Goal: Check status: Check status

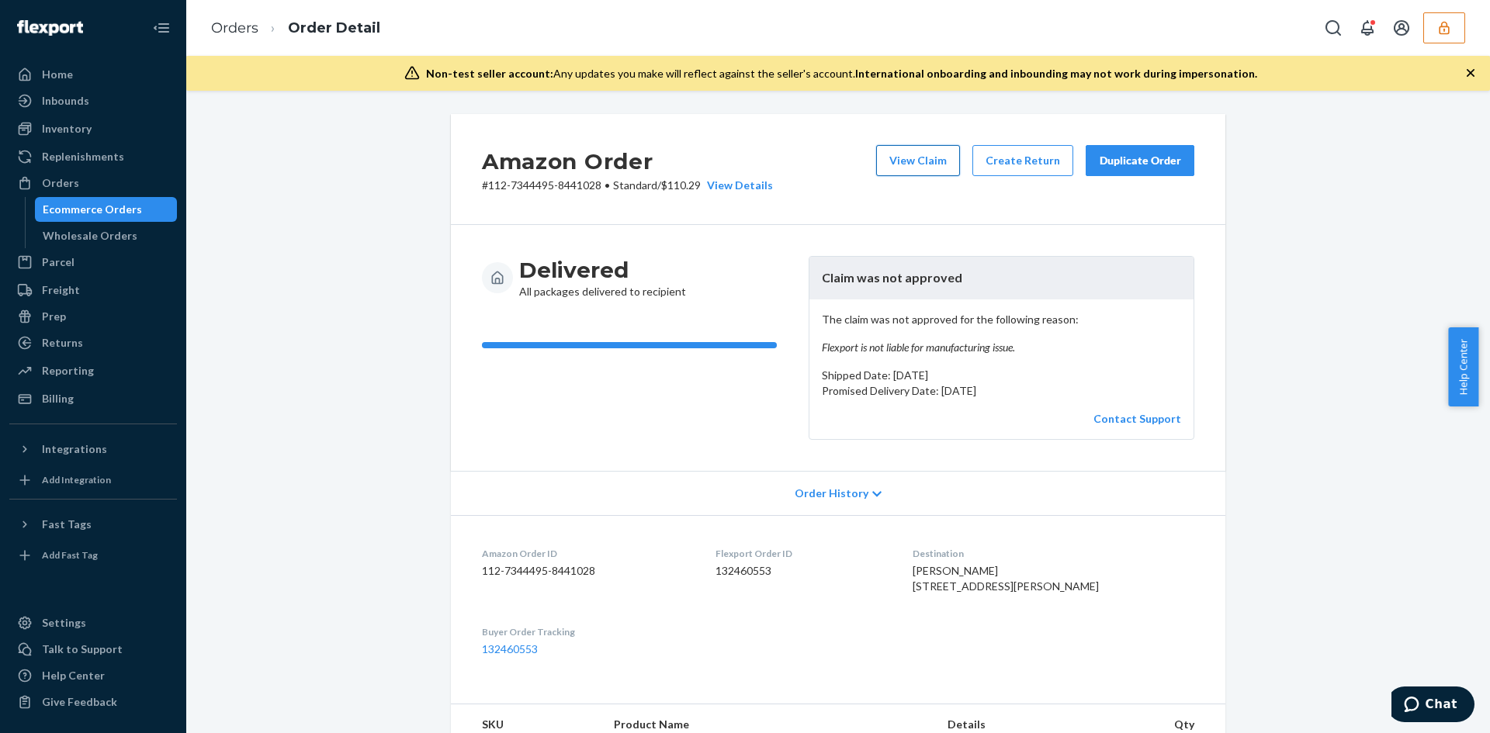
click at [892, 155] on button "View Claim" at bounding box center [918, 160] width 84 height 31
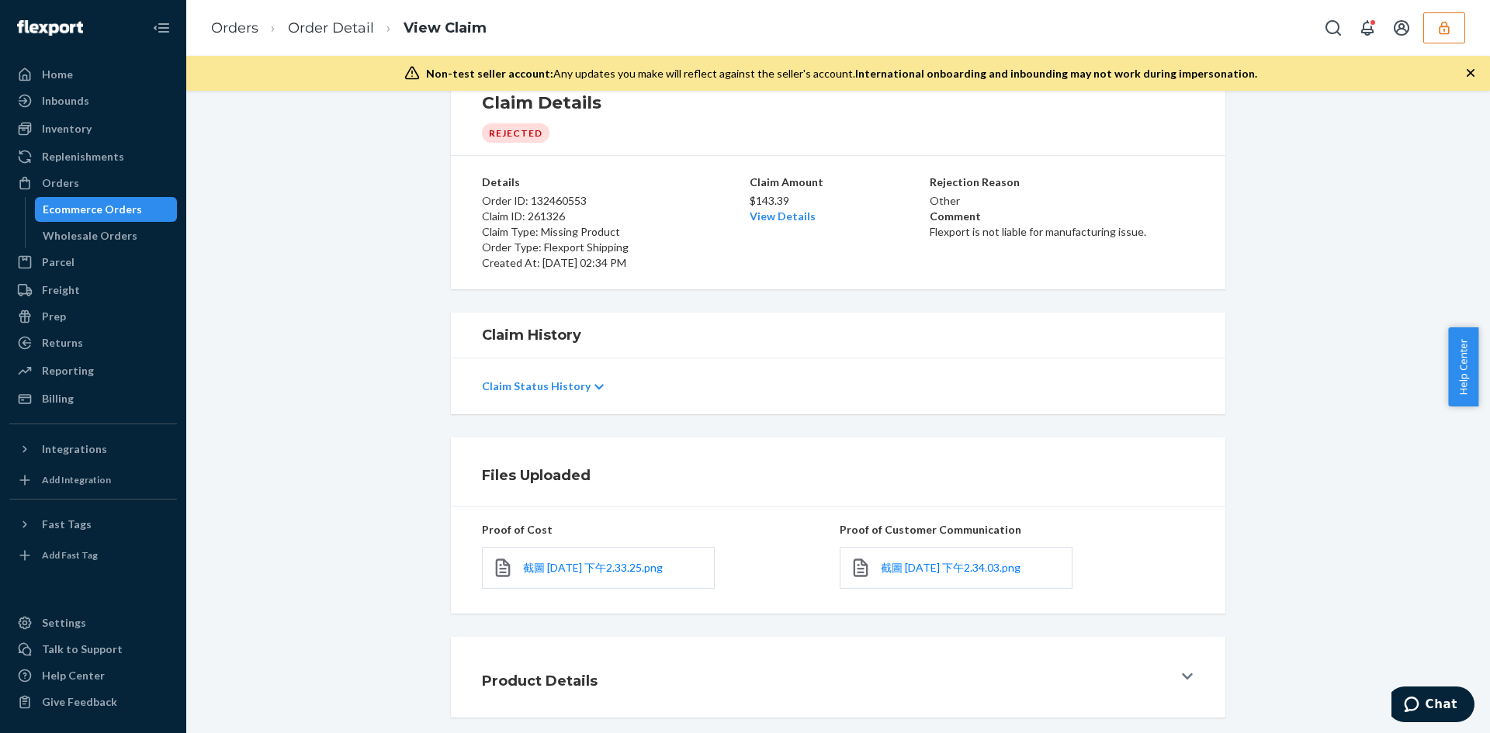
scroll to position [93, 0]
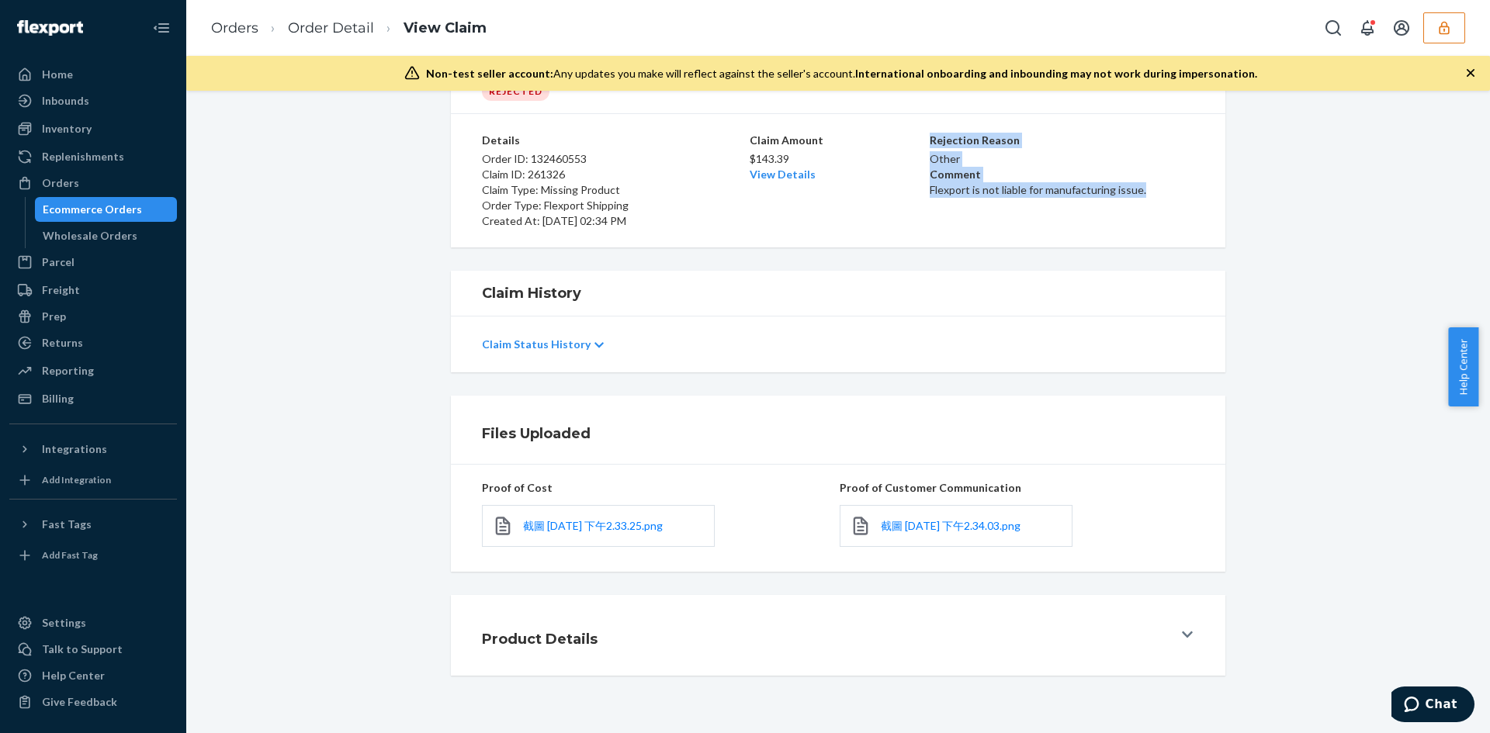
drag, startPoint x: 920, startPoint y: 191, endPoint x: 1156, endPoint y: 196, distance: 236.0
click at [1156, 196] on div "Details Order ID: 132460553 Claim ID: 261326 Claim Type: Missing Product Order …" at bounding box center [838, 181] width 712 height 96
click at [1153, 196] on p "Flexport is not liable for manufacturing issue." at bounding box center [1062, 190] width 265 height 16
drag, startPoint x: 1144, startPoint y: 192, endPoint x: 924, endPoint y: 193, distance: 219.6
click at [930, 193] on p "Flexport is not liable for manufacturing issue." at bounding box center [1062, 190] width 265 height 16
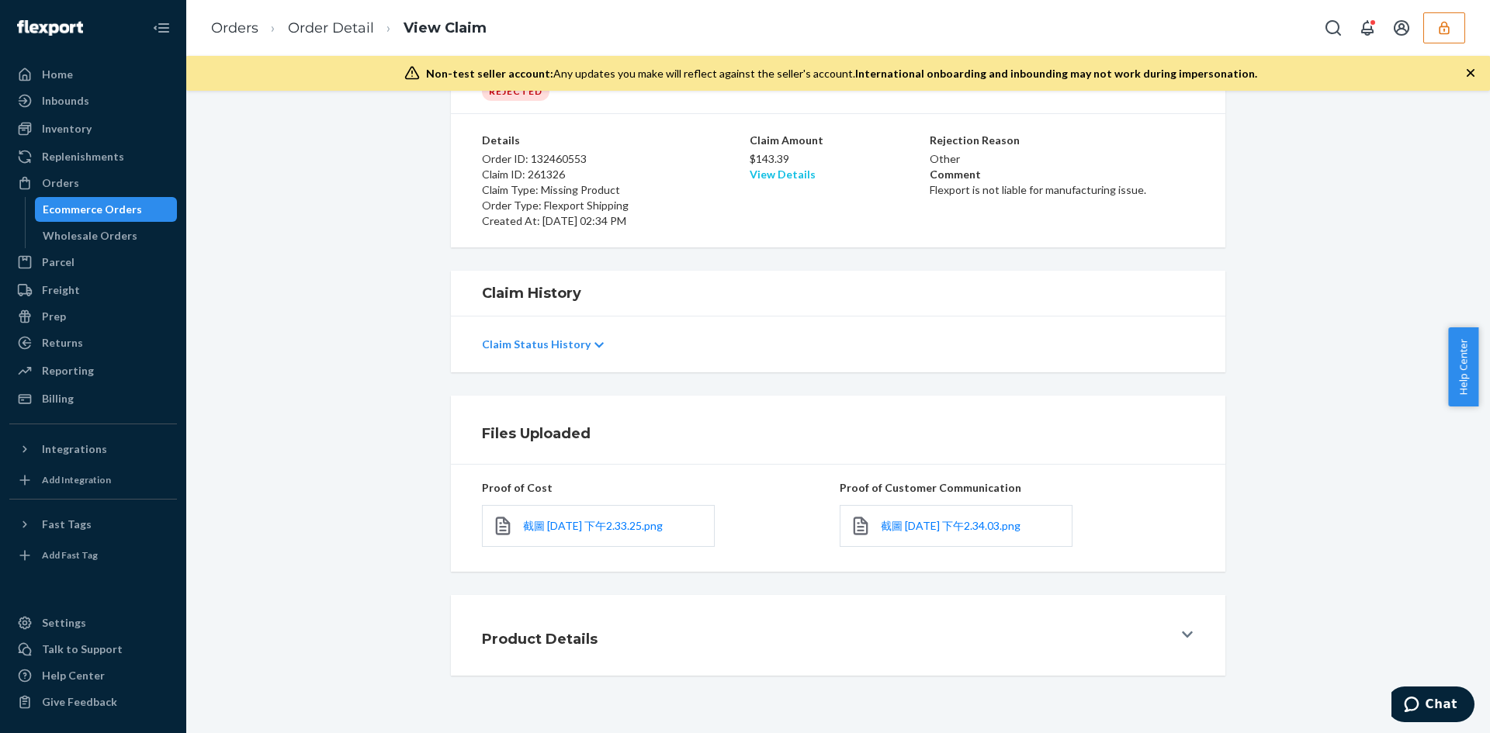
click at [772, 168] on link "View Details" at bounding box center [783, 174] width 66 height 13
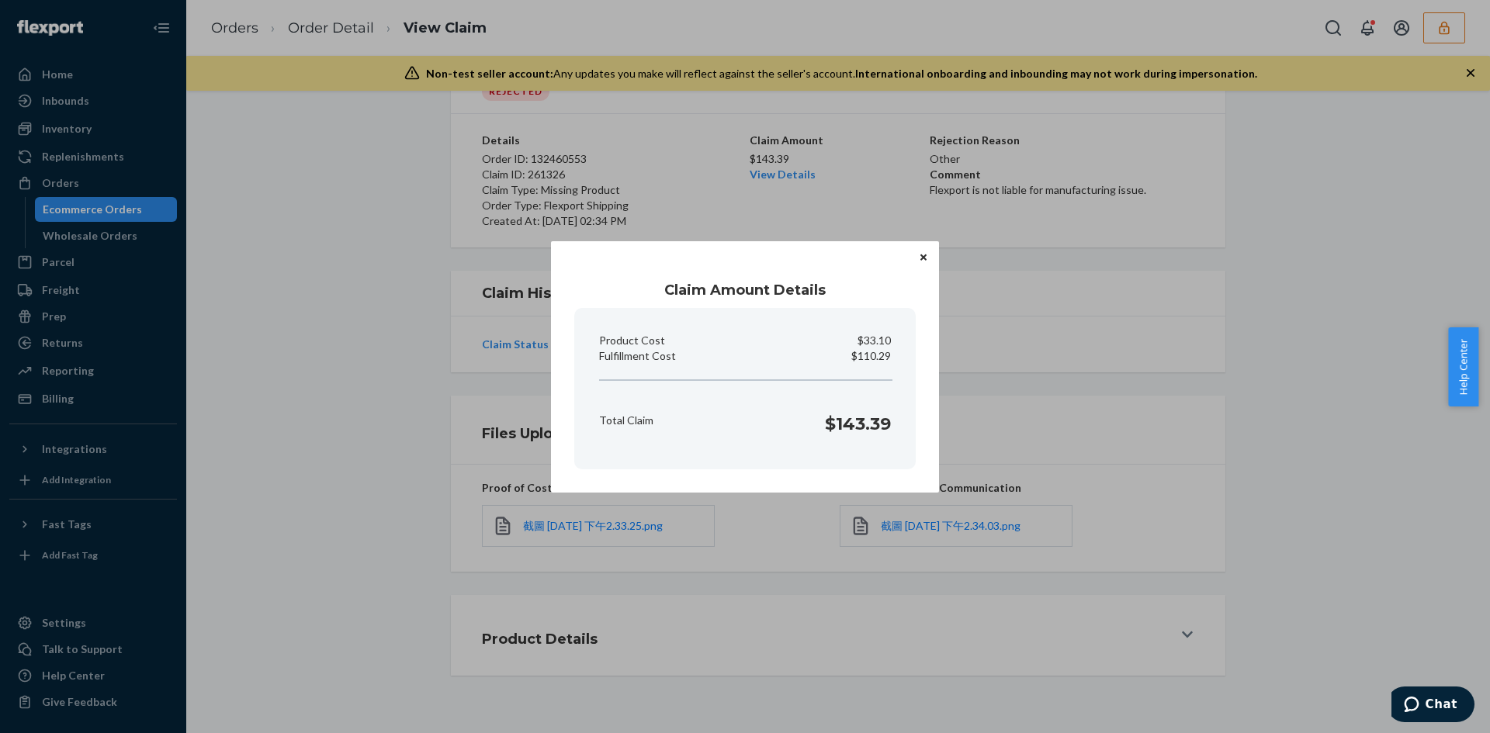
click at [880, 359] on p "$110.29" at bounding box center [871, 356] width 40 height 16
copy p "110.29"
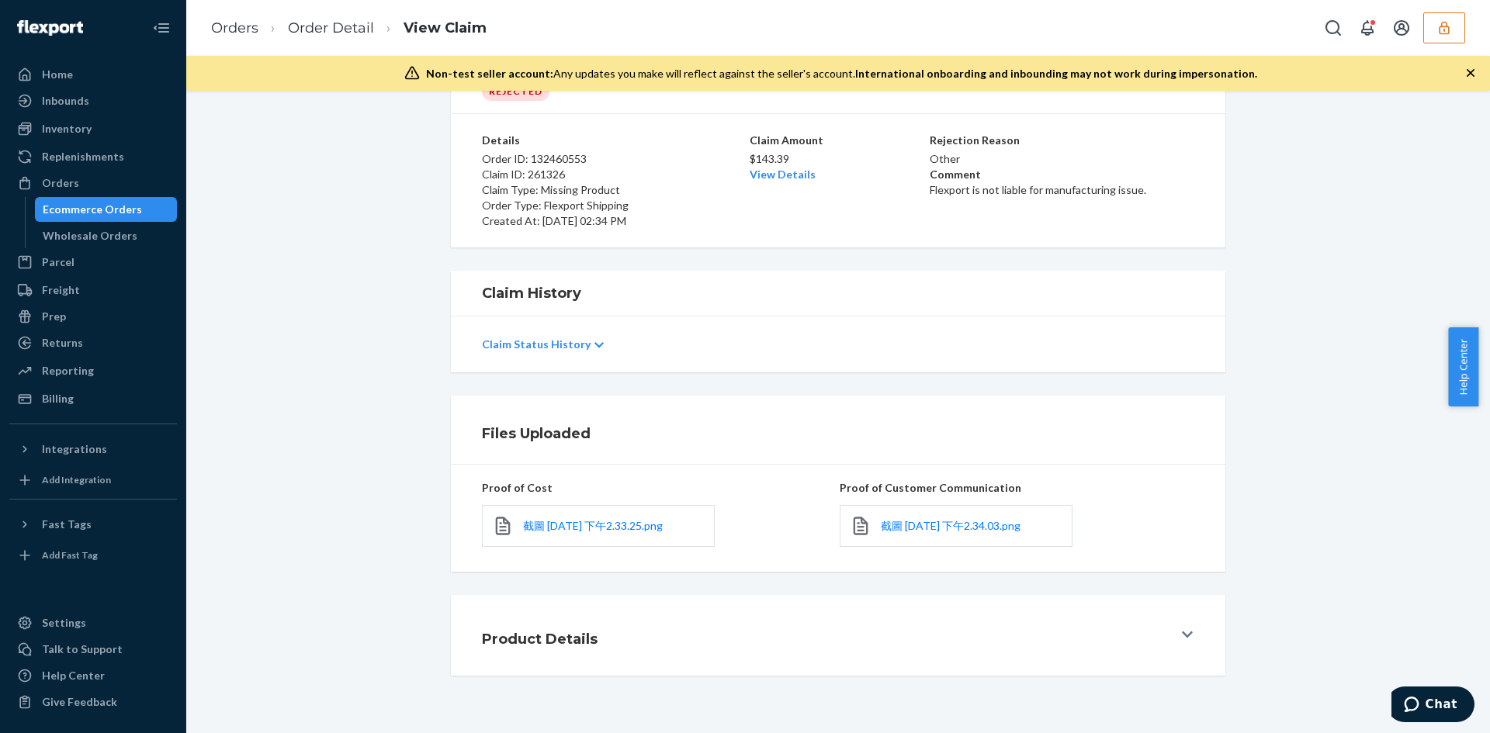
click at [953, 134] on div "Home Inbounds Shipping Plans Problems Inventory Products Replenishments Orders …" at bounding box center [745, 366] width 1490 height 733
drag, startPoint x: 921, startPoint y: 193, endPoint x: 1142, endPoint y: 195, distance: 221.2
click at [1142, 195] on div "Details Order ID: 132460553 Claim ID: 261326 Claim Type: Missing Product Order …" at bounding box center [838, 181] width 712 height 96
click at [1142, 195] on p "Flexport is not liable for manufacturing issue." at bounding box center [1062, 190] width 265 height 16
drag, startPoint x: 1134, startPoint y: 193, endPoint x: 919, endPoint y: 196, distance: 215.0
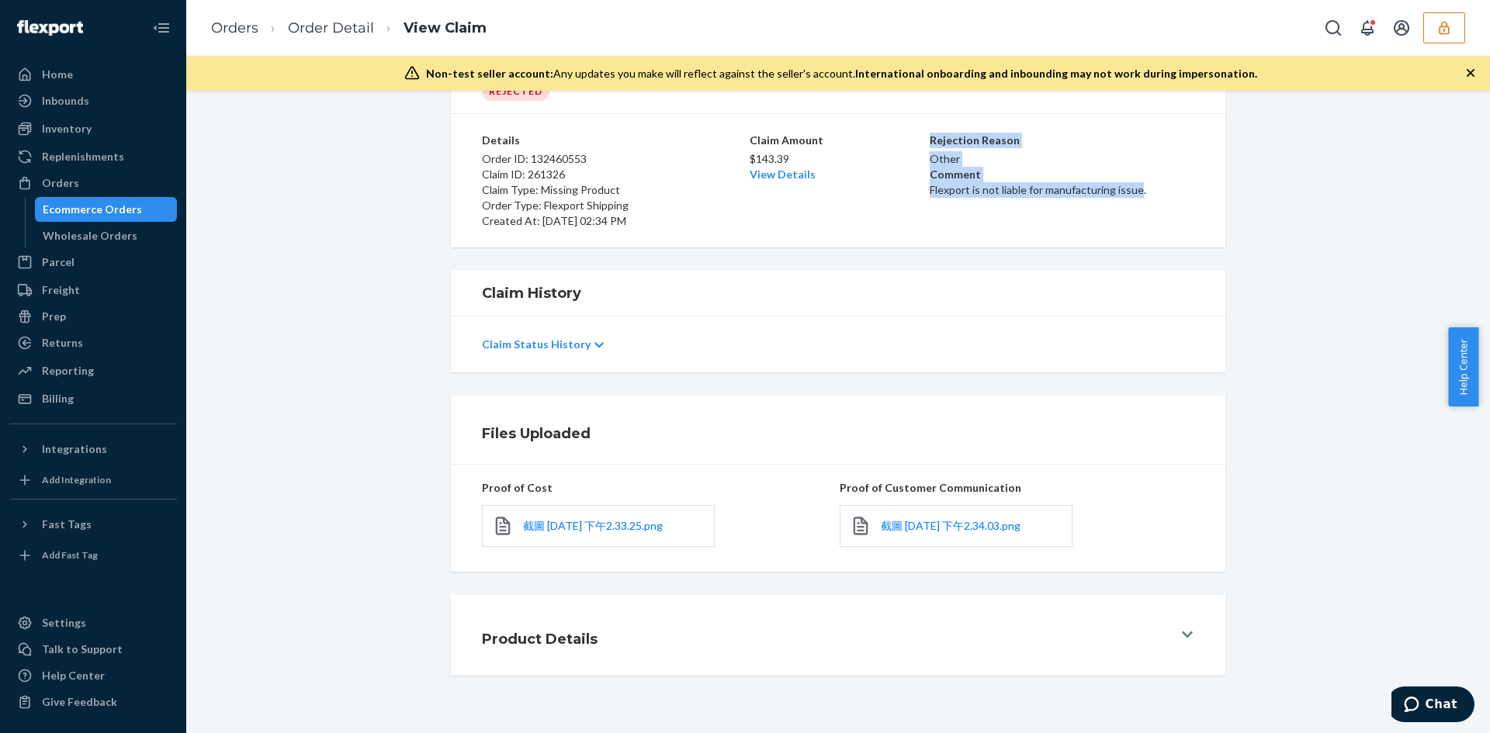
click at [919, 196] on div "Details Order ID: 132460553 Claim ID: 261326 Claim Type: Missing Product Order …" at bounding box center [838, 181] width 712 height 96
drag, startPoint x: 1011, startPoint y: 210, endPoint x: 1137, endPoint y: 209, distance: 126.5
click at [1011, 210] on div "Rejection Reason Other Comment Flexport is not liable for manufacturing issue." at bounding box center [1062, 181] width 265 height 96
click at [1147, 206] on div "Rejection Reason Other Comment Flexport is not liable for manufacturing issue." at bounding box center [1062, 181] width 265 height 96
drag, startPoint x: 1136, startPoint y: 189, endPoint x: 926, endPoint y: 198, distance: 210.5
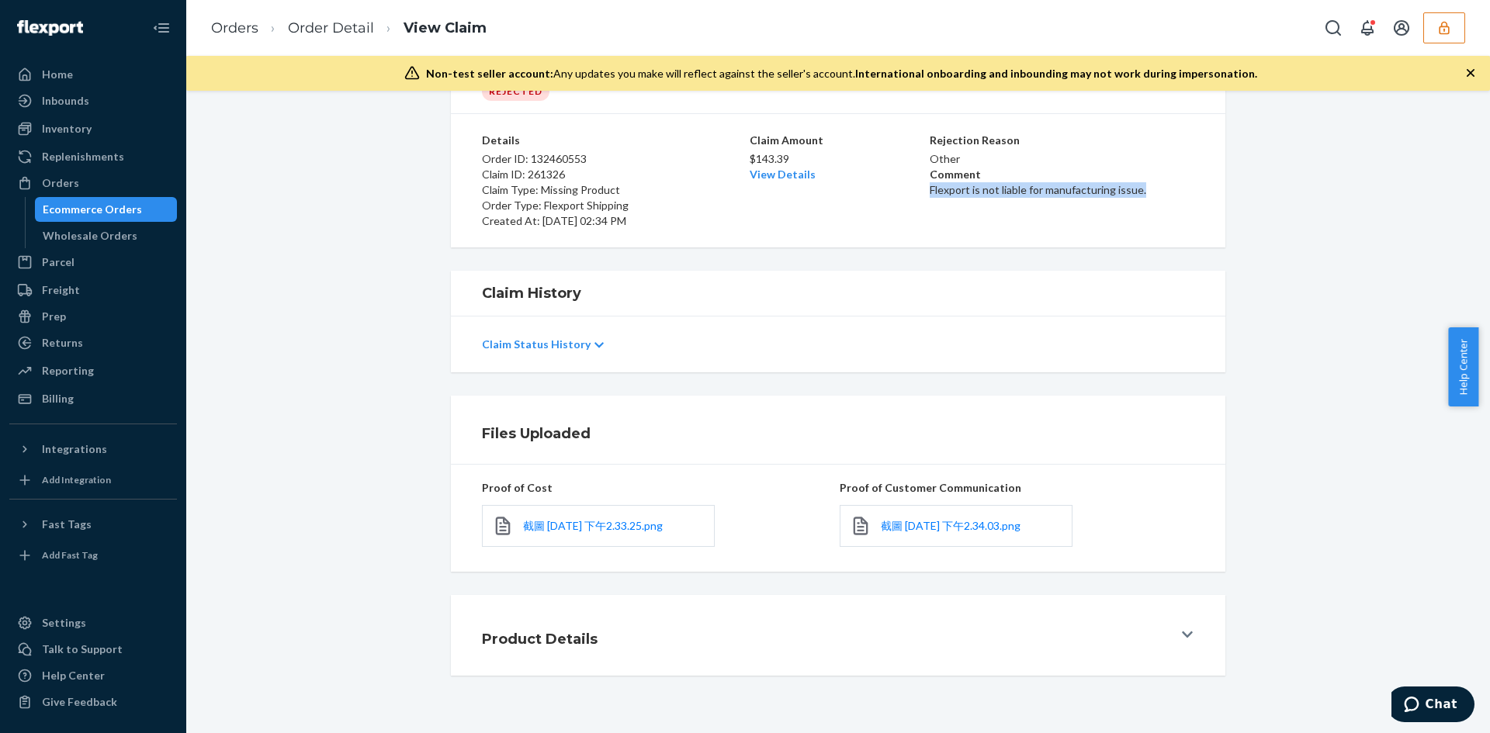
click at [930, 198] on p "Flexport is not liable for manufacturing issue." at bounding box center [1062, 190] width 265 height 16
copy p "Flexport is not liable for manufacturing issue."
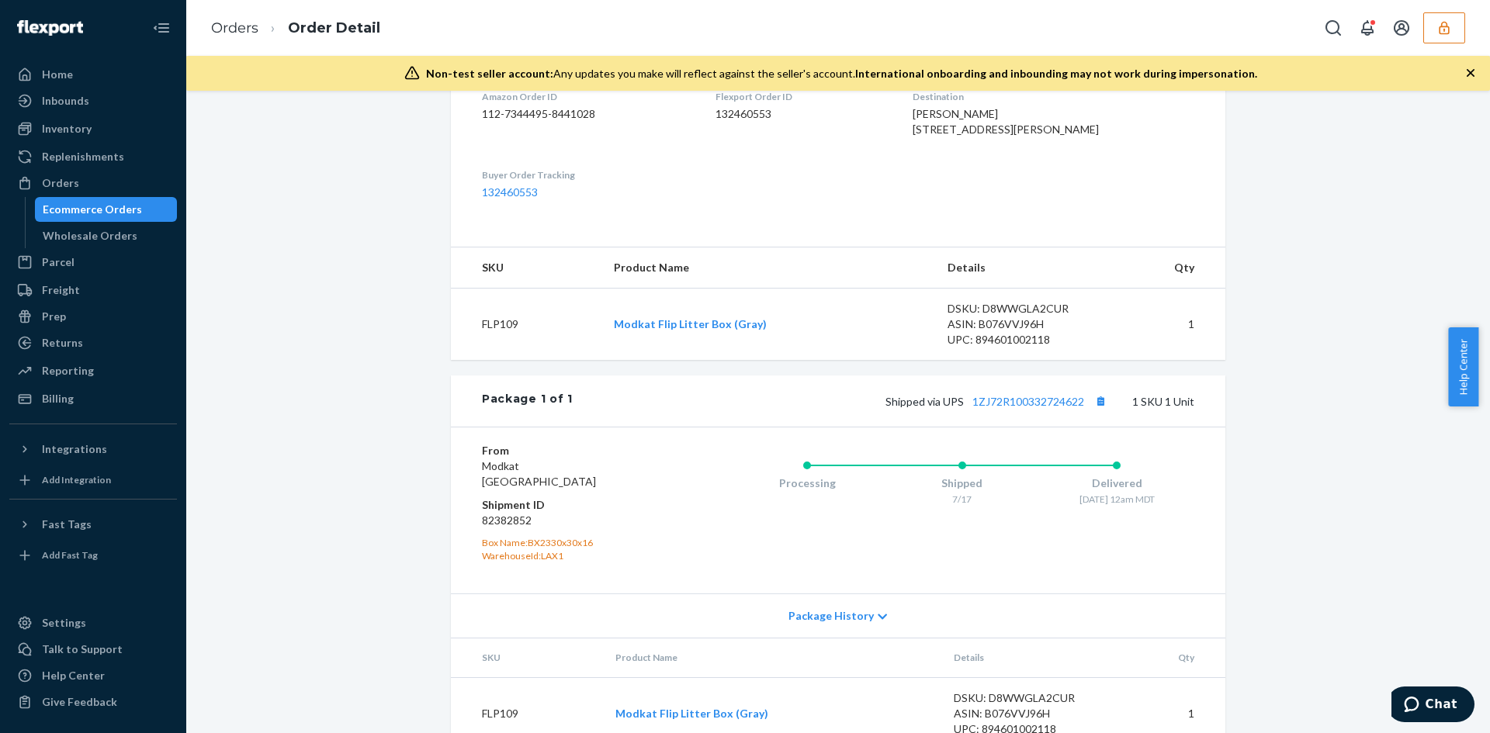
scroll to position [523, 0]
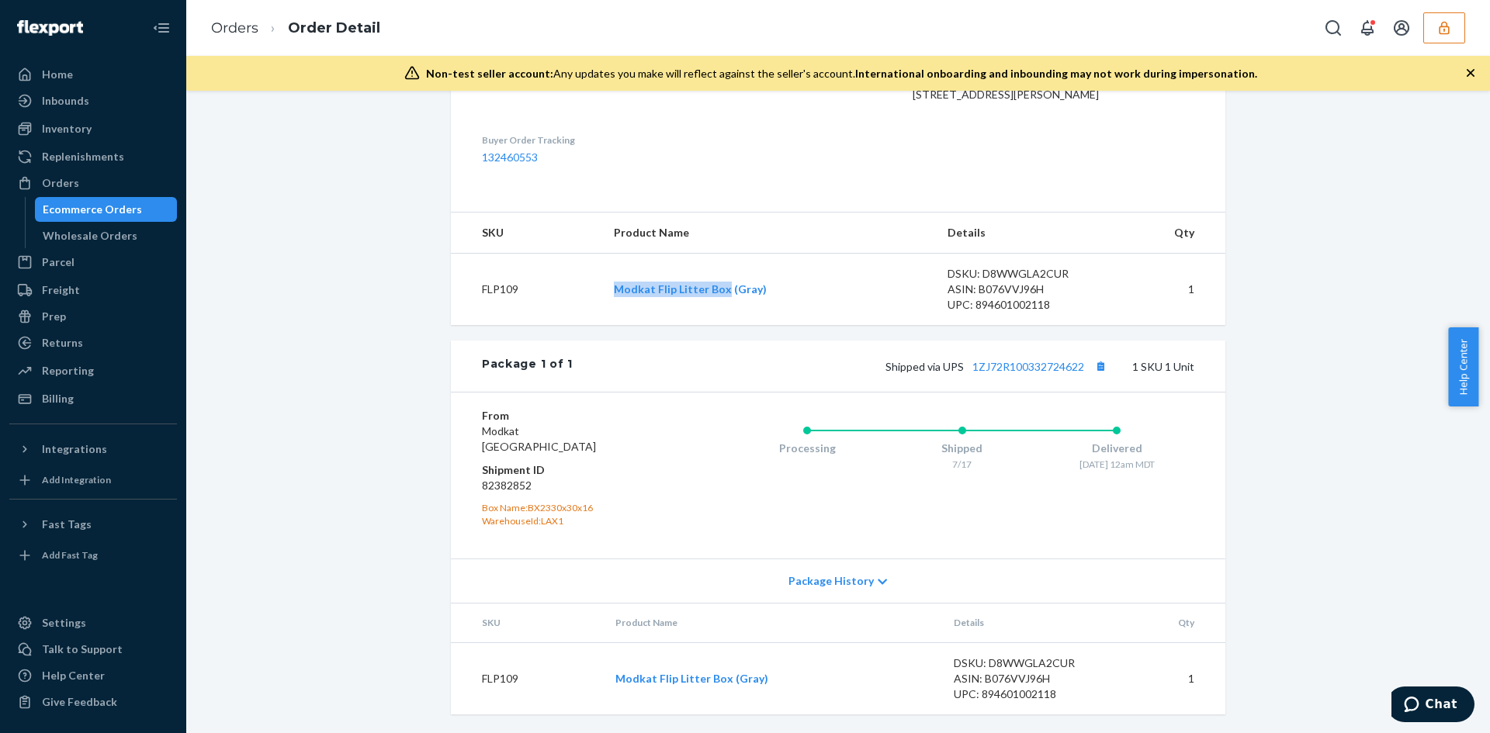
drag, startPoint x: 593, startPoint y: 300, endPoint x: 723, endPoint y: 317, distance: 130.7
click at [723, 317] on tr "FLP109 Modkat Flip Litter Box (Gray) DSKU: D8WWGLA2CUR ASIN: B076VVJ96H UPC: 89…" at bounding box center [838, 290] width 775 height 72
copy tr "Modkat Flip Litter Box"
click at [570, 310] on td "FLP109" at bounding box center [526, 290] width 151 height 72
drag, startPoint x: 581, startPoint y: 294, endPoint x: 726, endPoint y: 297, distance: 145.2
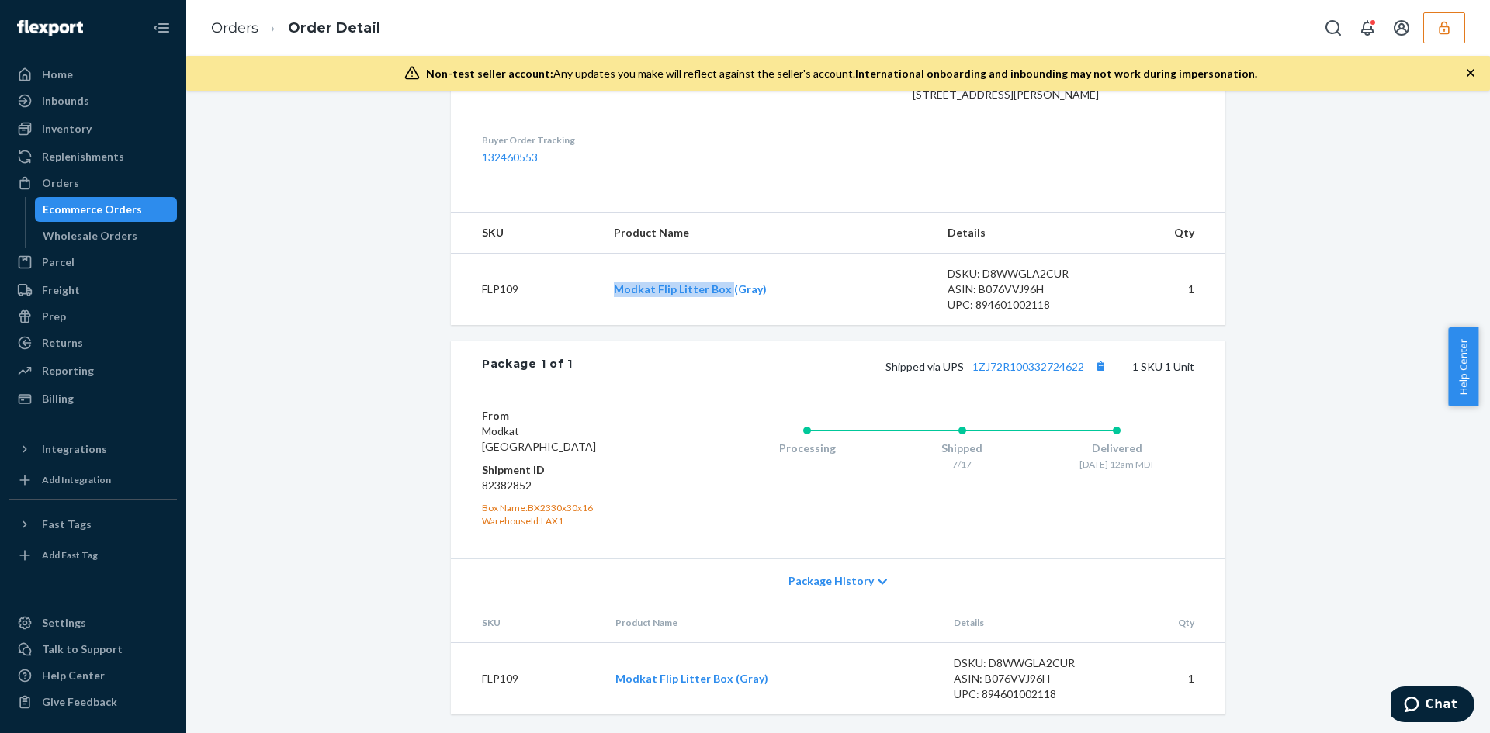
click at [726, 297] on tr "FLP109 Modkat Flip Litter Box (Gray) DSKU: D8WWGLA2CUR ASIN: B076VVJ96H UPC: 89…" at bounding box center [838, 290] width 775 height 72
copy tr "Modkat Flip Litter Box"
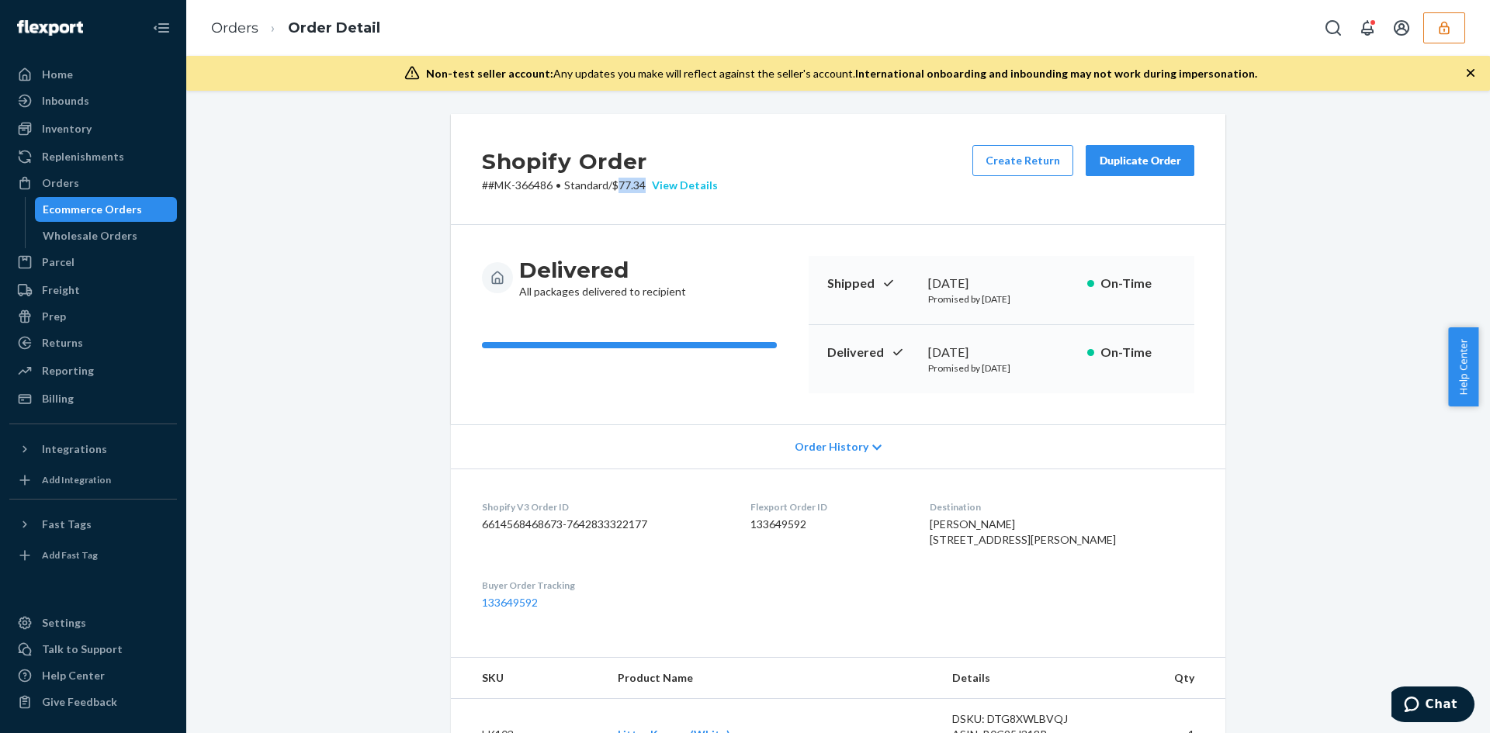
drag, startPoint x: 616, startPoint y: 187, endPoint x: 647, endPoint y: 185, distance: 30.3
click at [646, 185] on p "# #MK-366486 • Standard / $77.34 View Details" at bounding box center [600, 186] width 236 height 16
click at [647, 185] on div "View Details" at bounding box center [682, 186] width 72 height 16
click at [848, 137] on div "Home Inbounds Shipping Plans Problems Inventory Products Replenishments Orders …" at bounding box center [745, 366] width 1490 height 733
click at [632, 183] on p "# #MK-366486 • Standard / $77.34 View Details" at bounding box center [600, 186] width 236 height 16
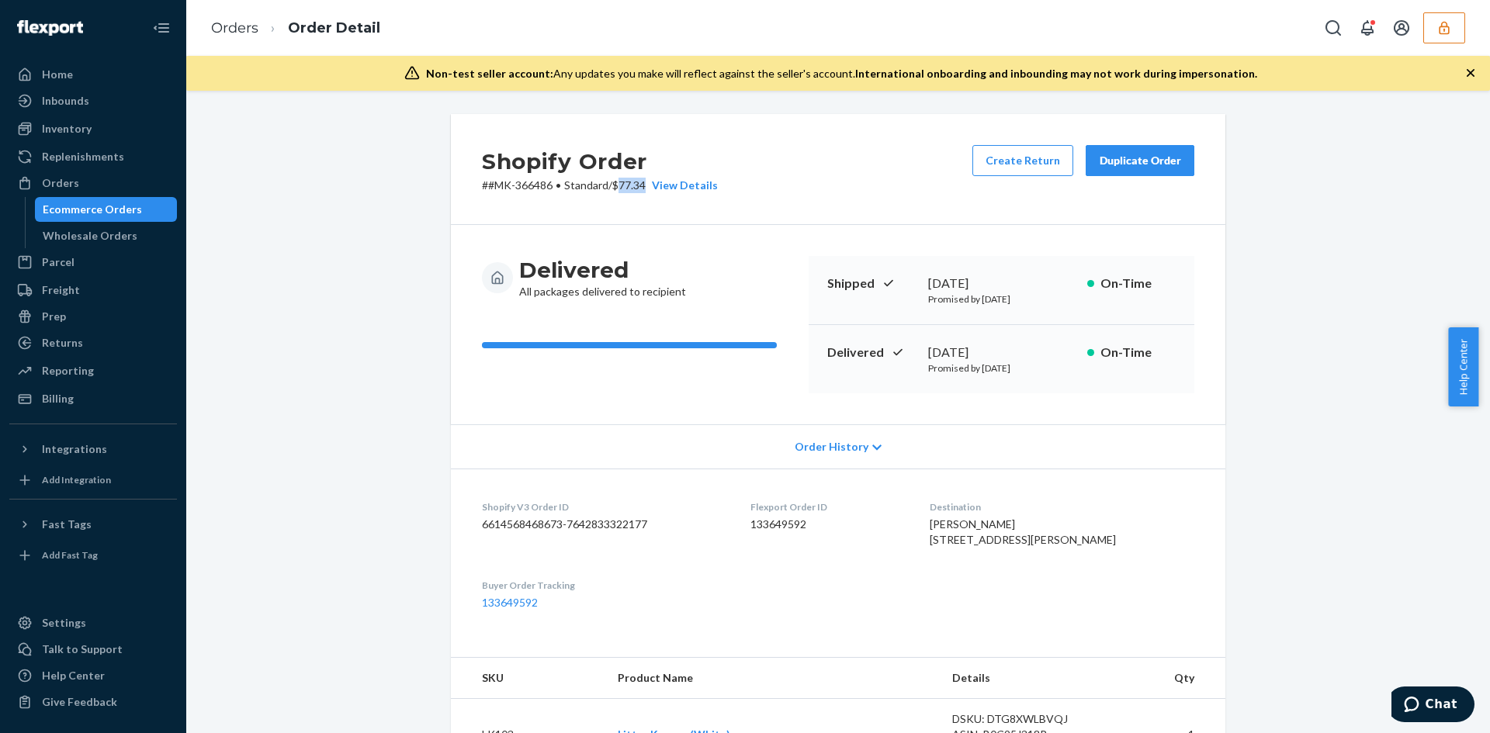
click at [632, 183] on p "# #MK-366486 • Standard / $77.34 View Details" at bounding box center [600, 186] width 236 height 16
copy p "77.34"
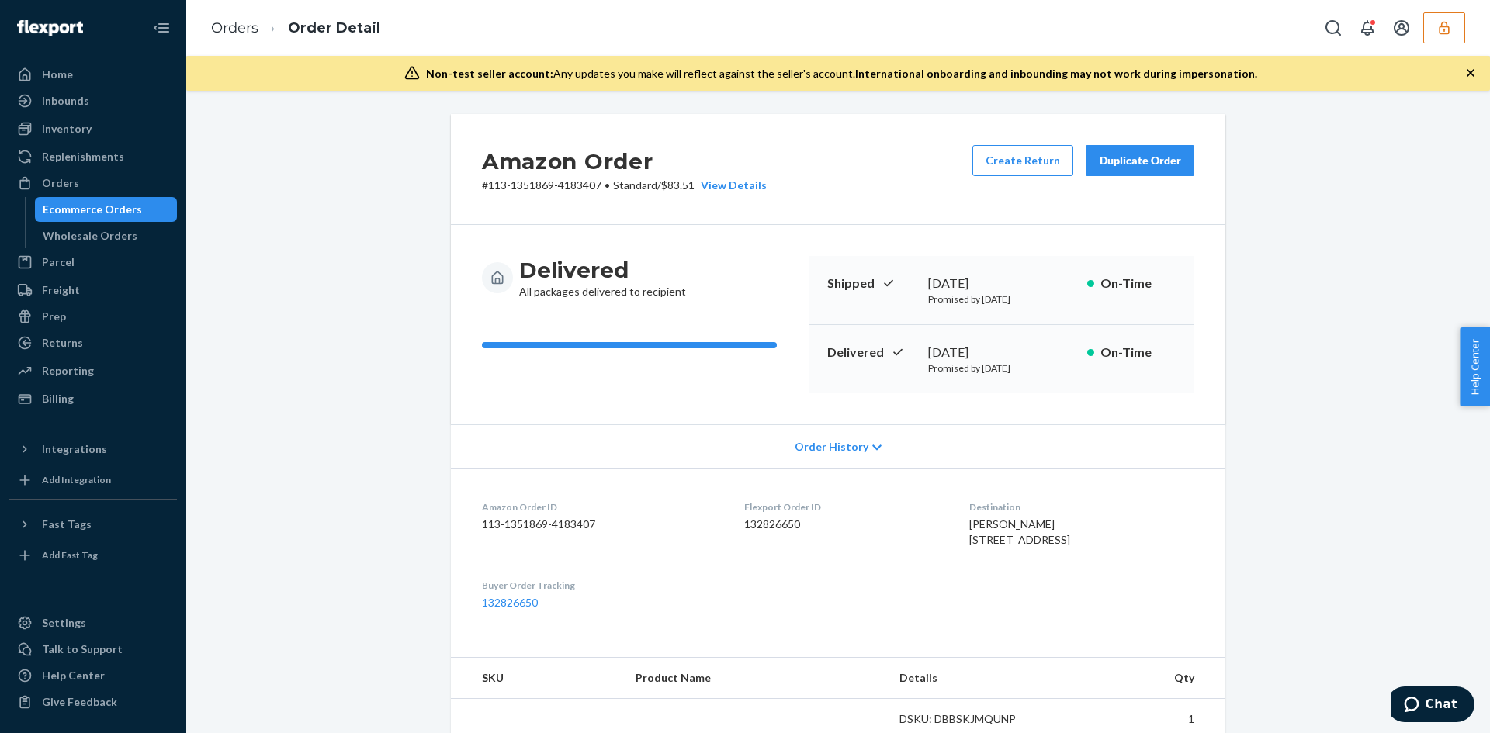
click at [678, 189] on p "# 113-1351869-4183407 • Standard / $83.51 View Details" at bounding box center [624, 186] width 285 height 16
copy p "83.51"
click at [668, 186] on p "# 113-7603621-7571421 • Standard / $25.37 View Details" at bounding box center [624, 186] width 285 height 16
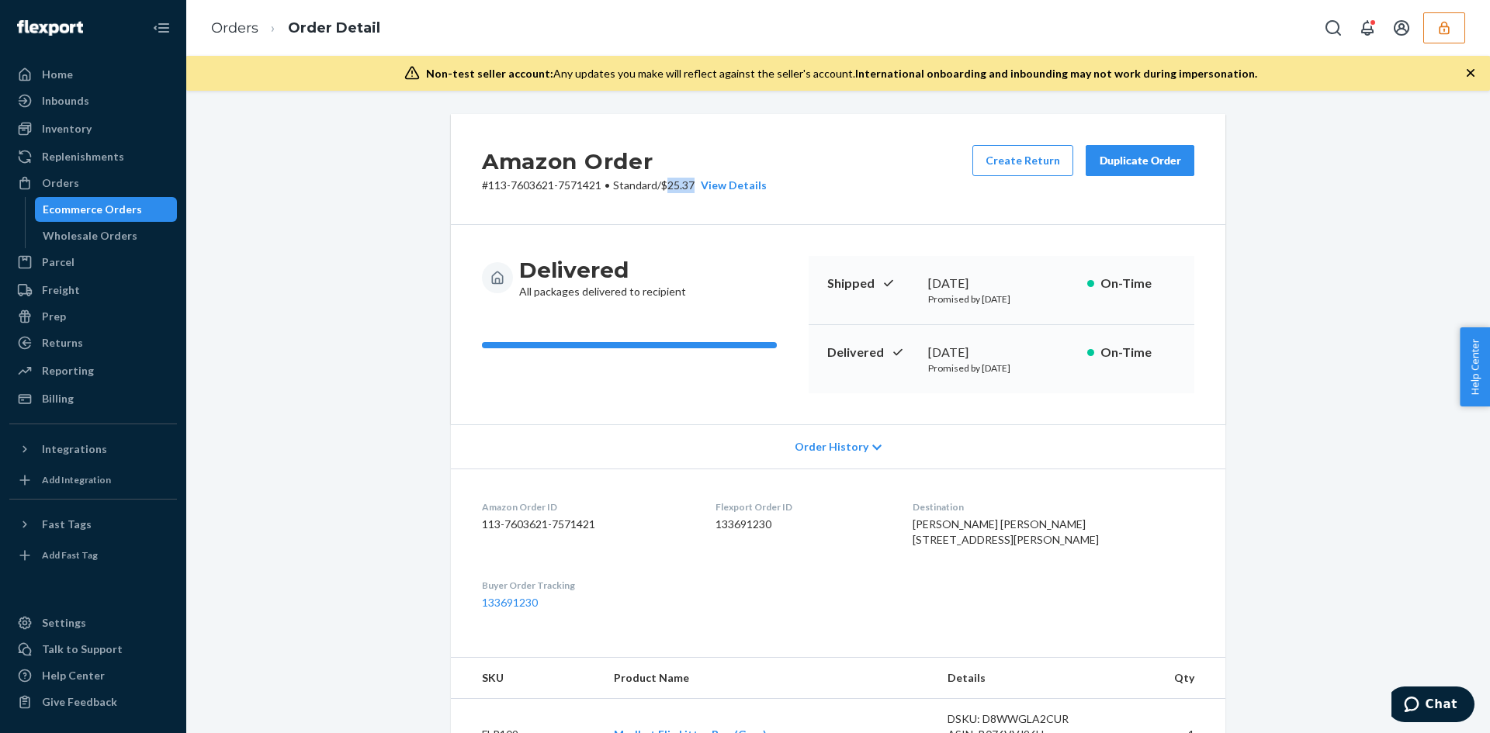
copy p "25.37"
click at [631, 185] on p "# #MK-366323 • Standard / $67.91 View Details" at bounding box center [600, 186] width 236 height 16
copy p "67.91"
drag, startPoint x: 326, startPoint y: 139, endPoint x: 401, endPoint y: 133, distance: 75.5
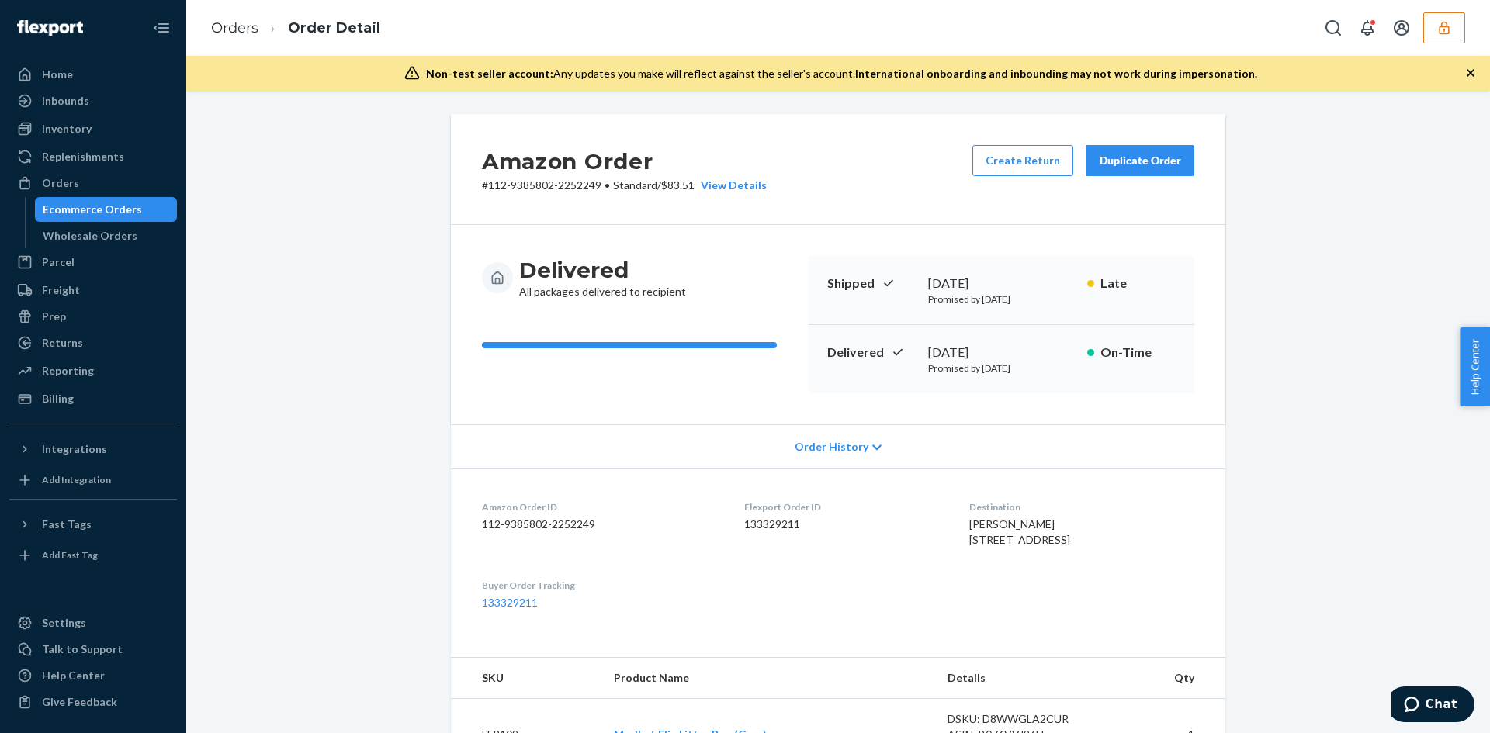
click at [326, 139] on div "Amazon Order # 112-9385802-2252249 • Standard / $83.51 View Details Create Retu…" at bounding box center [838, 646] width 1281 height 1065
click at [679, 185] on p "# 112-9385802-2252249 • Standard / $83.51 View Details" at bounding box center [624, 186] width 285 height 16
copy p "83.51"
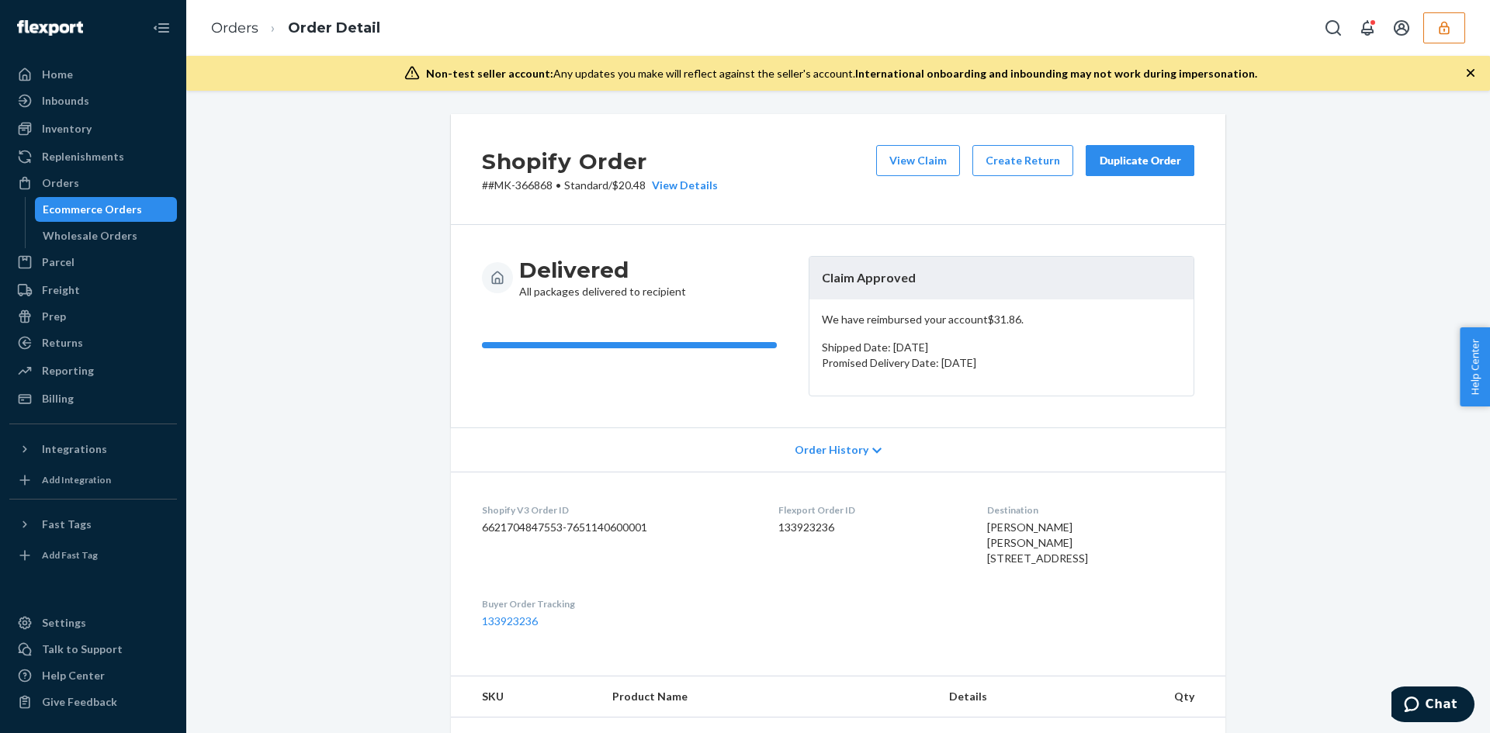
click at [630, 187] on p "# #MK-366868 • Standard / $20.48 View Details" at bounding box center [600, 186] width 236 height 16
copy p "20.48"
click at [900, 151] on button "View Claim" at bounding box center [918, 160] width 84 height 31
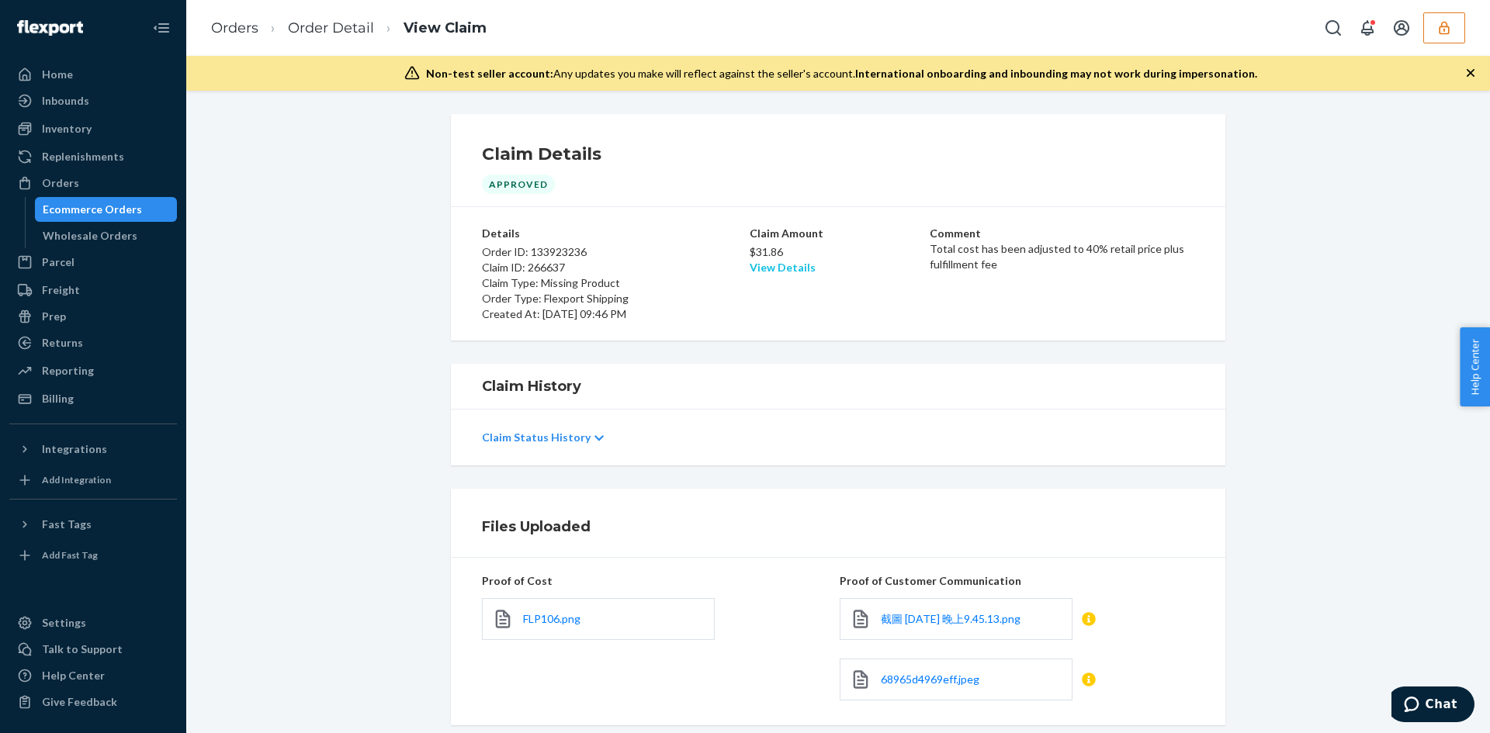
click at [796, 269] on link "View Details" at bounding box center [783, 267] width 66 height 13
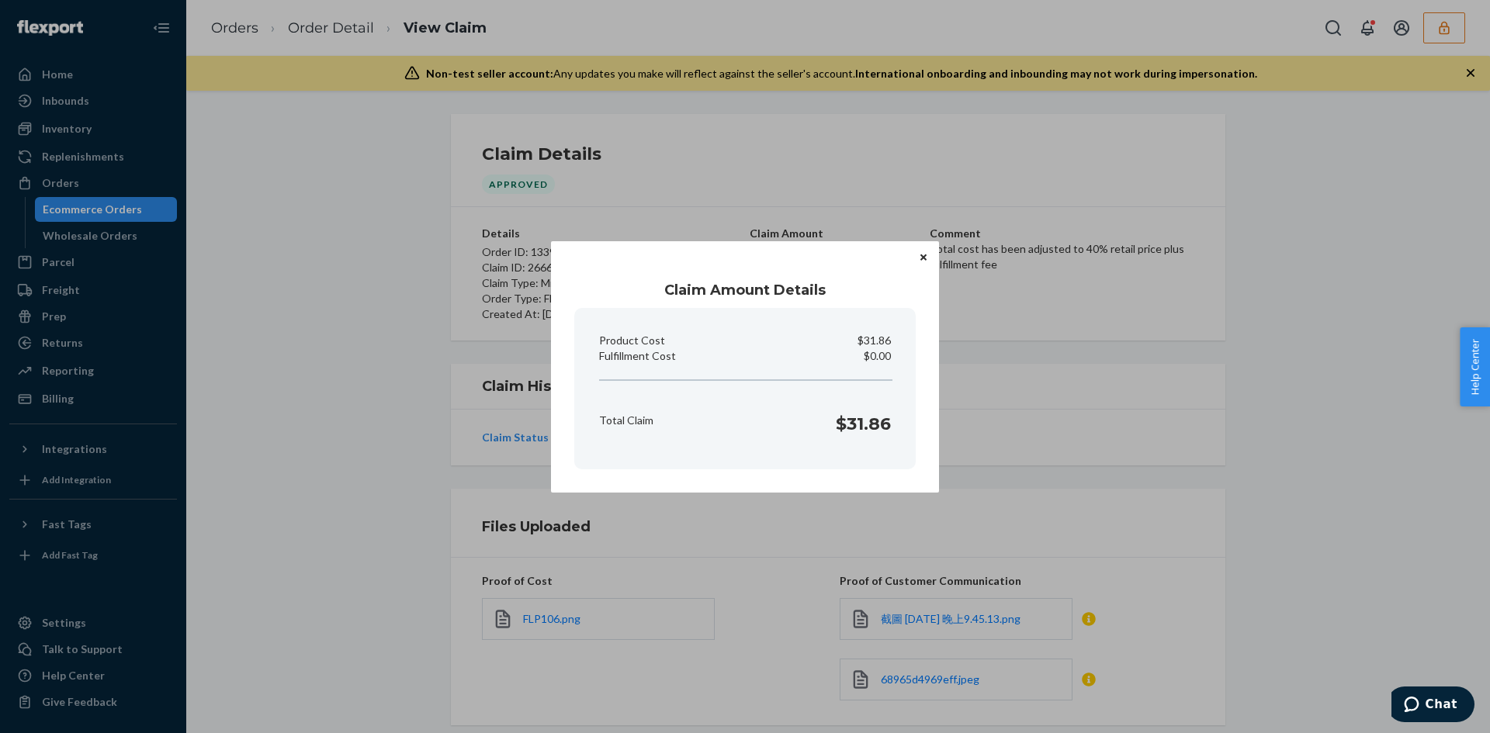
click at [844, 152] on div "Claim Amount Details Product Cost $31.86 Fulfillment Cost $0.00 Total Claim $31…" at bounding box center [745, 366] width 1490 height 733
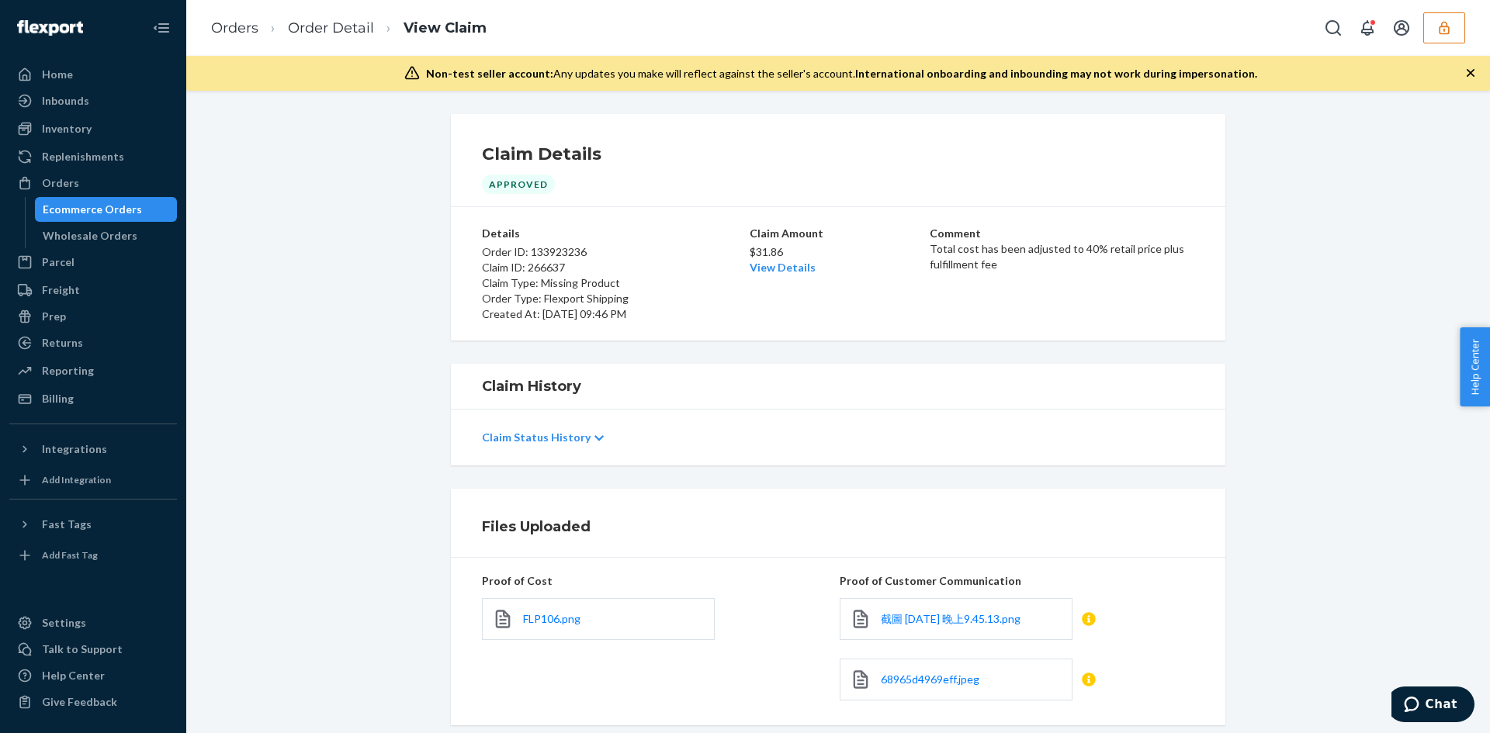
click at [930, 248] on p "Total cost has been adjusted to 40% retail price plus fulfillment fee" at bounding box center [1062, 256] width 265 height 31
drag, startPoint x: 922, startPoint y: 248, endPoint x: 990, endPoint y: 269, distance: 71.4
click at [990, 269] on div "Details Order ID: 133923236 Claim ID: 266637 Claim Type: Missing Product Order …" at bounding box center [838, 274] width 712 height 96
copy p "Total cost has been adjusted to 40% retail price plus fulfillment fee"
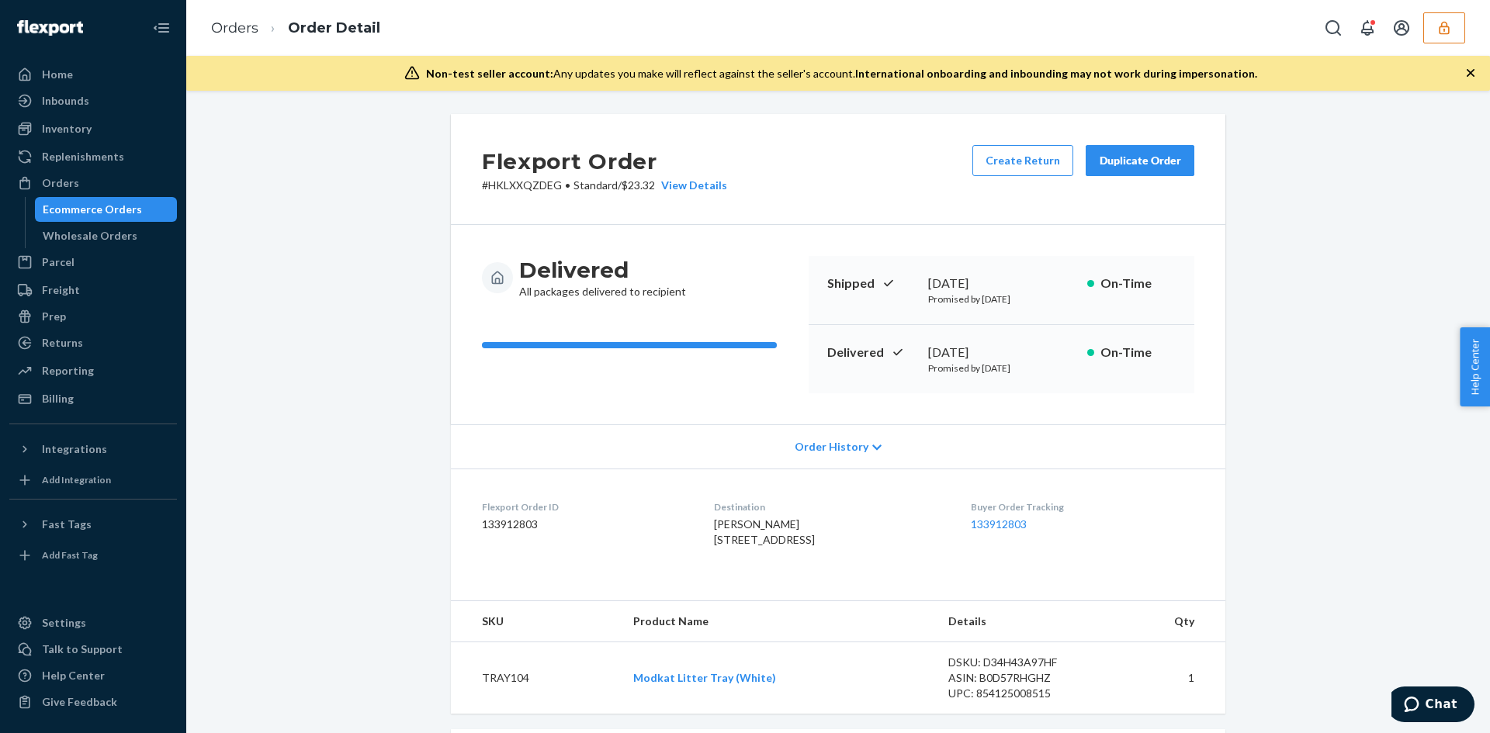
click at [646, 178] on p "# HKLXXQZDEG • Standard / $23.32 View Details" at bounding box center [604, 186] width 245 height 16
copy p "23.32"
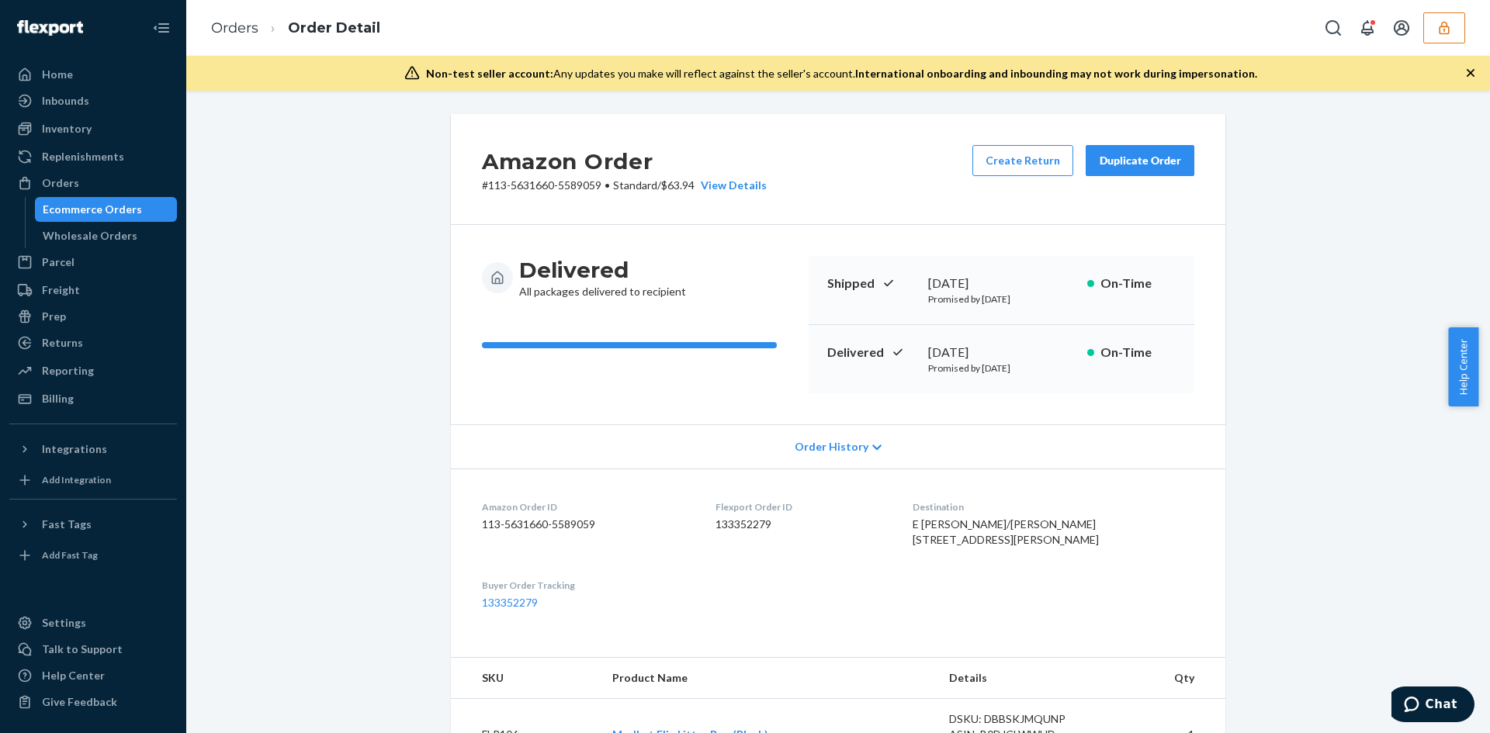
click at [682, 190] on p "# 113-5631660-5589059 • Standard / $63.94 View Details" at bounding box center [624, 186] width 285 height 16
copy p "63.94"
click at [635, 181] on p "# #MK-367157 • Standard / $16.33 View Details" at bounding box center [600, 186] width 236 height 16
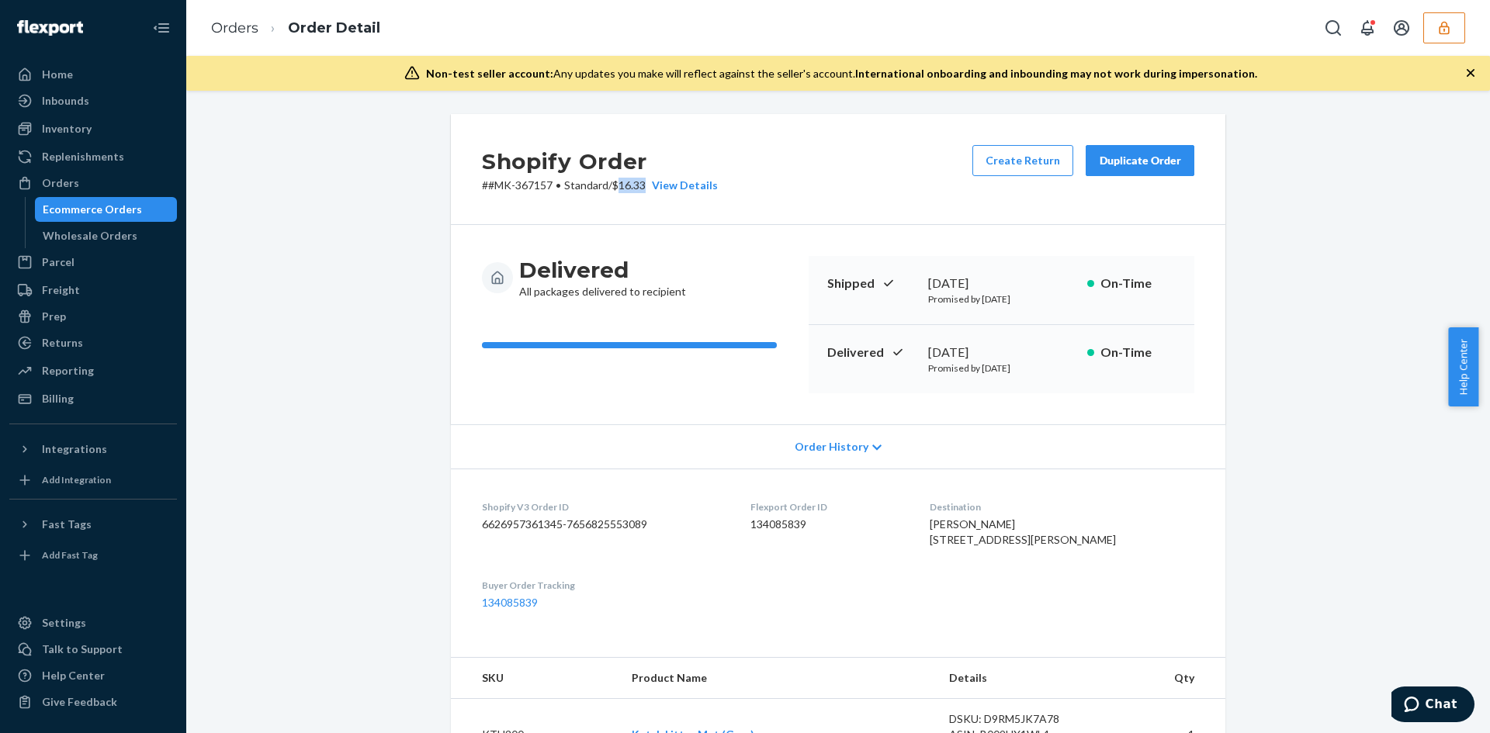
copy p "16.33"
click at [634, 177] on h2 "Shopify Order" at bounding box center [600, 161] width 236 height 33
copy h2 "Order"
click at [632, 189] on p "# #MK-366369 • Standard / $30.63 View Details" at bounding box center [600, 186] width 236 height 16
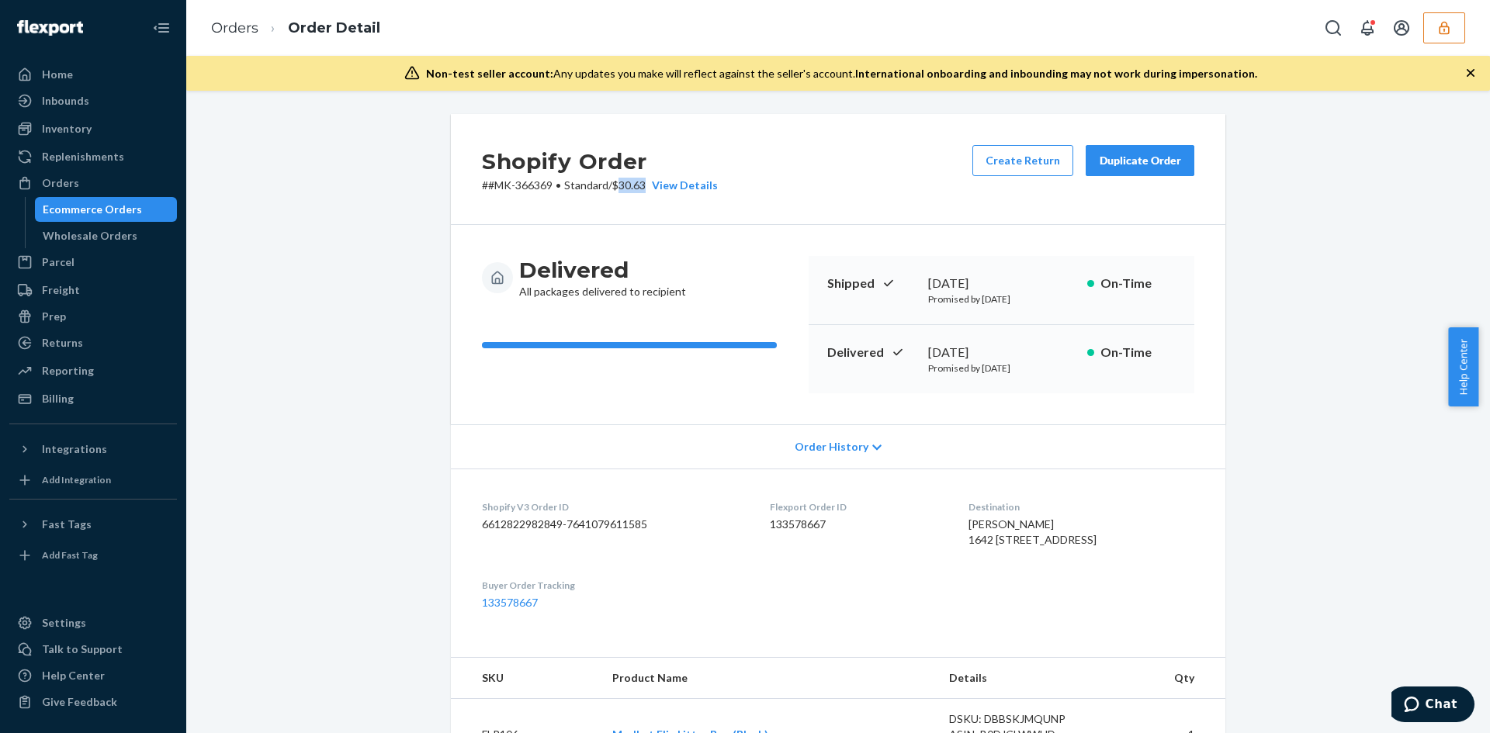
click at [632, 189] on p "# #MK-366369 • Standard / $30.63 View Details" at bounding box center [600, 186] width 236 height 16
copy p "30.63"
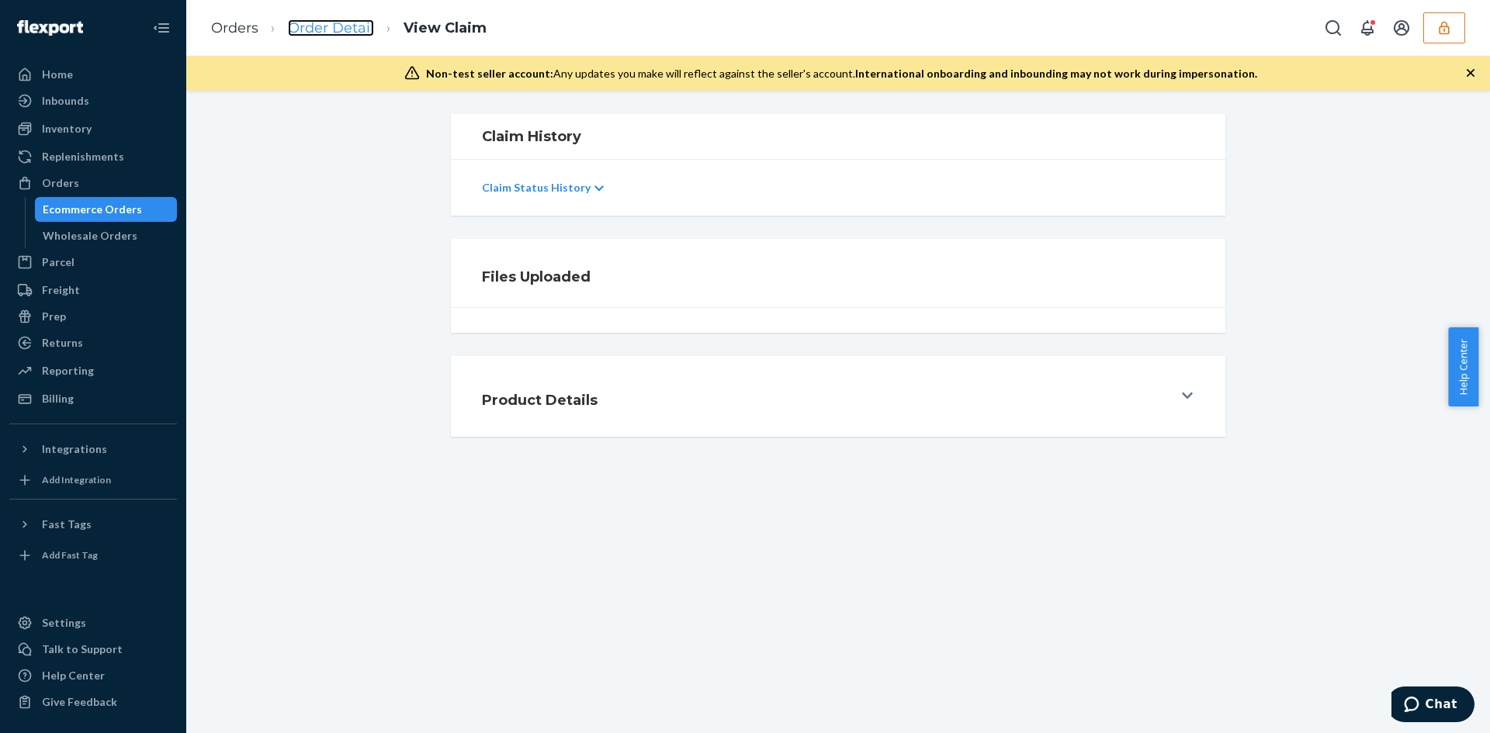
click at [303, 33] on link "Order Detail" at bounding box center [331, 27] width 86 height 17
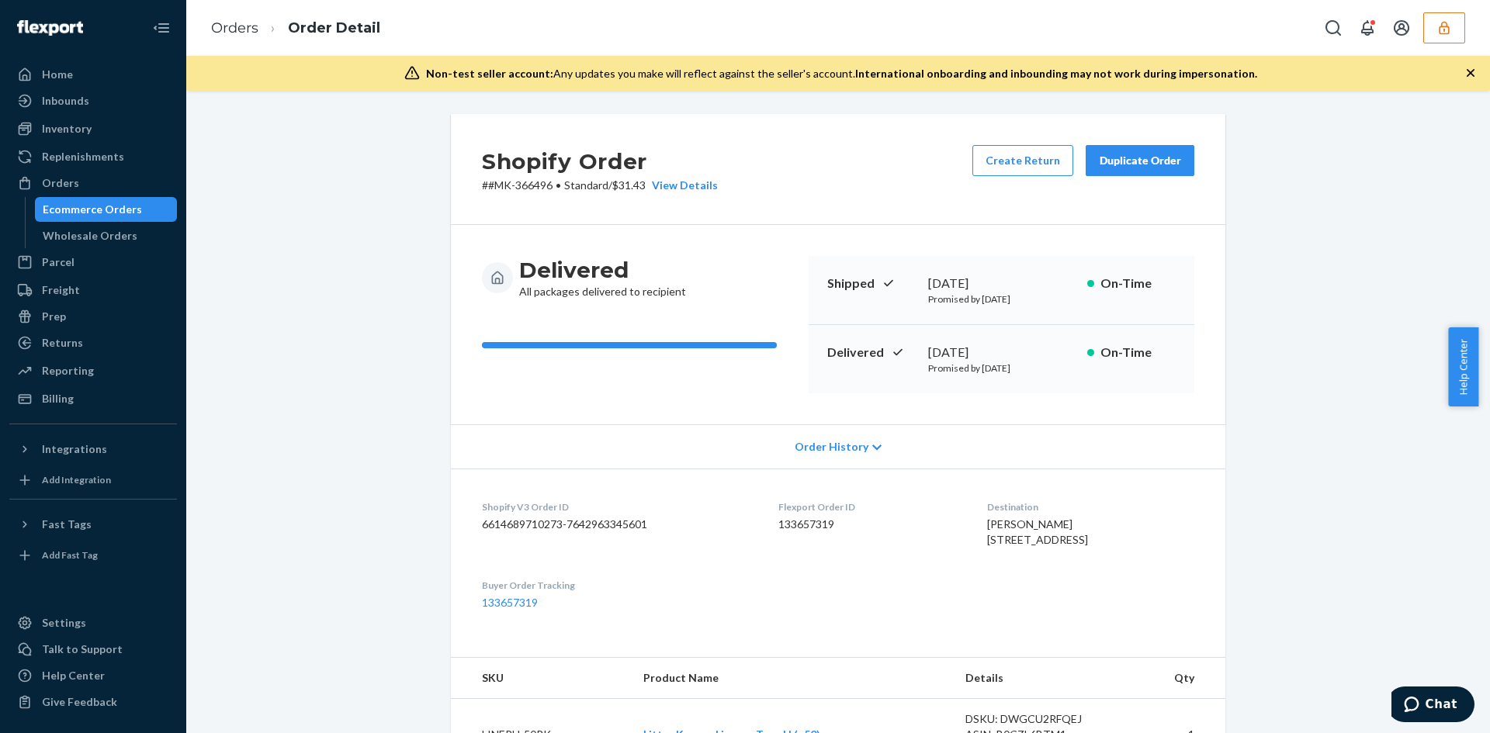
click at [638, 180] on p "# #MK-366496 • Standard / $31.43 View Details" at bounding box center [600, 186] width 236 height 16
copy p "31.43"
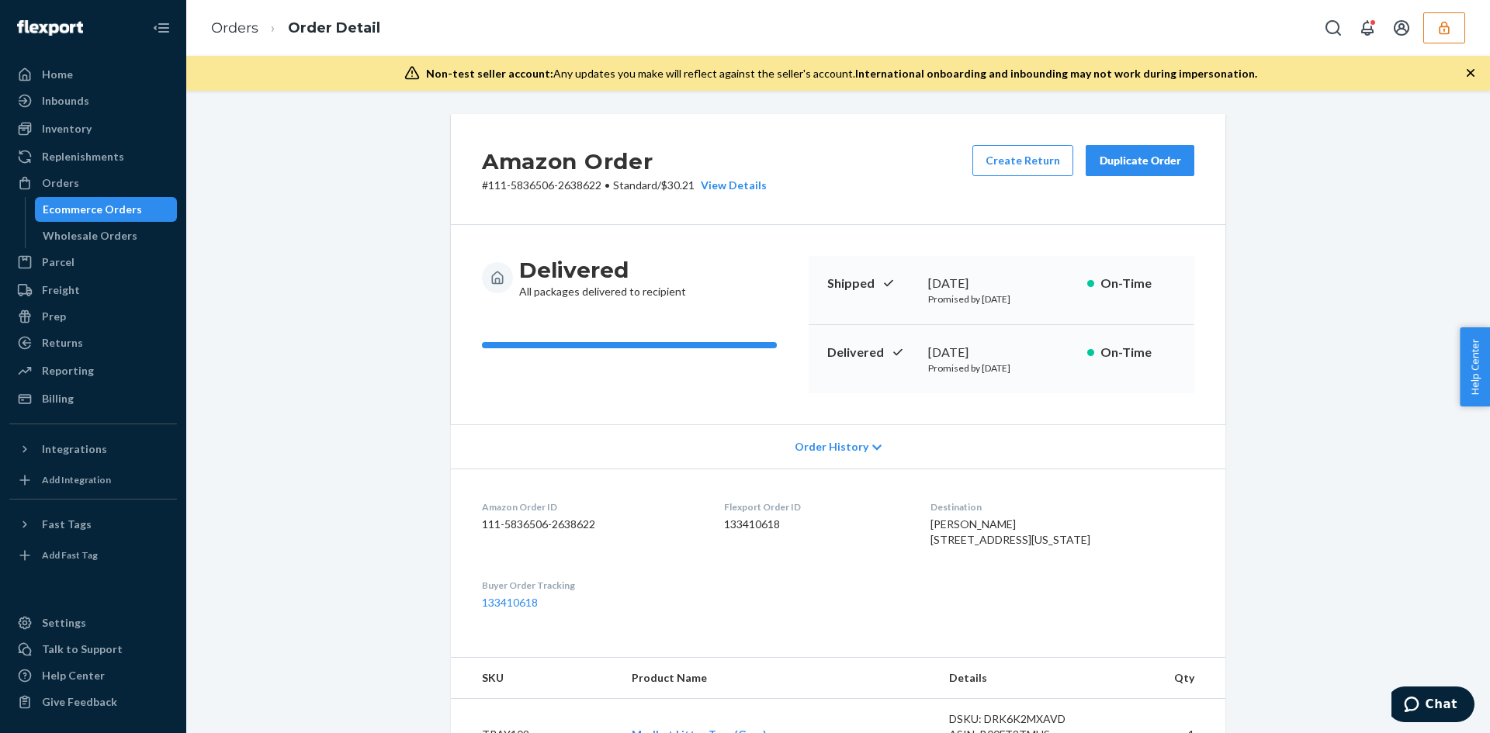
click at [678, 189] on p "# 111-5836506-2638622 • Standard / $30.21 View Details" at bounding box center [624, 186] width 285 height 16
copy p "30.21"
click at [685, 181] on p "# 114-1235409-6076236 • Standard / $20.62 View Details" at bounding box center [624, 186] width 285 height 16
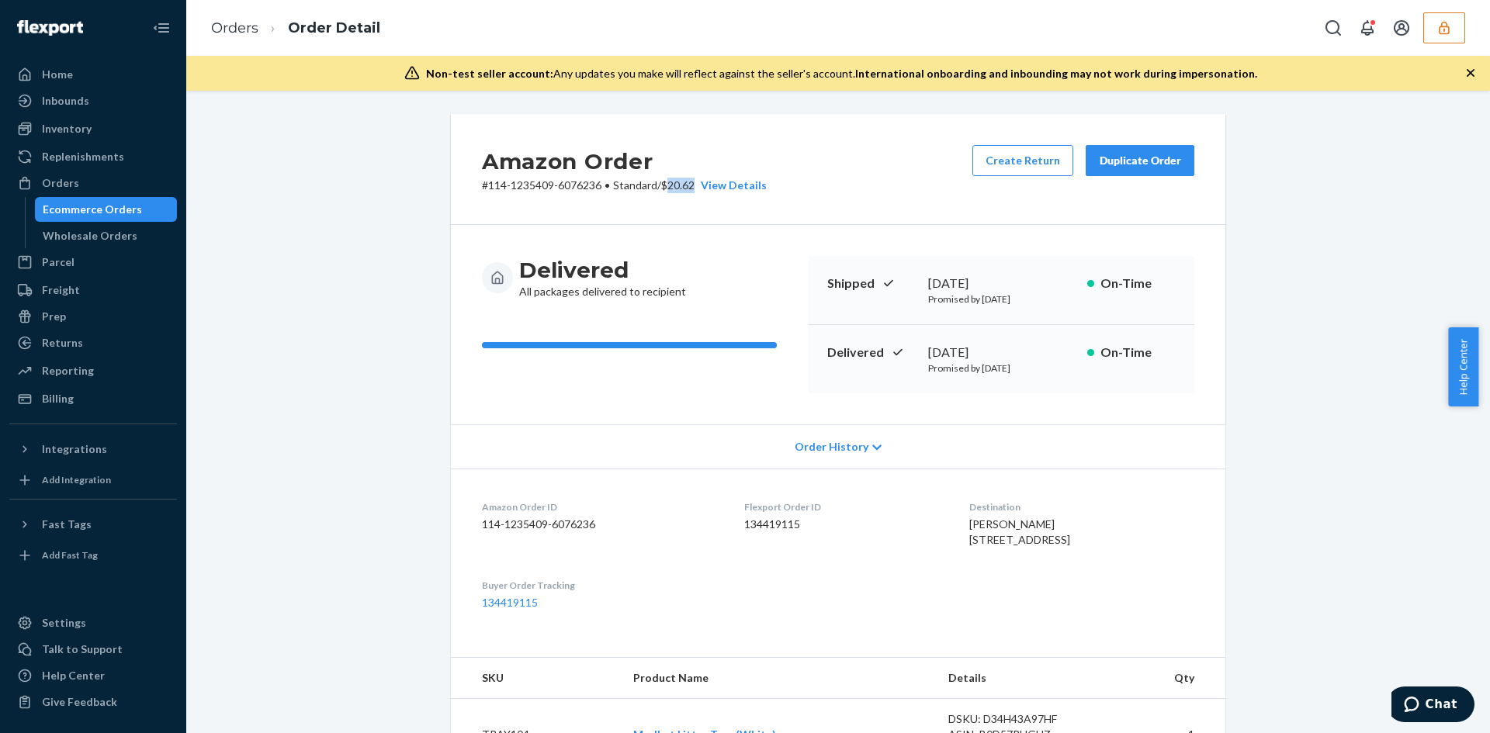
copy p "20.62"
click at [674, 185] on p "# 111-4248191-6316217 • Standard / $28.77 View Details" at bounding box center [624, 186] width 285 height 16
drag, startPoint x: 674, startPoint y: 185, endPoint x: 692, endPoint y: 187, distance: 18.0
click at [678, 185] on p "# 111-4248191-6316217 • Standard / $28.77 View Details" at bounding box center [624, 186] width 285 height 16
copy p "28.77"
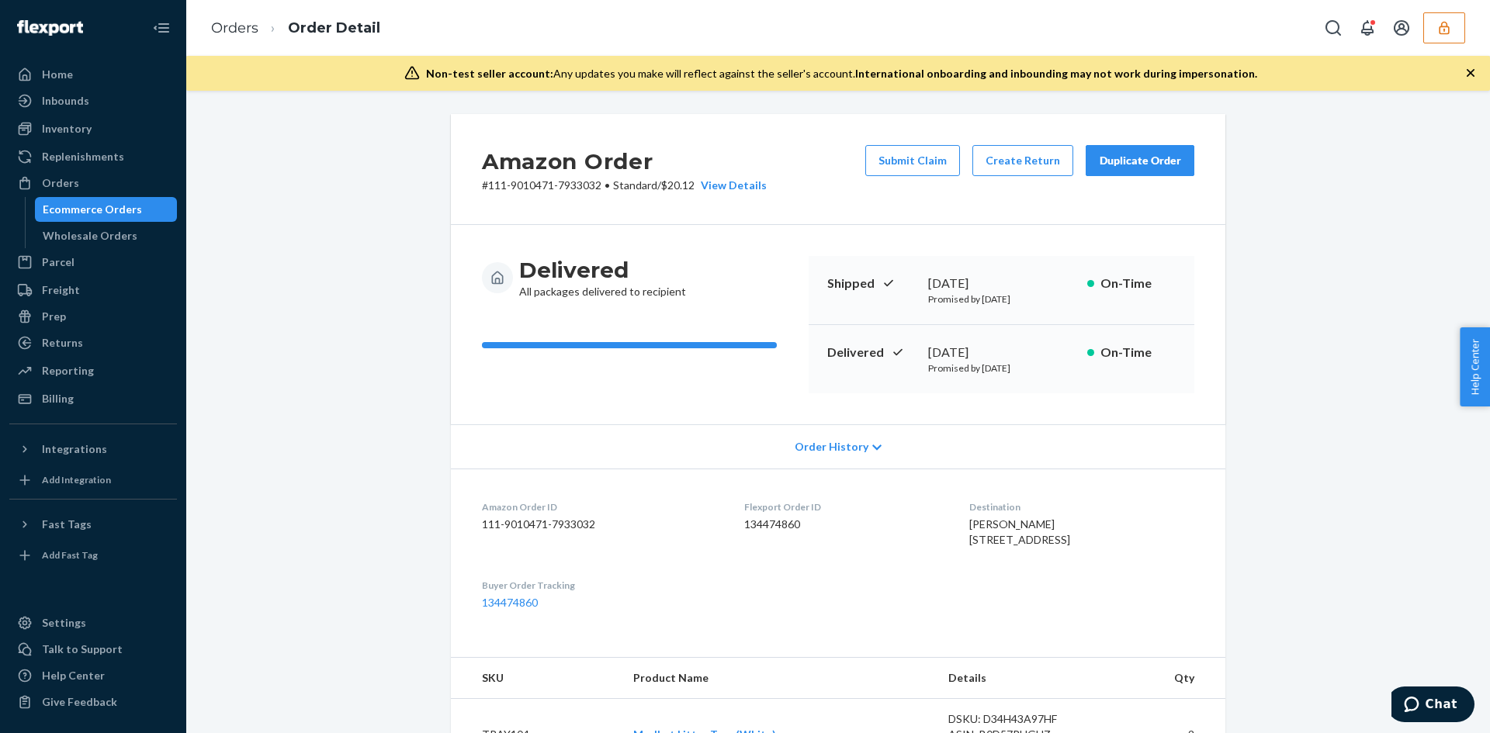
click at [685, 189] on p "# 111-9010471-7933032 • Standard / $20.12 View Details" at bounding box center [624, 186] width 285 height 16
copy p "20.12"
click at [688, 182] on p "# 111-2504698-1672202 • Standard / $30.55 View Details" at bounding box center [624, 186] width 285 height 16
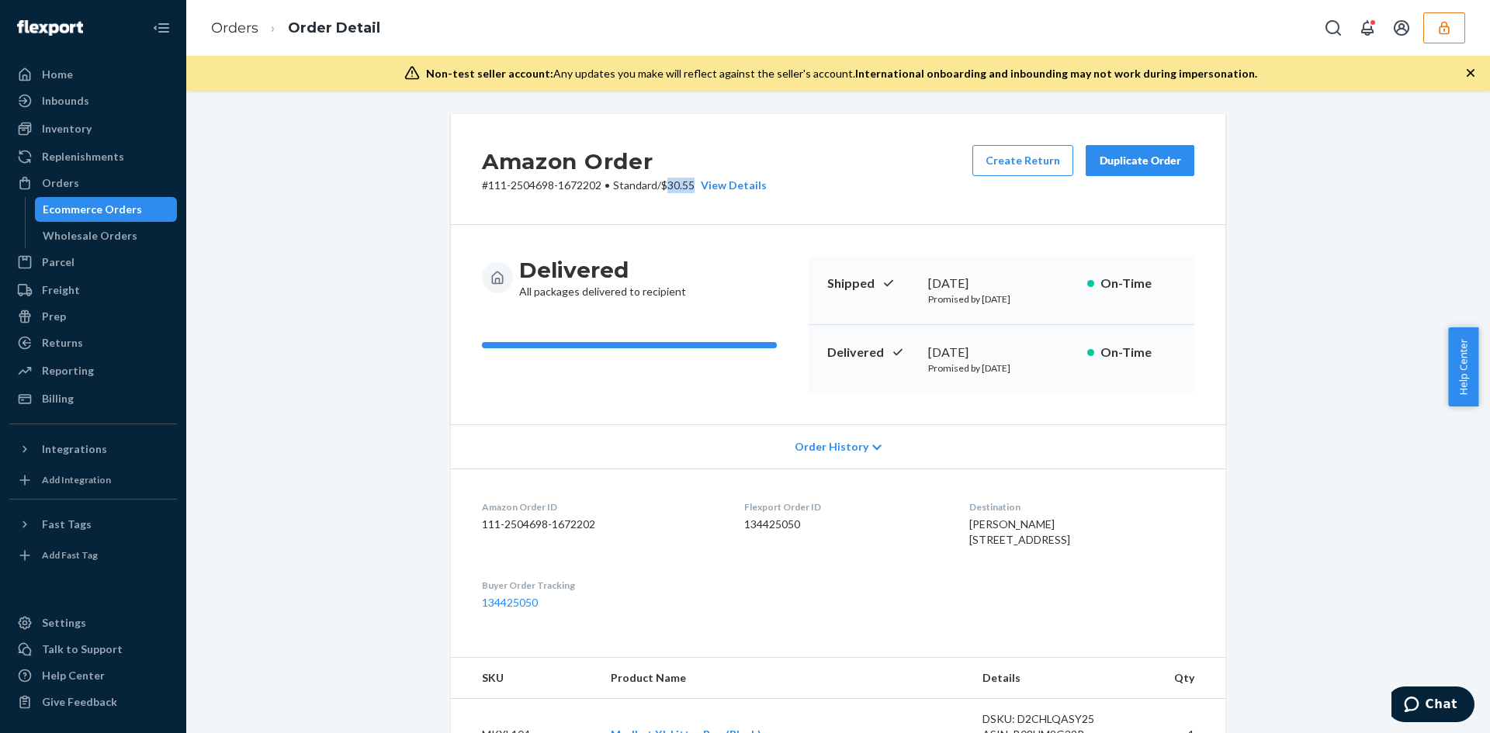
copy p "30.55"
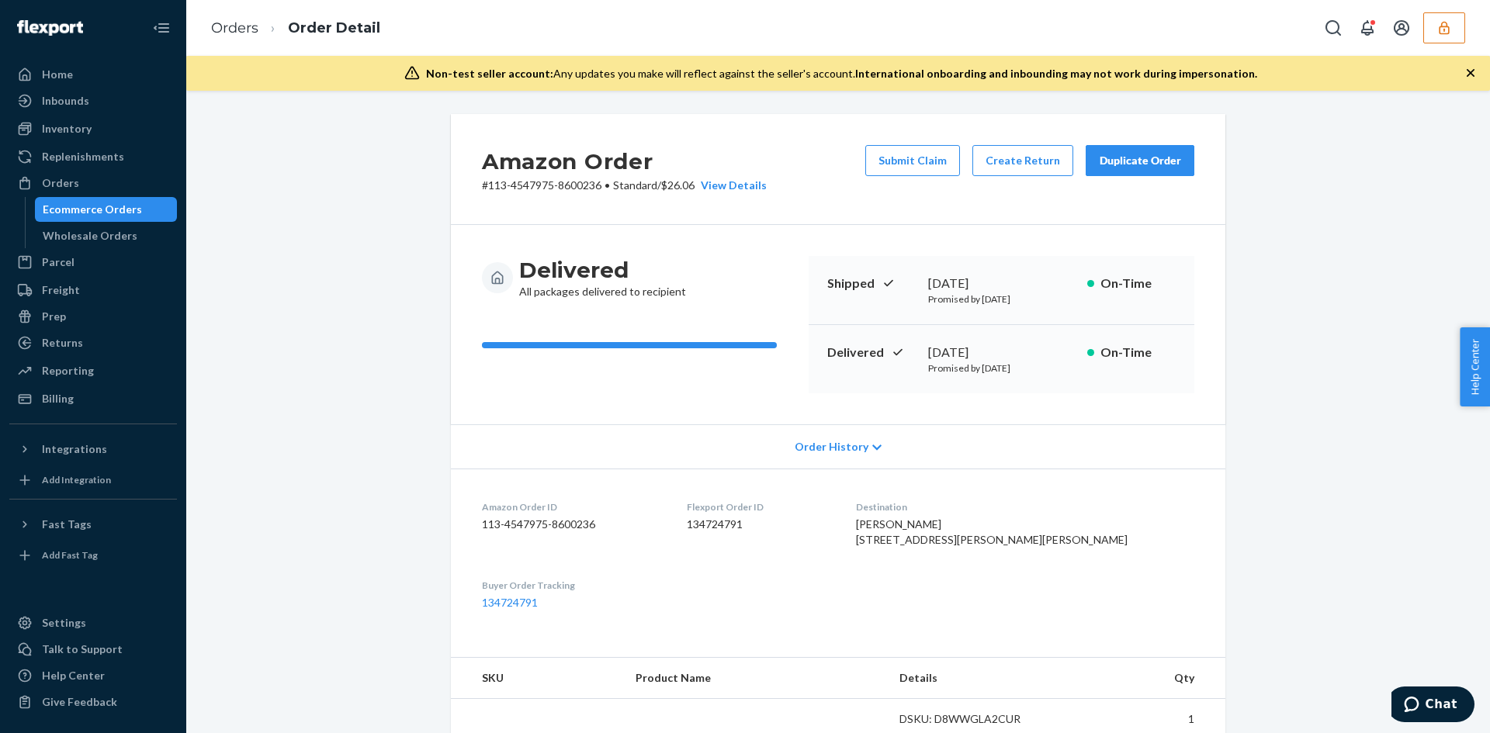
click at [674, 189] on p "# 113-4547975-8600236 • Standard / $26.06 View Details" at bounding box center [624, 186] width 285 height 16
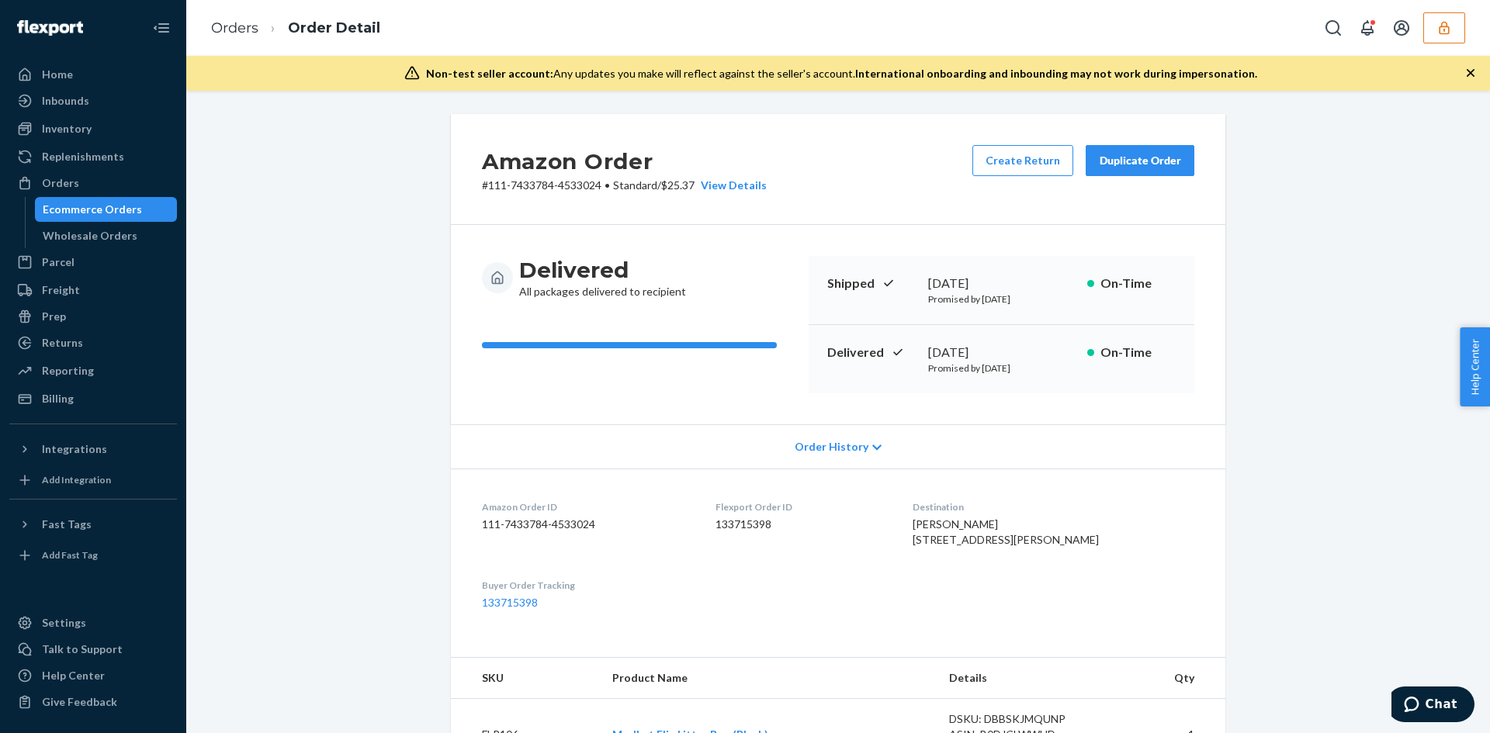
click at [674, 191] on p "# 111-7433784-4533024 • Standard / $25.37 View Details" at bounding box center [624, 186] width 285 height 16
drag, startPoint x: 674, startPoint y: 191, endPoint x: 1306, endPoint y: 314, distance: 643.6
click at [676, 191] on p "# 111-7433784-4533024 • Standard / $25.37 View Details" at bounding box center [624, 186] width 285 height 16
copy p "25.37"
click at [679, 184] on p "# 111-7468708-5613028 • Standard / $73.64 View Details" at bounding box center [624, 186] width 285 height 16
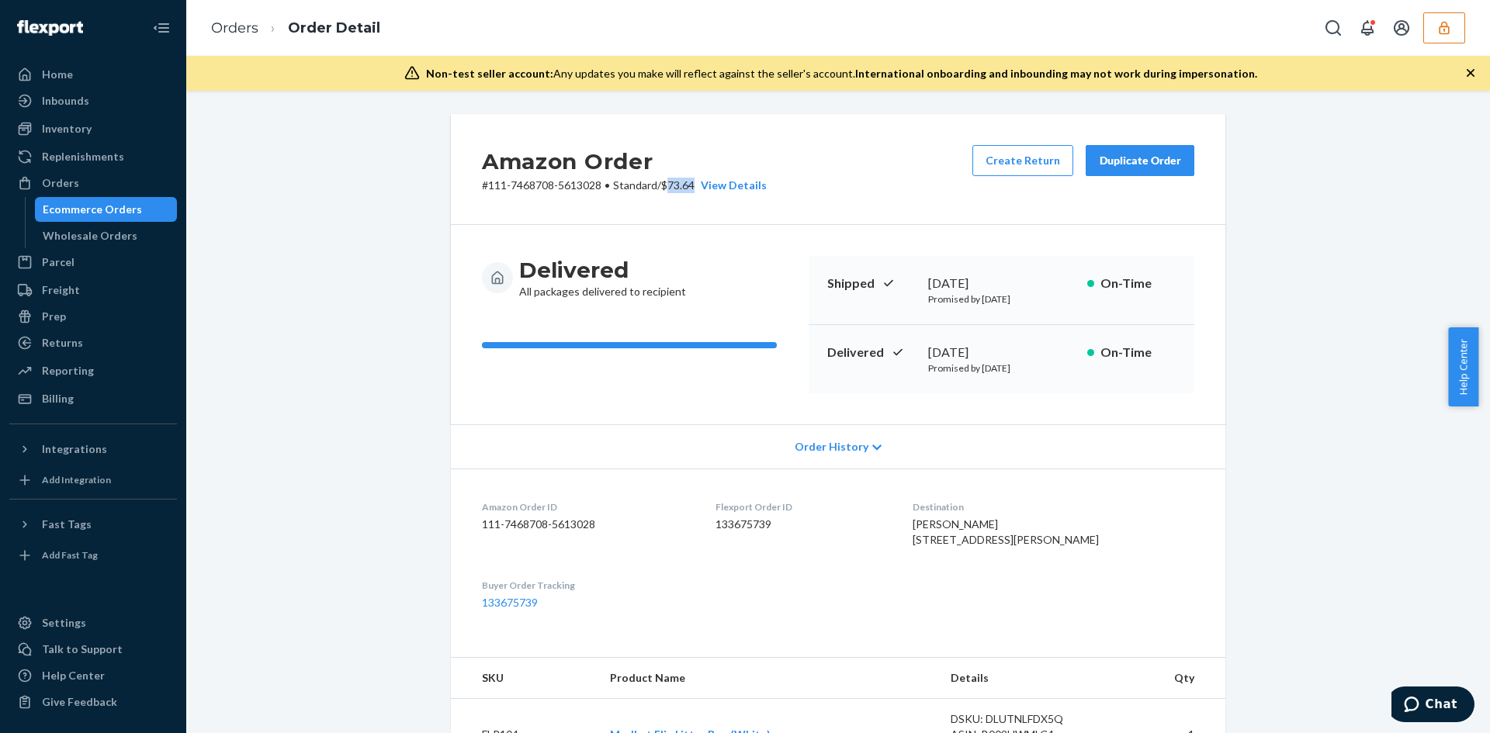
drag, startPoint x: 679, startPoint y: 184, endPoint x: 767, endPoint y: 197, distance: 88.7
click at [679, 183] on p "# 111-7468708-5613028 • Standard / $73.64 View Details" at bounding box center [624, 186] width 285 height 16
copy p "73.64"
click at [630, 189] on p "# #MK-368323 • Standard / $38.01 View Details" at bounding box center [600, 186] width 236 height 16
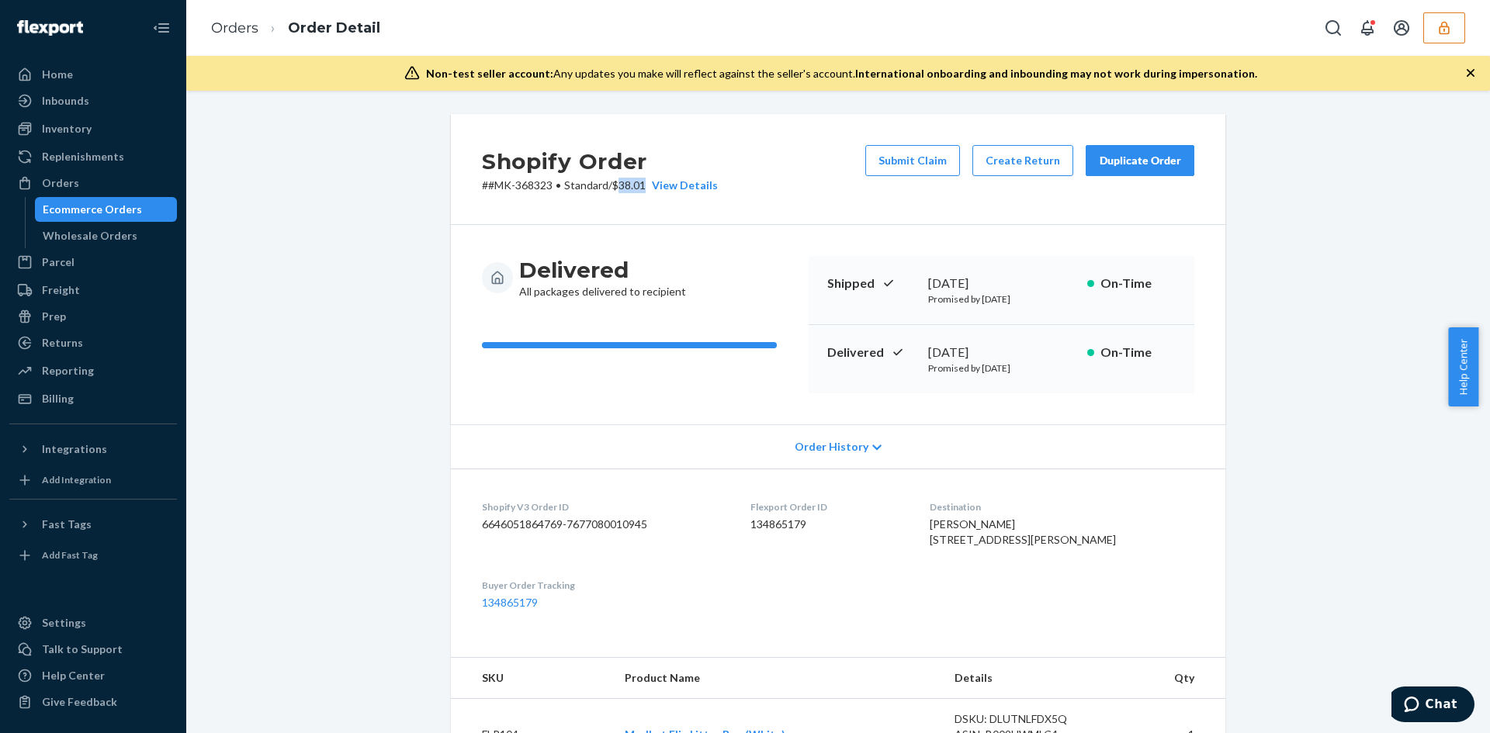
copy p "38.01"
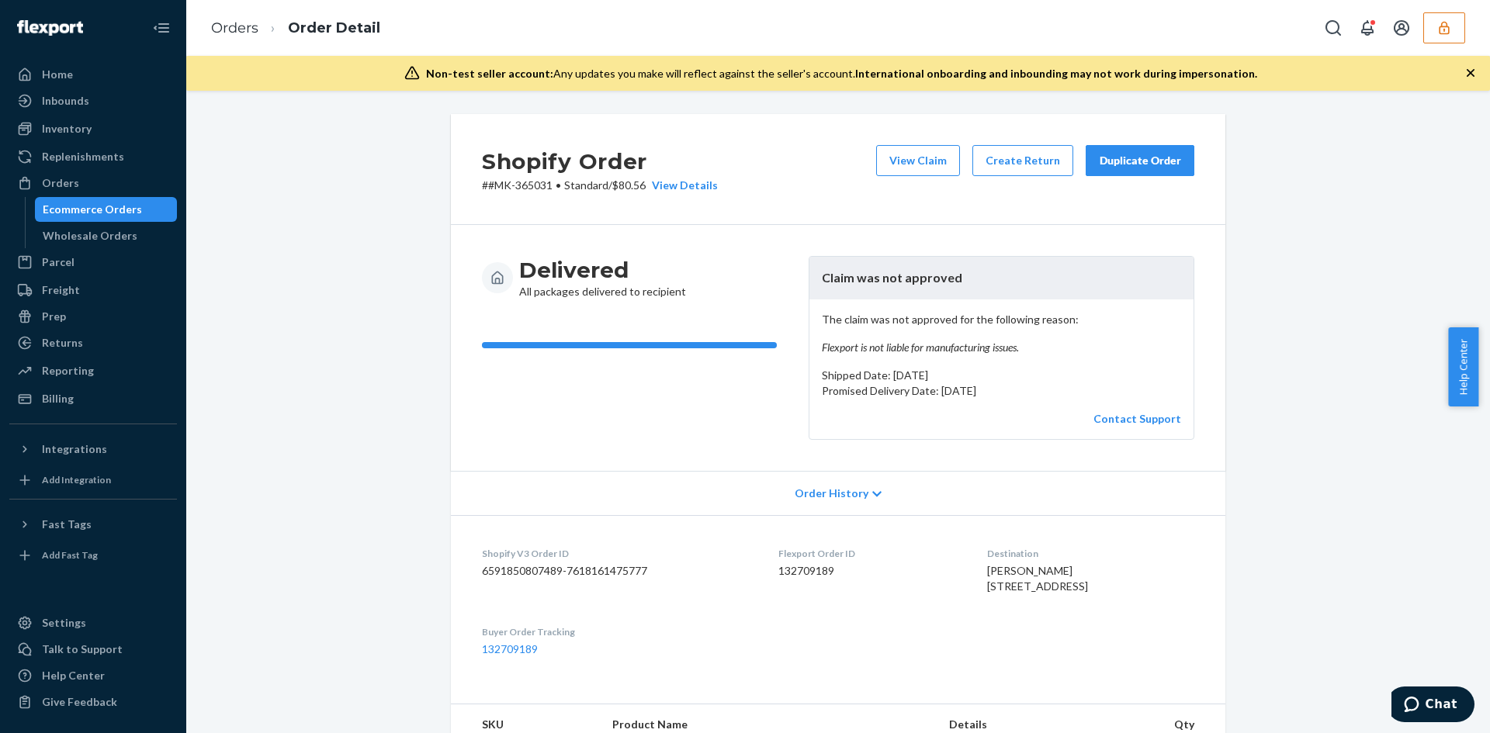
click at [636, 182] on p "# #MK-365031 • Standard / $80.56 View Details" at bounding box center [600, 186] width 236 height 16
copy p "80.56"
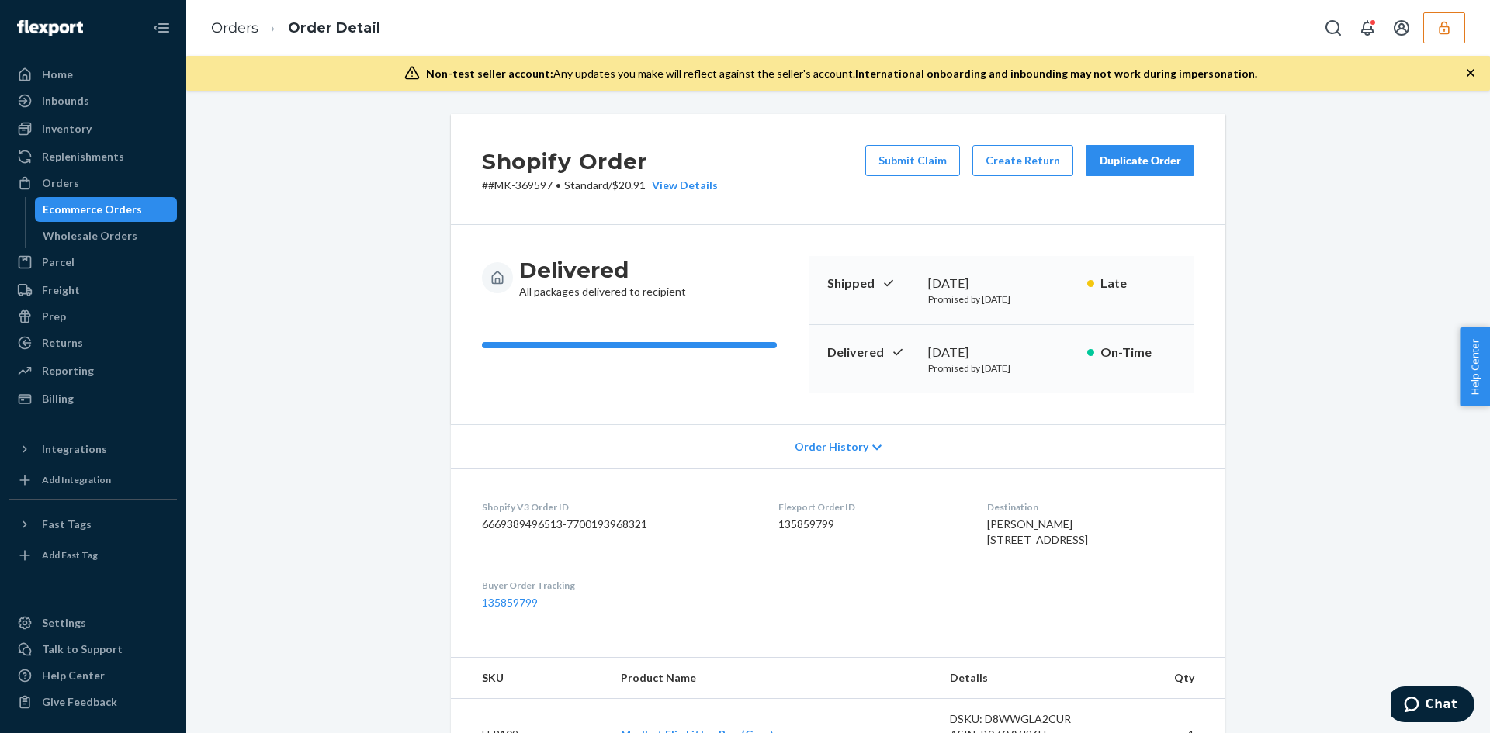
click at [640, 182] on p "# #MK-369597 • Standard / $20.91 View Details" at bounding box center [600, 186] width 236 height 16
copy p "20.91"
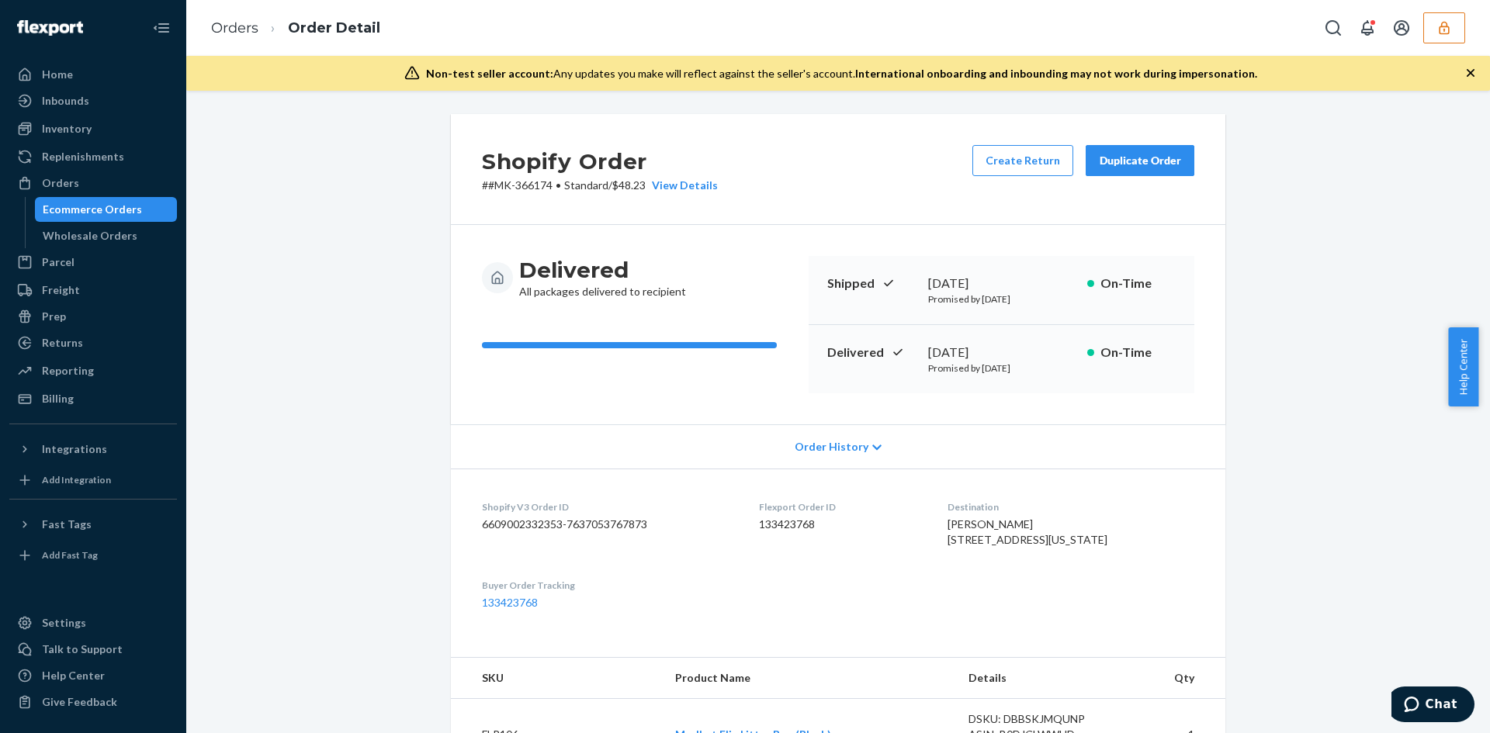
click at [637, 191] on p "# #MK-366174 • Standard / $48.23 View Details" at bounding box center [600, 186] width 236 height 16
copy p "48.23"
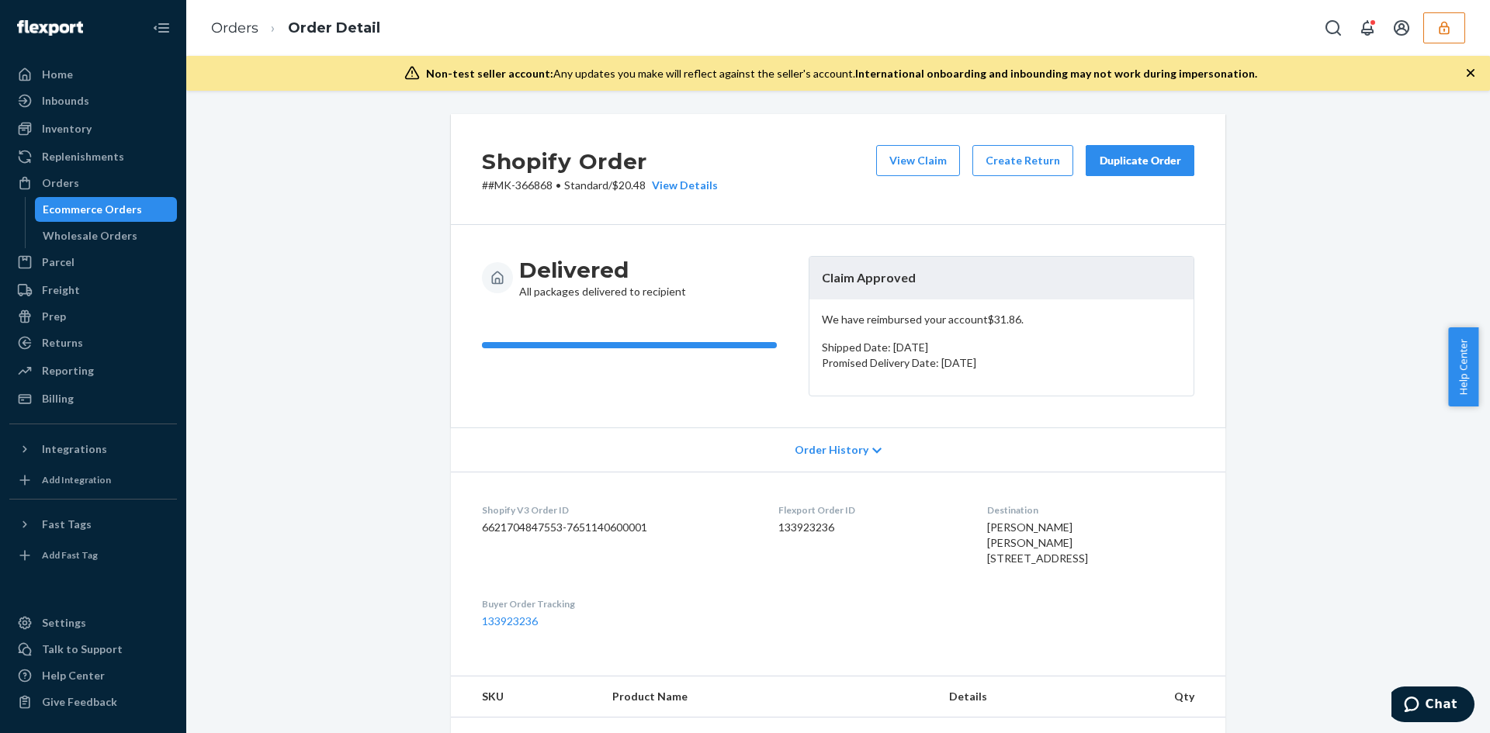
click at [928, 140] on div "Shopify Order # #MK-366868 • Standard / $20.48 View Details View Claim Create R…" at bounding box center [838, 169] width 775 height 111
click at [929, 150] on button "View Claim" at bounding box center [918, 160] width 84 height 31
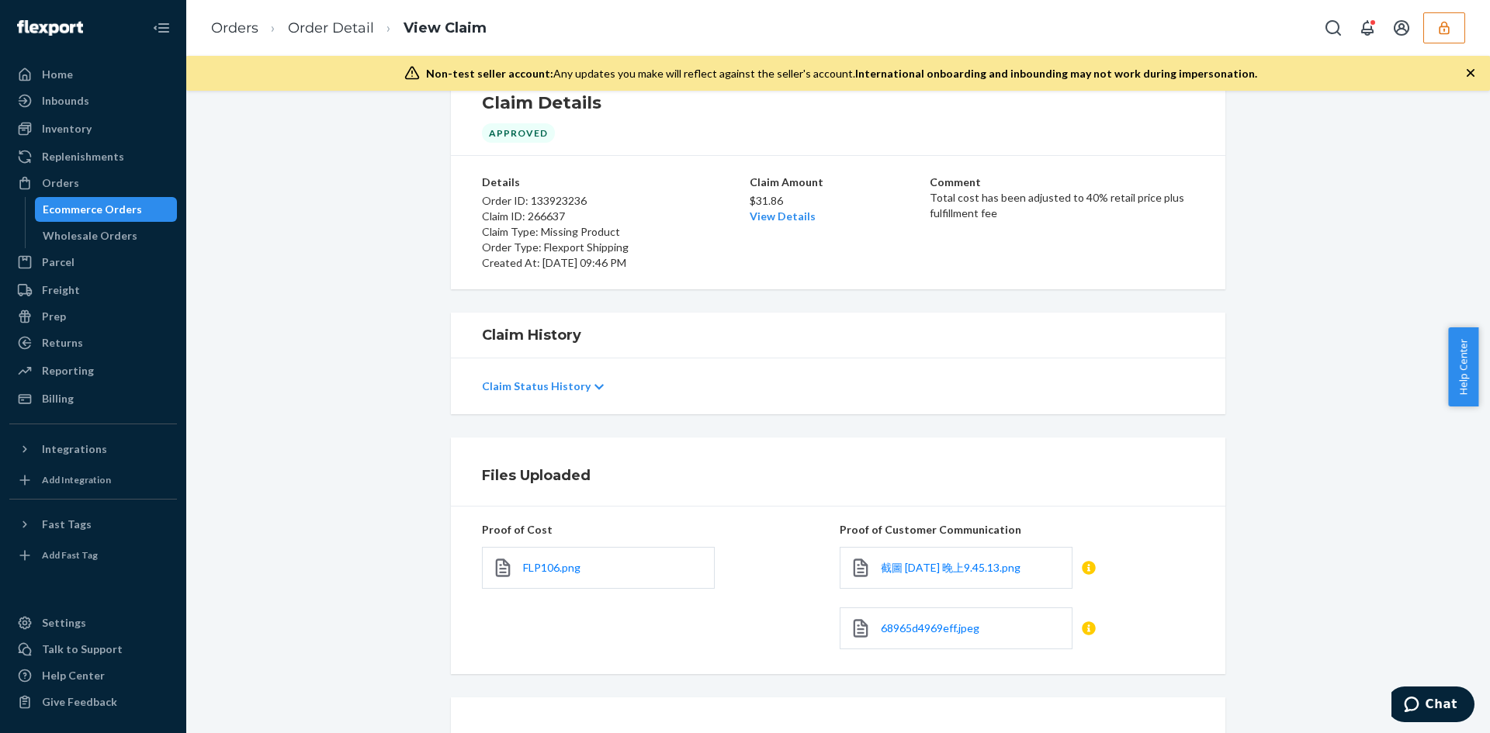
scroll to position [78, 0]
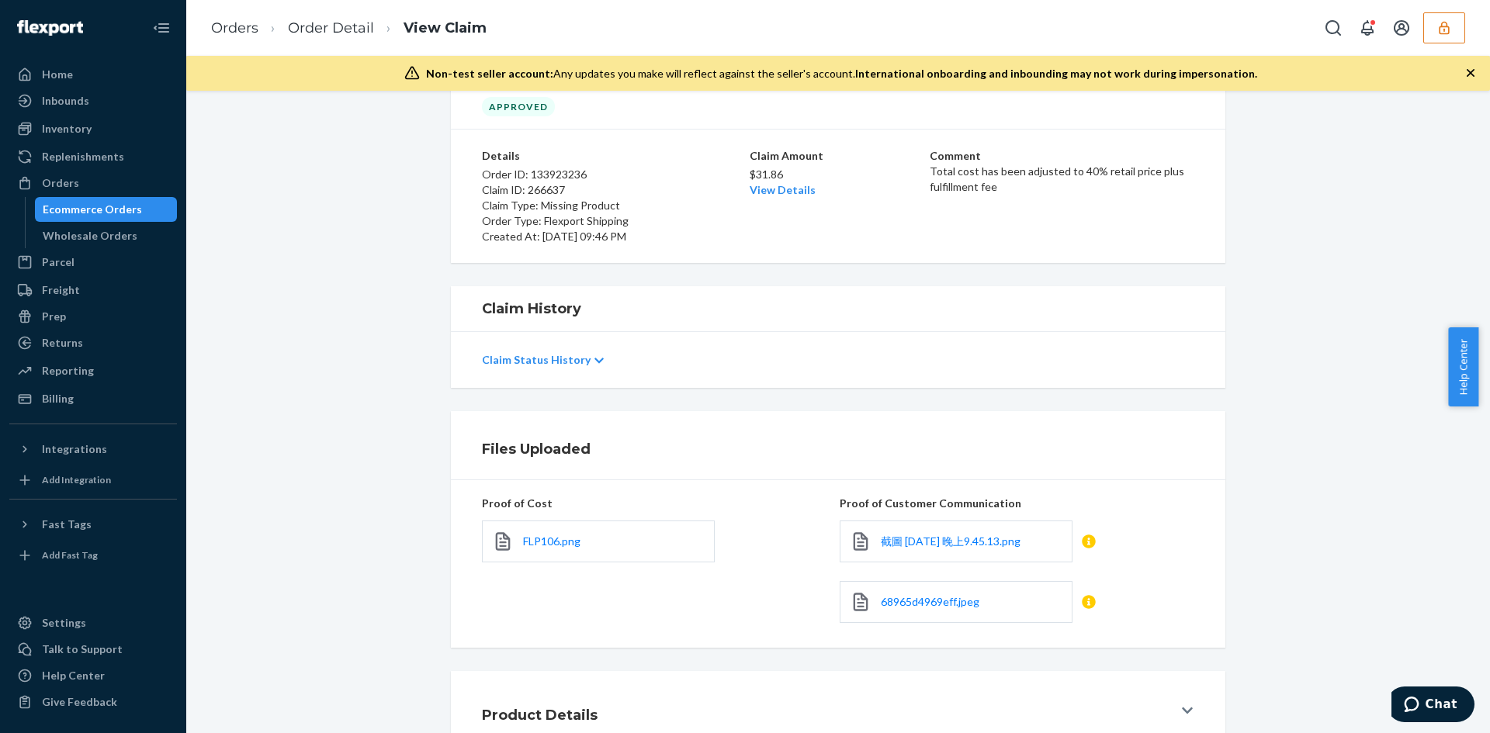
click at [581, 335] on div "Claim Status History" at bounding box center [838, 360] width 775 height 56
click at [570, 352] on div "Claim Status History" at bounding box center [838, 359] width 712 height 43
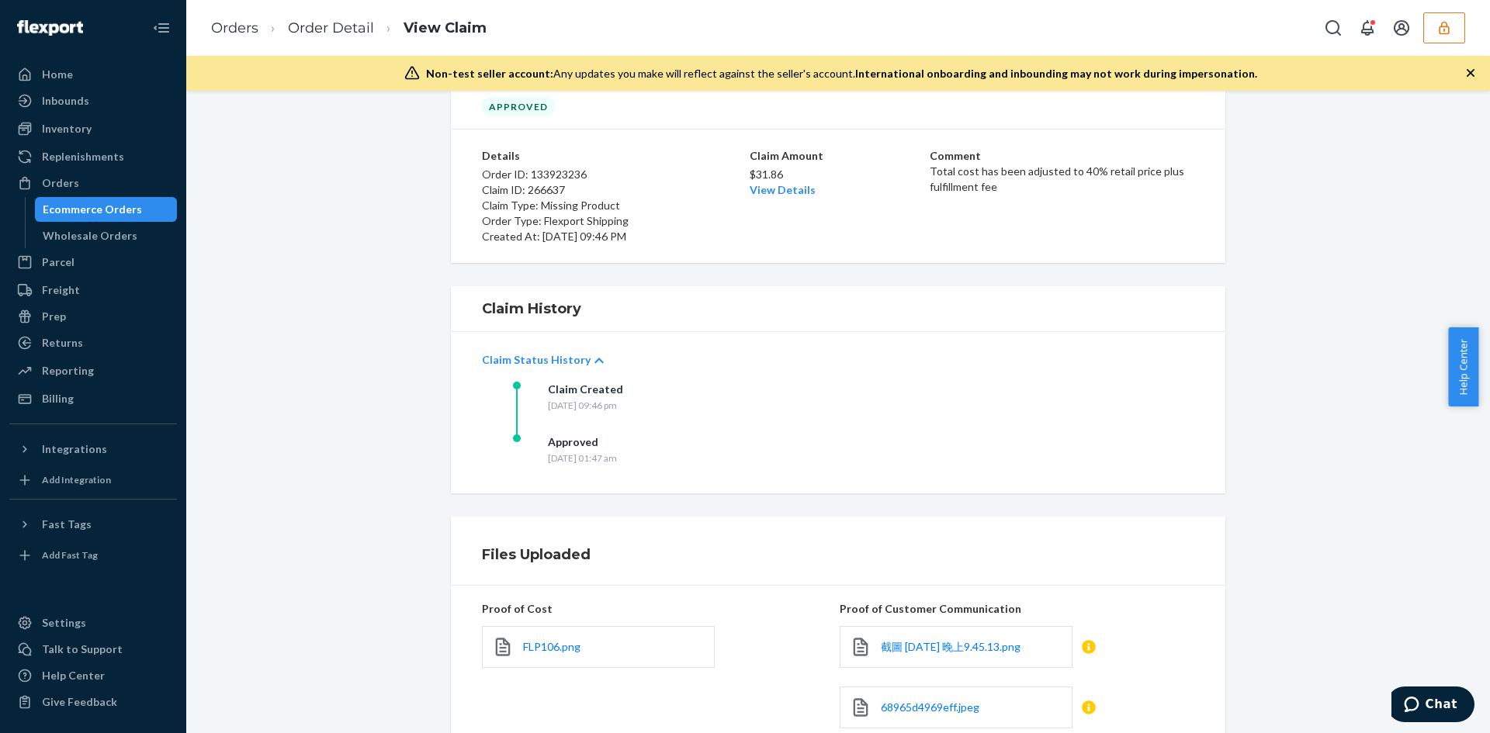
drag, startPoint x: 540, startPoint y: 460, endPoint x: 698, endPoint y: 461, distance: 157.6
click at [698, 461] on div "Approved Friday, August 22, 2025 at 01:47 am" at bounding box center [668, 461] width 310 height 53
copy div "Friday, August 22, 2025 at 01:47 am"
click at [75, 188] on div "Orders" at bounding box center [60, 183] width 37 height 16
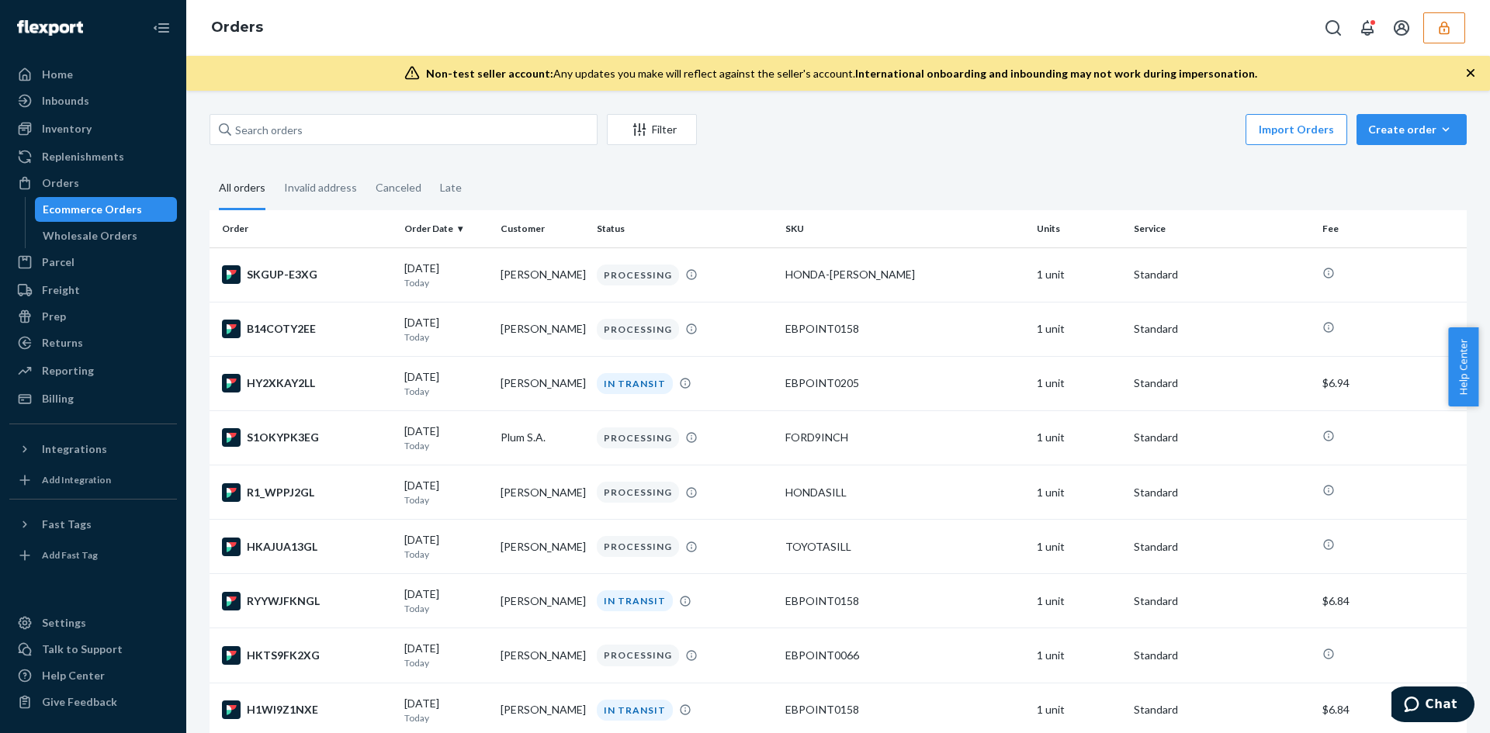
click at [1463, 26] on button "button" at bounding box center [1444, 27] width 42 height 31
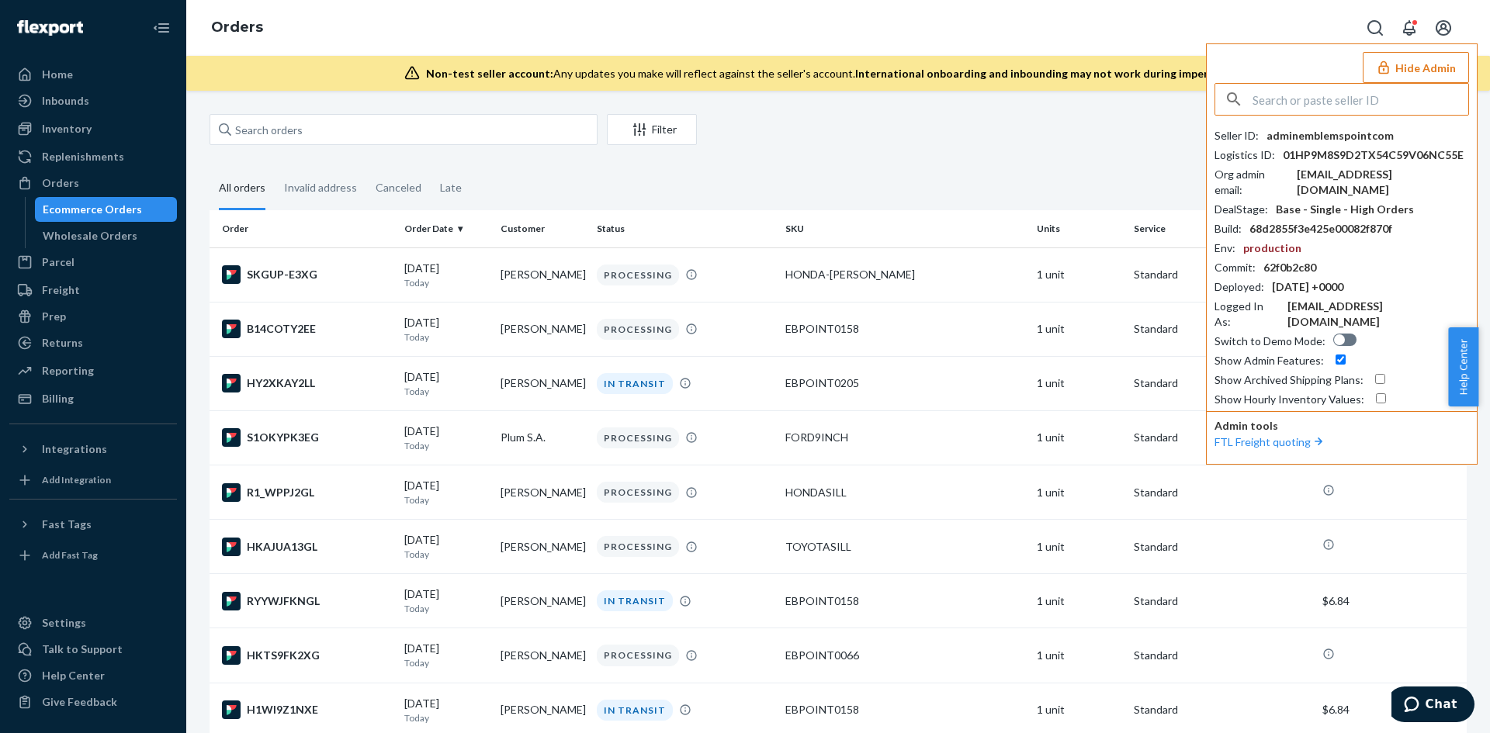
click at [1321, 93] on input "text" at bounding box center [1361, 99] width 216 height 31
paste input "brettmodkatcom"
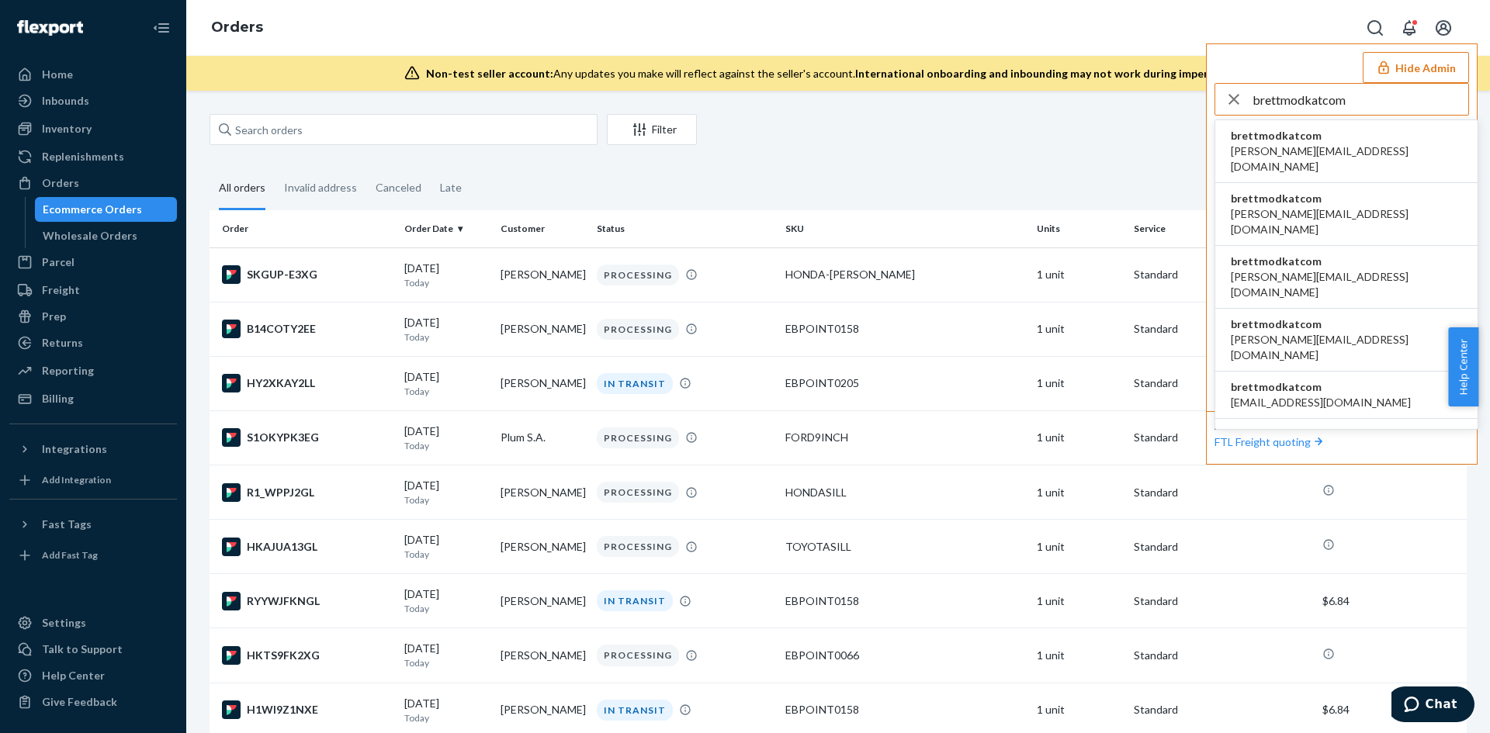
type input "brettmodkatcom"
click at [1276, 151] on span "anna@modkat.com" at bounding box center [1346, 159] width 231 height 31
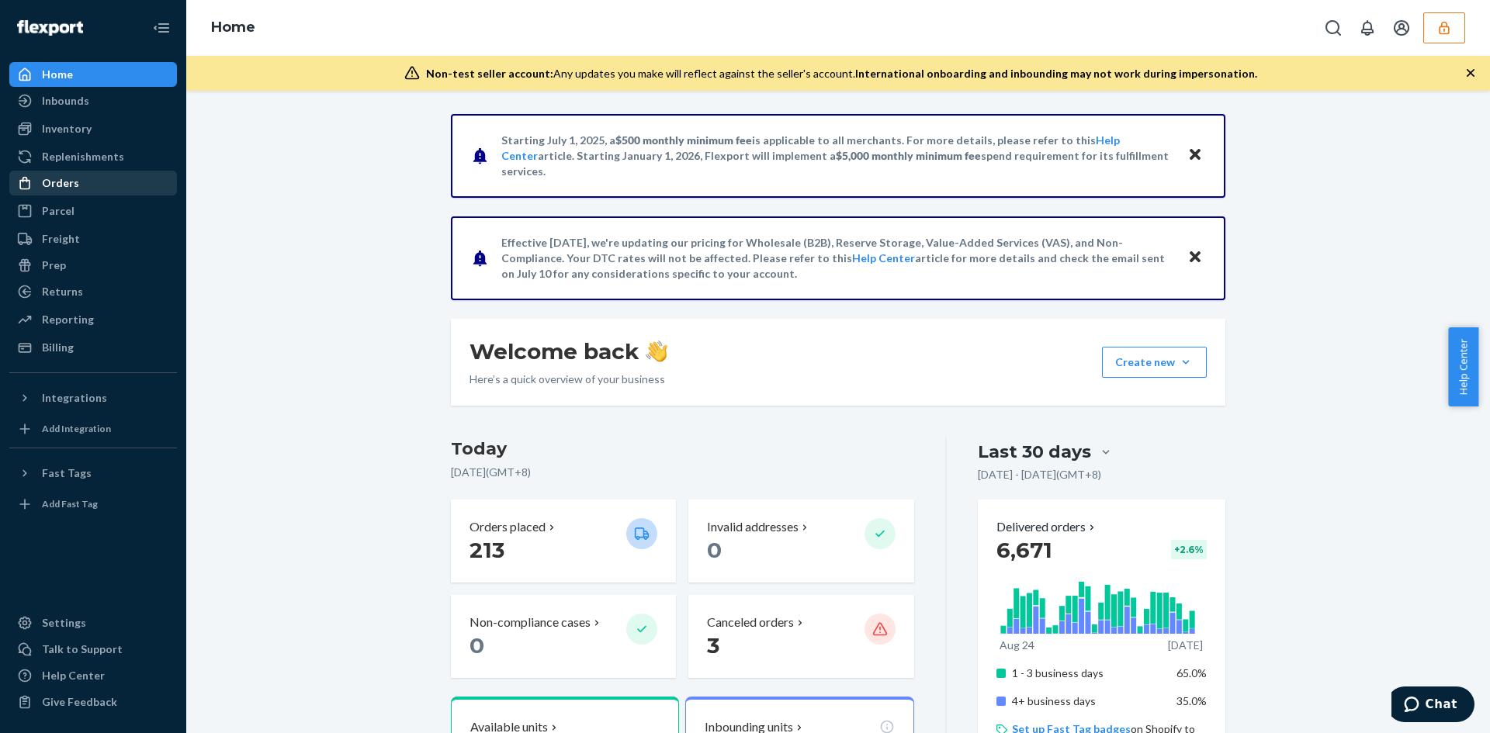
click at [47, 179] on div "Orders" at bounding box center [60, 183] width 37 height 16
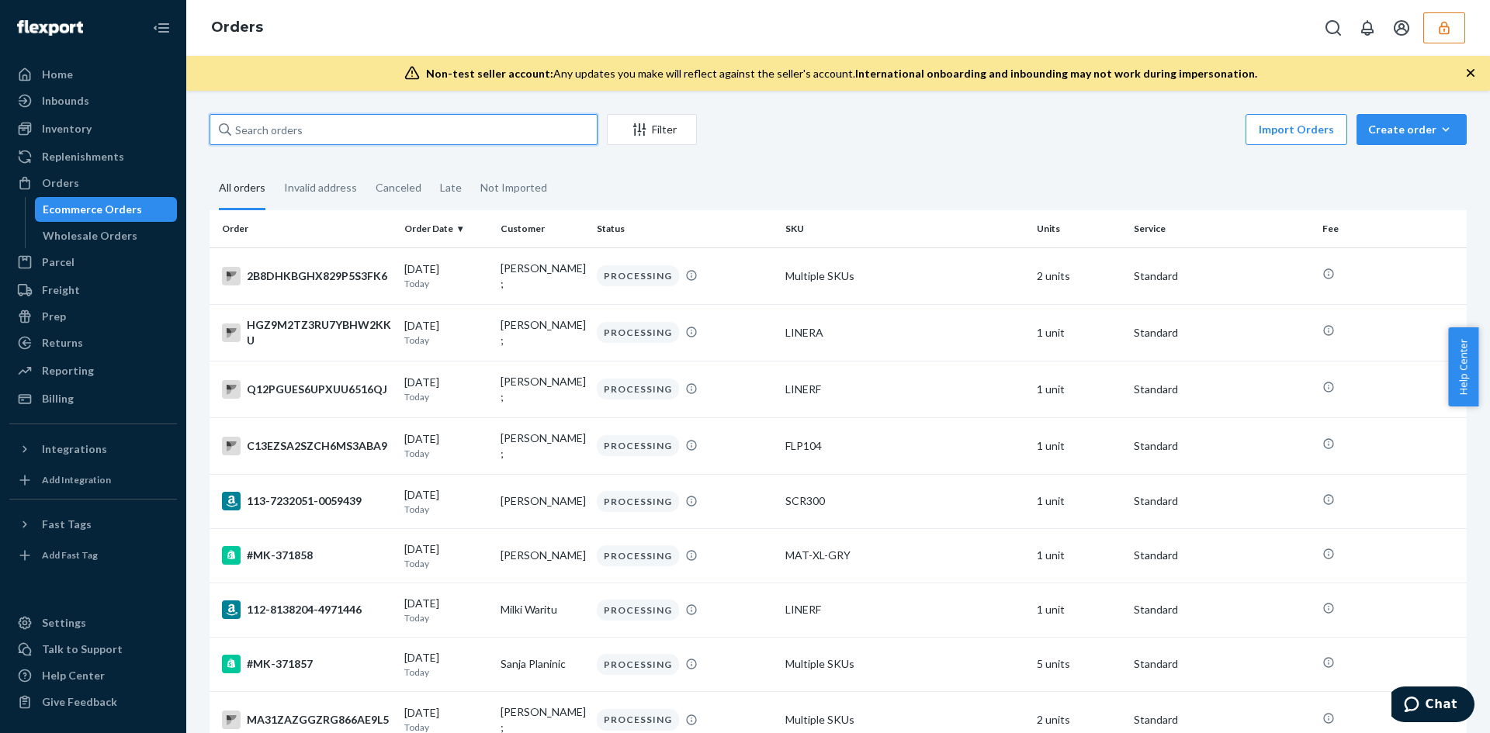
click at [375, 126] on input "text" at bounding box center [404, 129] width 388 height 31
paste input "MK-364673"
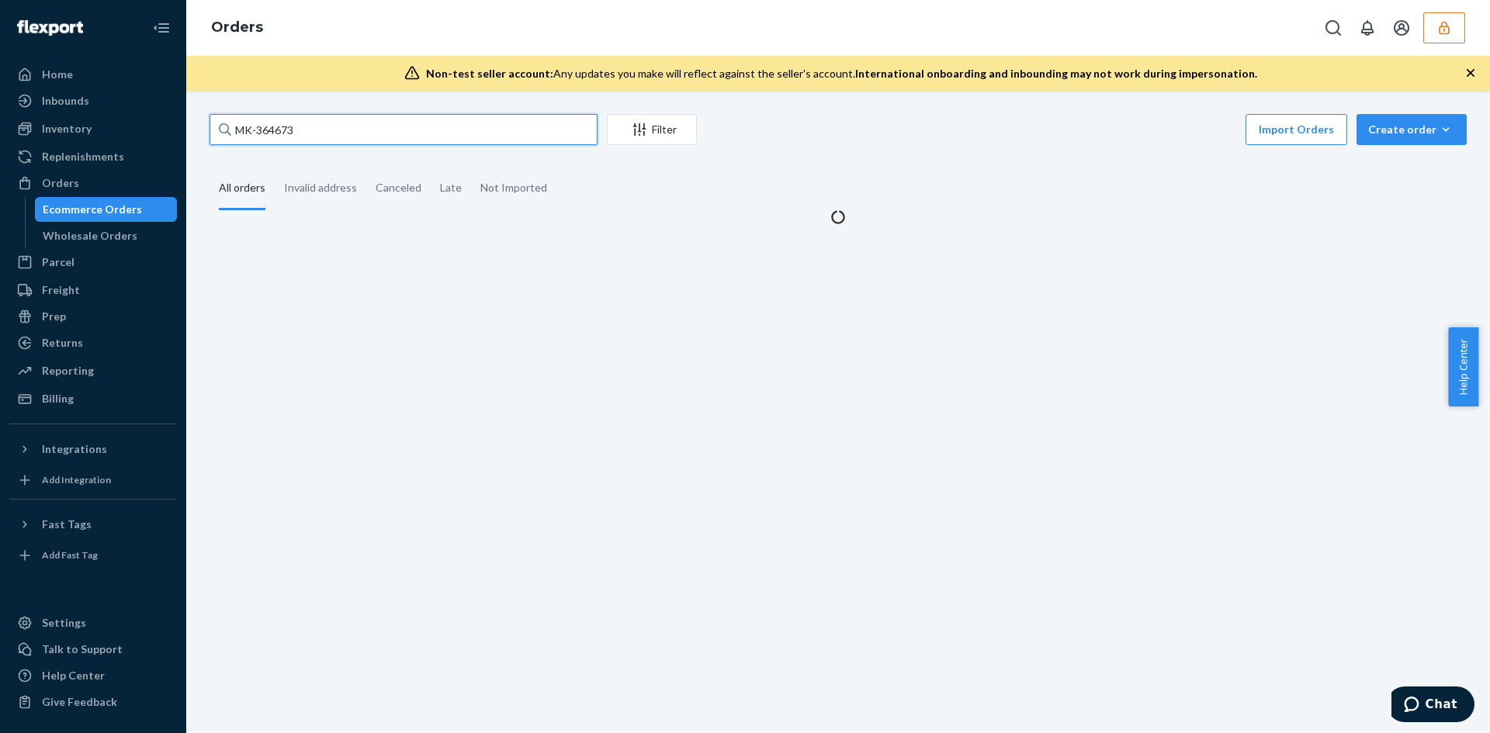
type input "MK-364673"
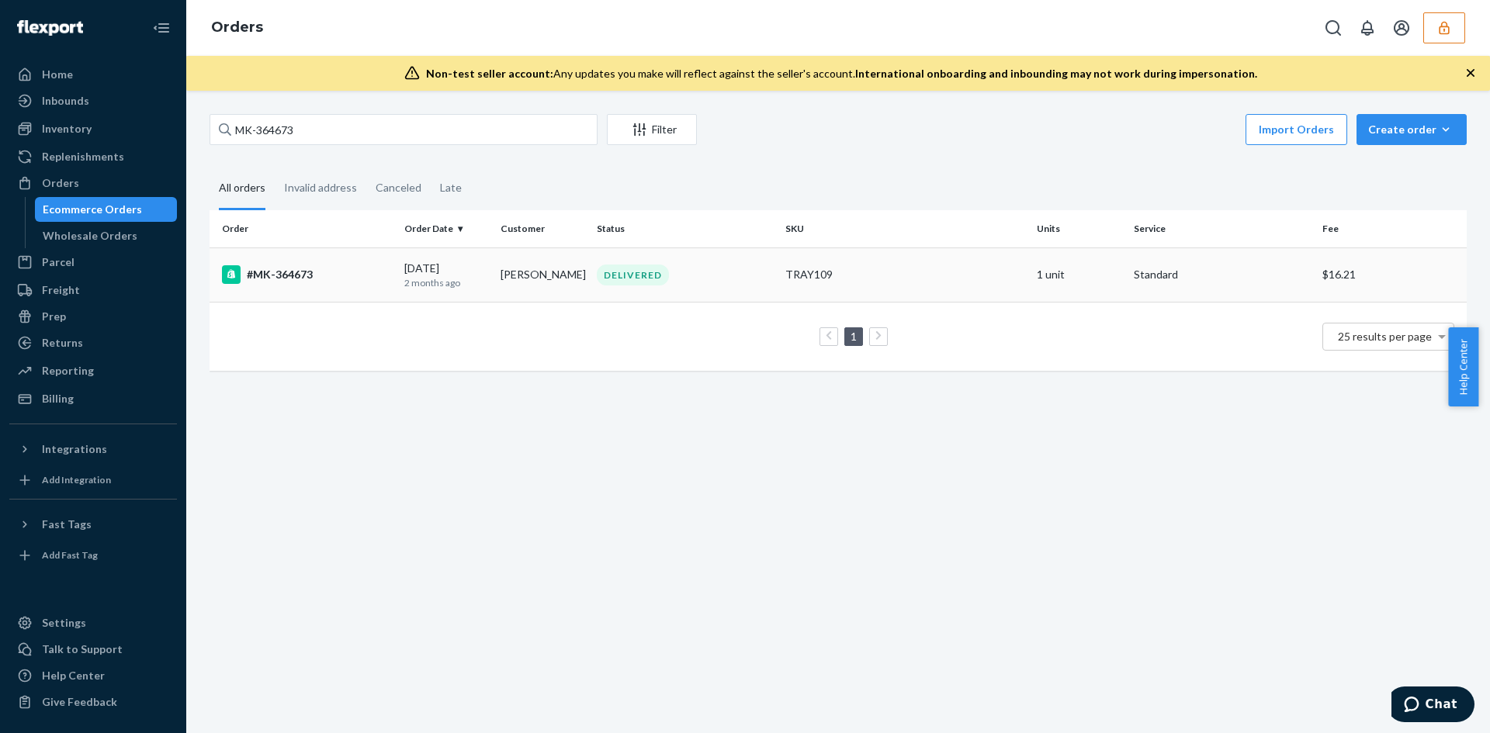
click at [717, 300] on td "DELIVERED" at bounding box center [685, 275] width 189 height 54
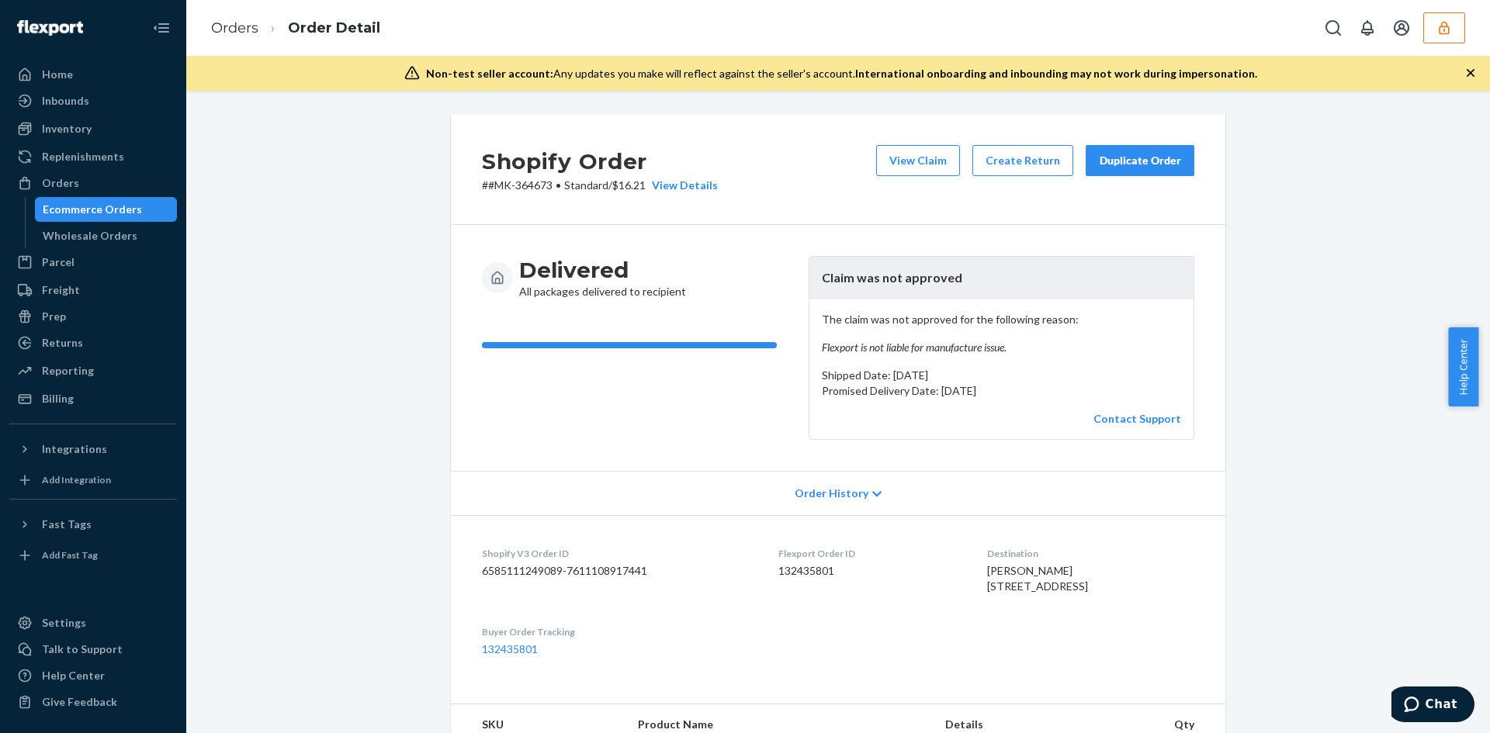
click at [633, 182] on p "# #MK-364673 • Standard / $16.21 View Details" at bounding box center [600, 186] width 236 height 16
copy p "16.21"
click at [917, 154] on button "View Claim" at bounding box center [918, 160] width 84 height 31
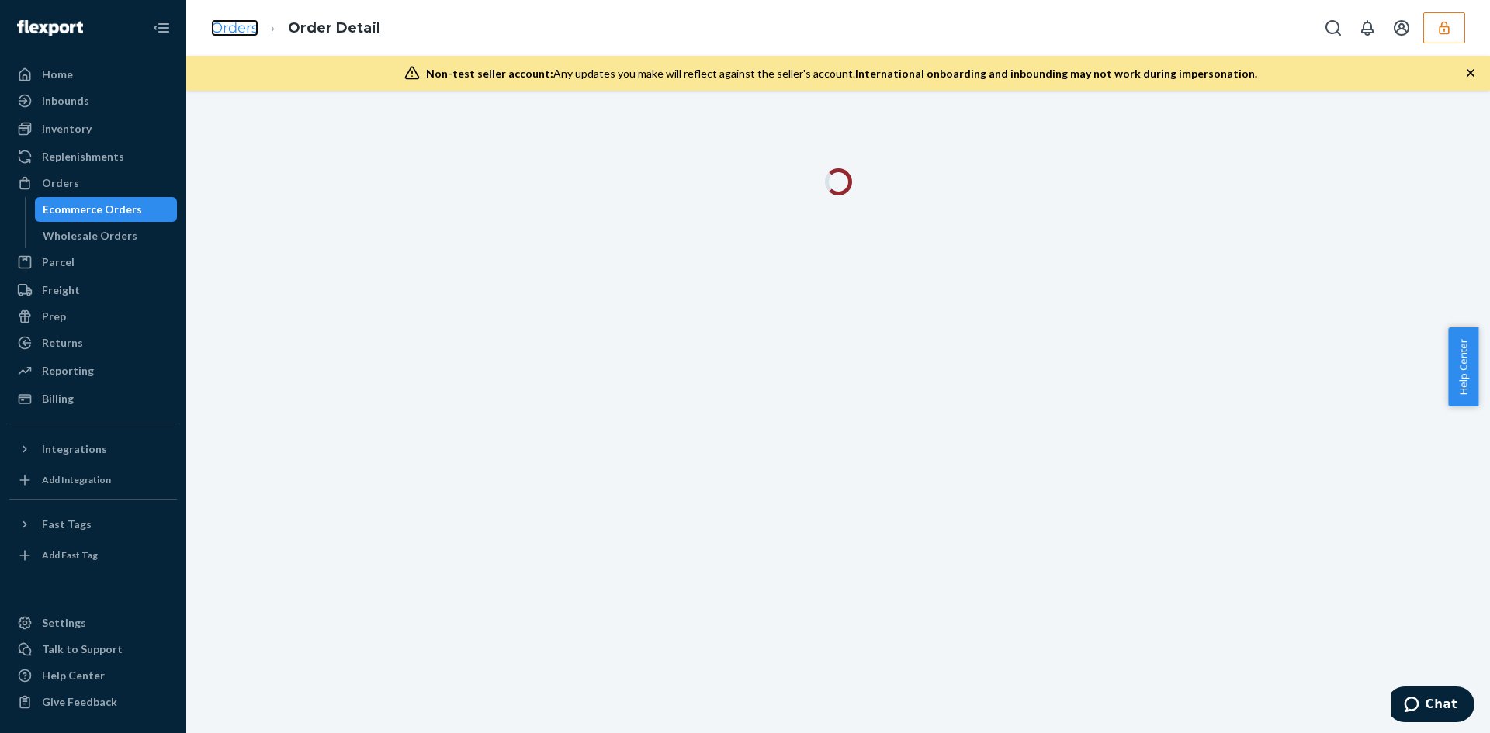
click at [245, 35] on link "Orders" at bounding box center [234, 27] width 47 height 17
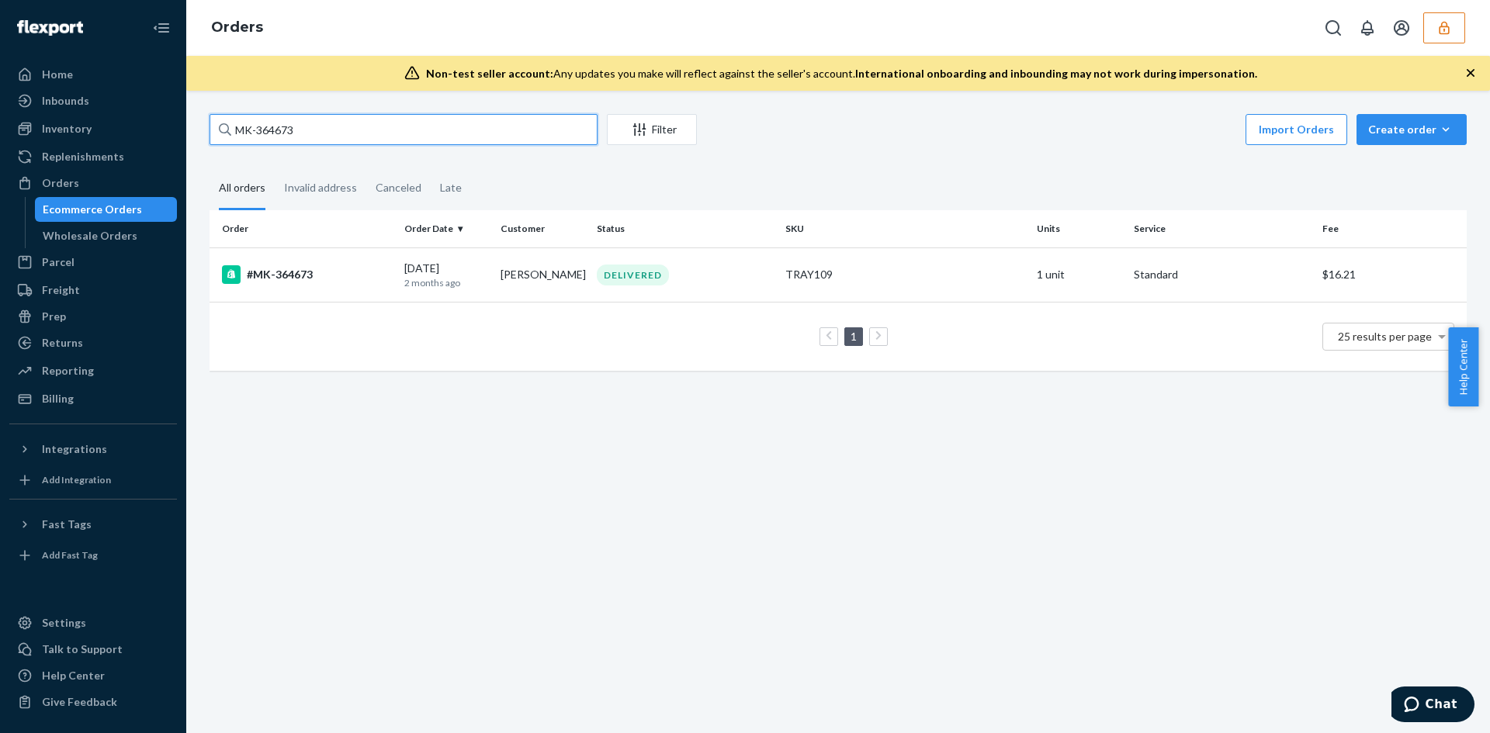
click at [445, 135] on input "MK-364673" at bounding box center [404, 129] width 388 height 31
paste input "5341"
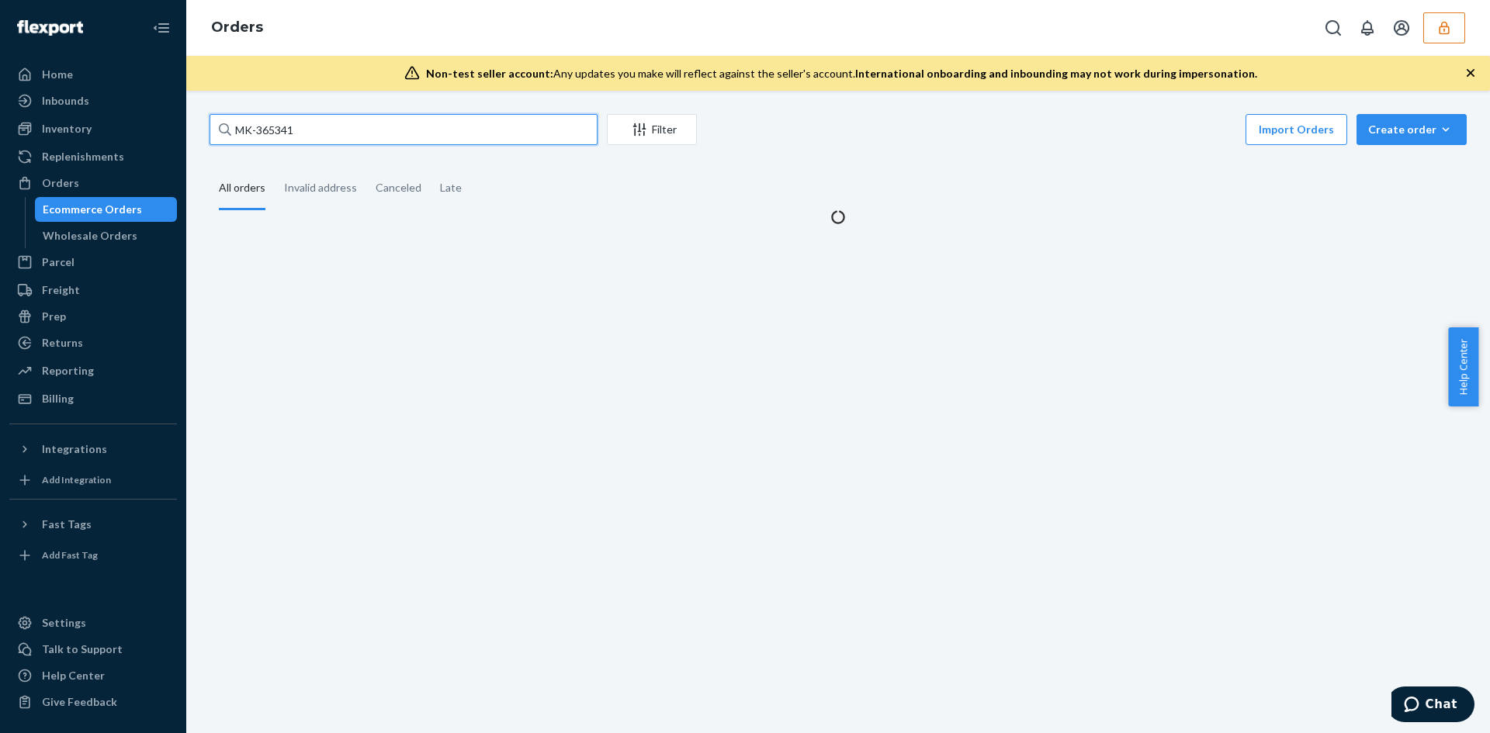
type input "MK-365341"
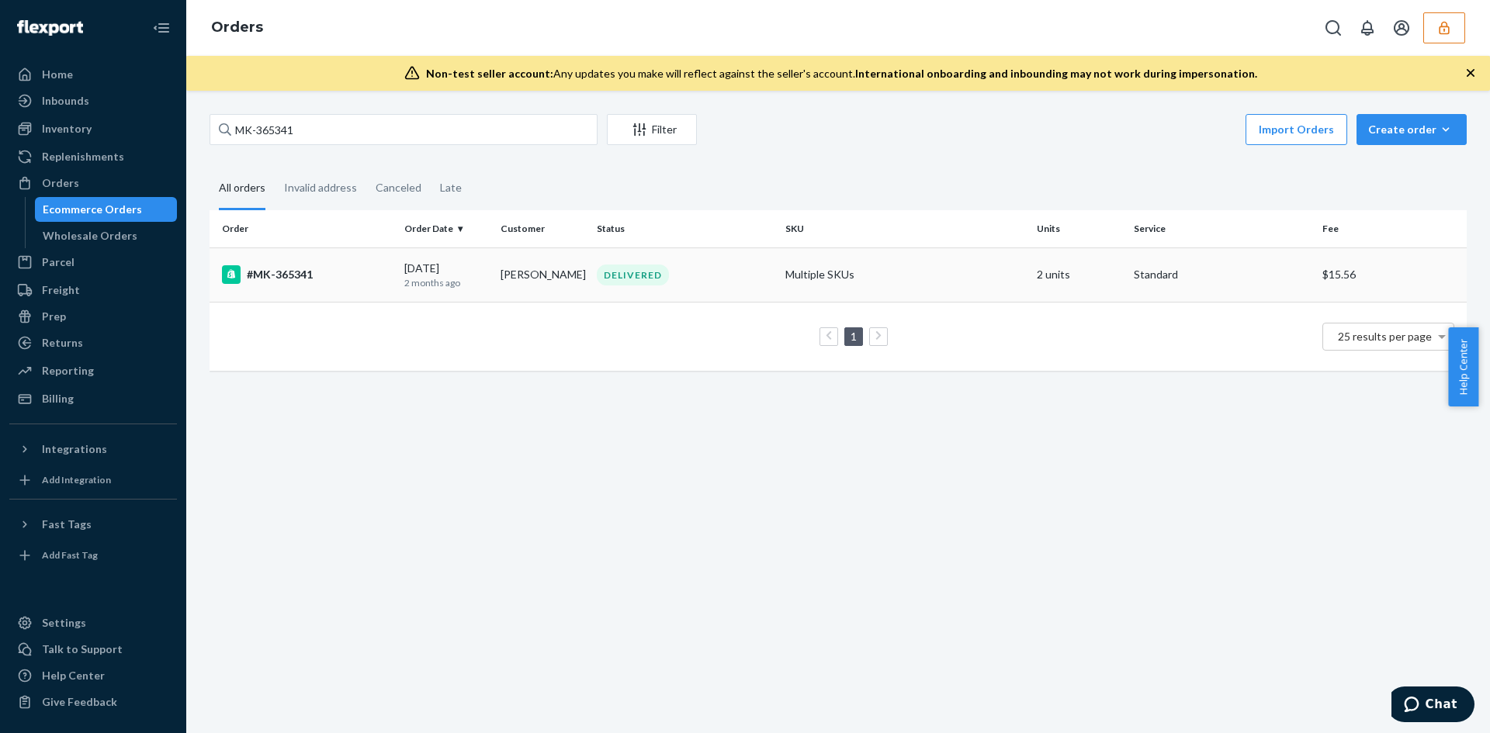
click at [779, 275] on td "Multiple SKUs" at bounding box center [904, 275] width 251 height 54
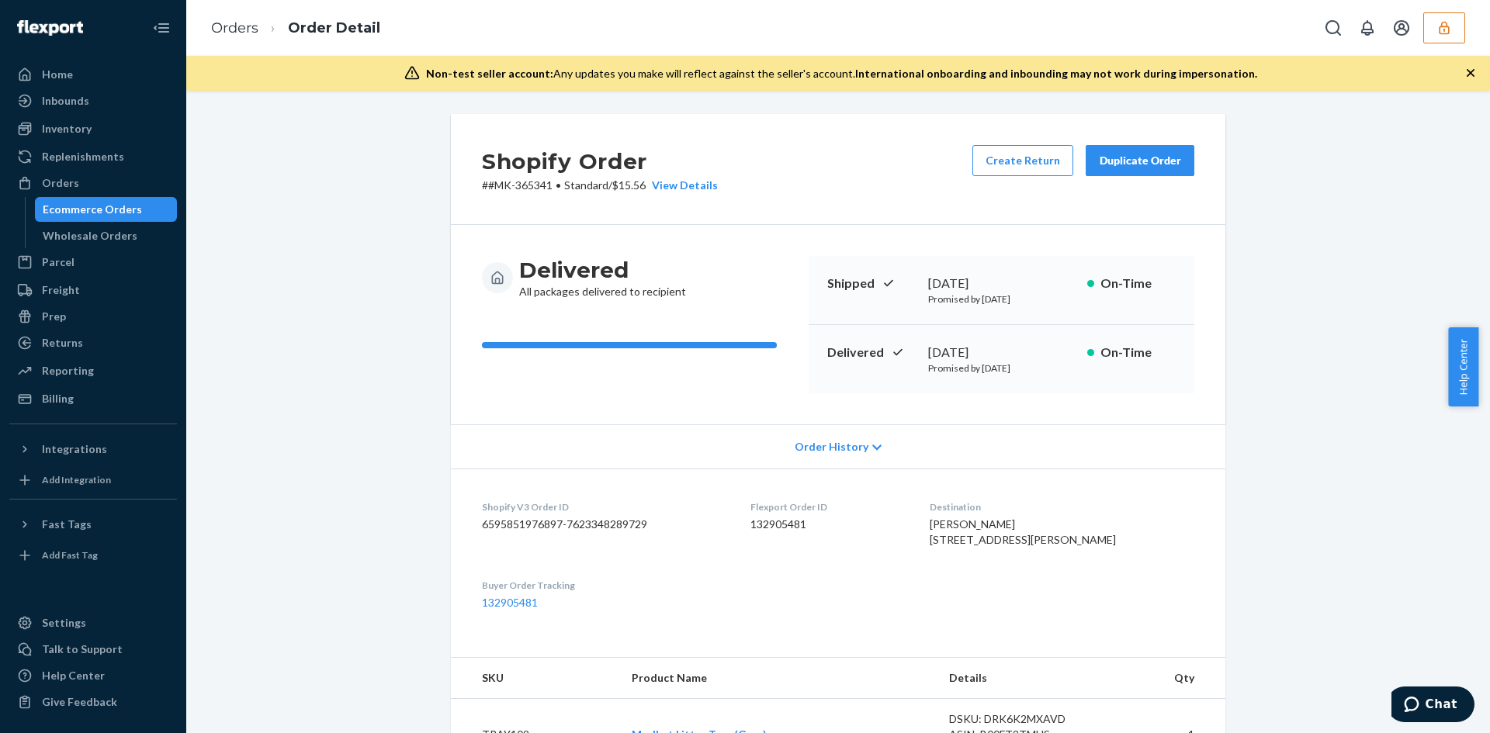
click at [636, 185] on p "# #MK-365341 • Standard / $15.56 View Details" at bounding box center [600, 186] width 236 height 16
copy p "15.56"
click at [241, 33] on link "Orders" at bounding box center [234, 27] width 47 height 17
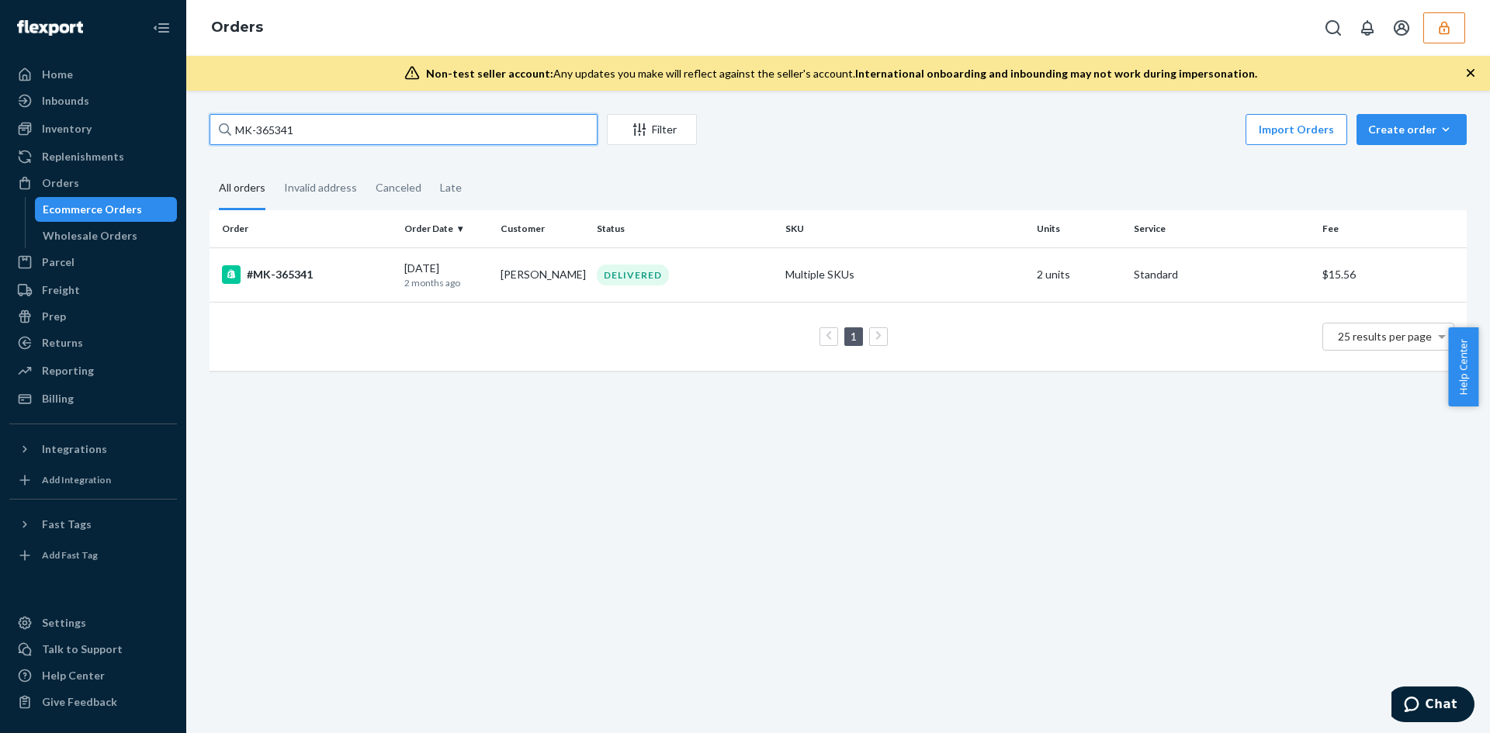
click at [483, 127] on input "MK-365341" at bounding box center [404, 129] width 388 height 31
paste input "066"
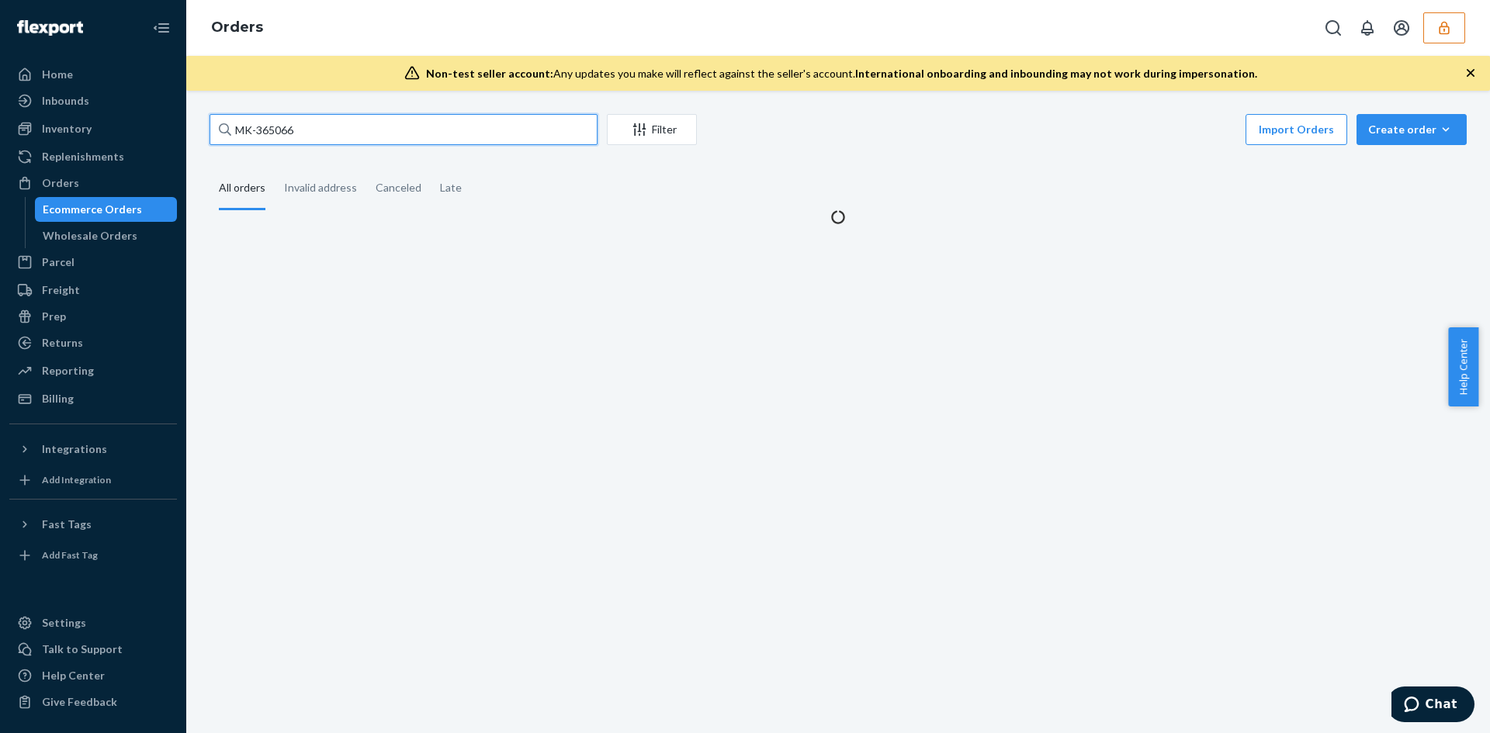
type input "MK-365066"
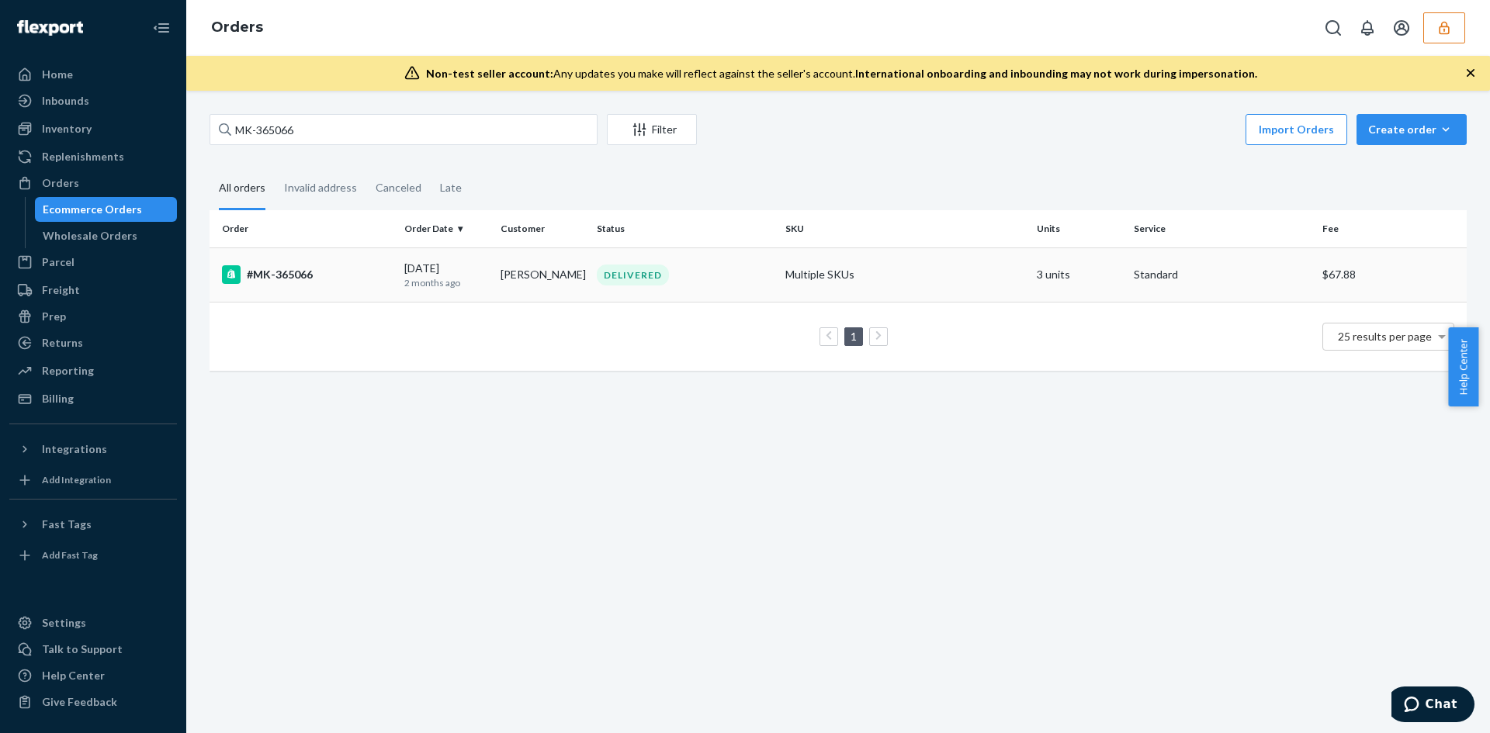
click at [742, 292] on td "DELIVERED" at bounding box center [685, 275] width 189 height 54
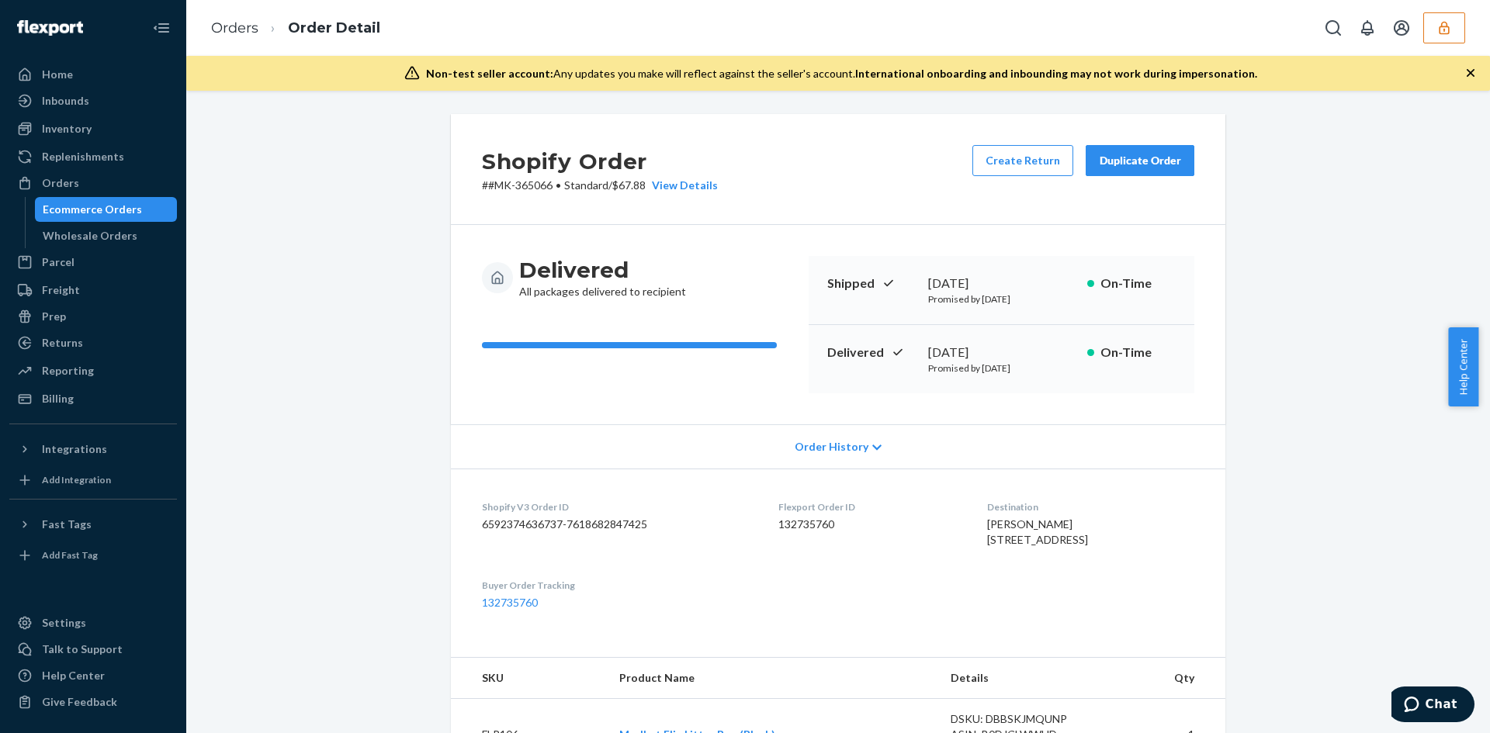
click at [636, 187] on p "# #MK-365066 • Standard / $67.88 View Details" at bounding box center [600, 186] width 236 height 16
copy p "67.88"
click at [242, 34] on link "Orders" at bounding box center [234, 27] width 47 height 17
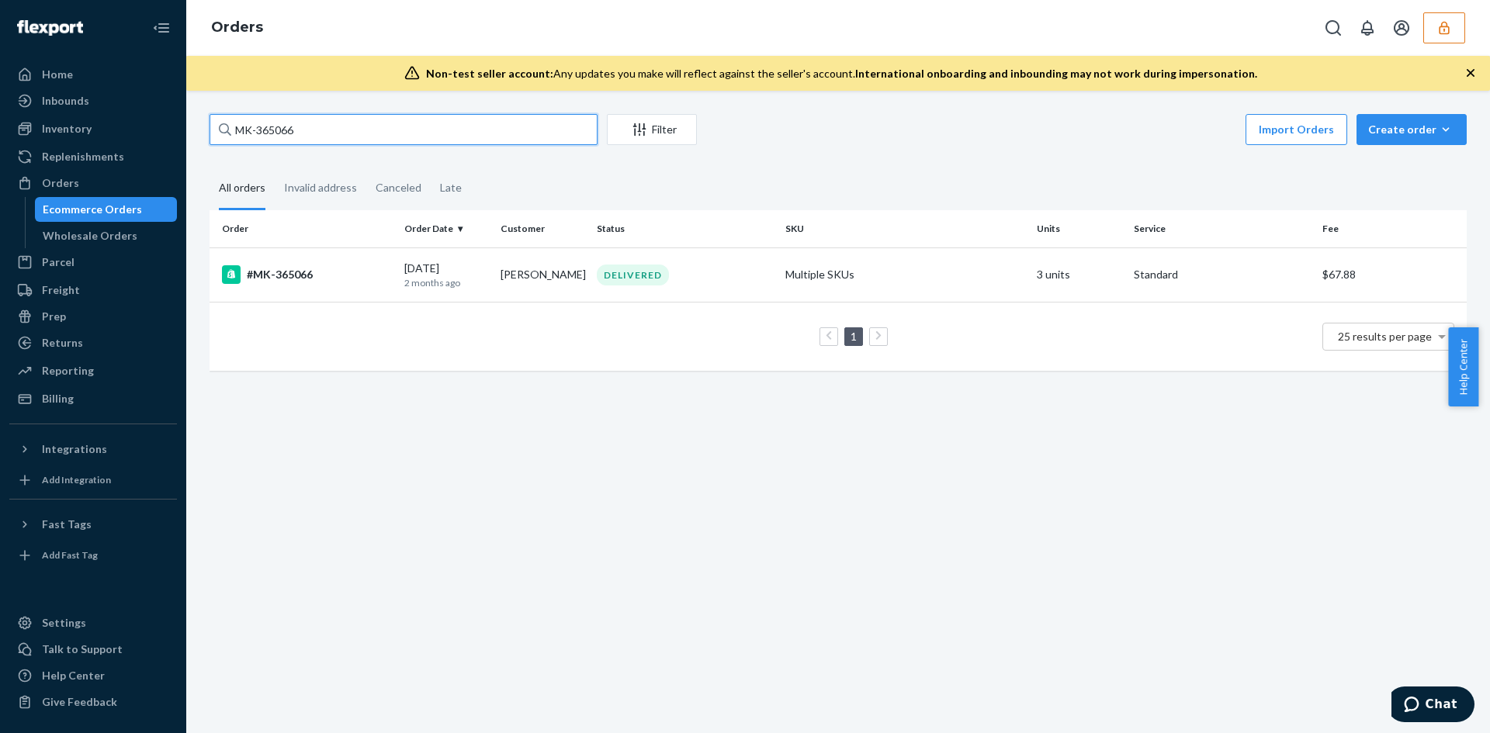
click at [468, 133] on input "MK-365066" at bounding box center [404, 129] width 388 height 31
paste input "341"
type input "MK-365341"
click at [731, 276] on div "DELIVERED" at bounding box center [685, 275] width 182 height 21
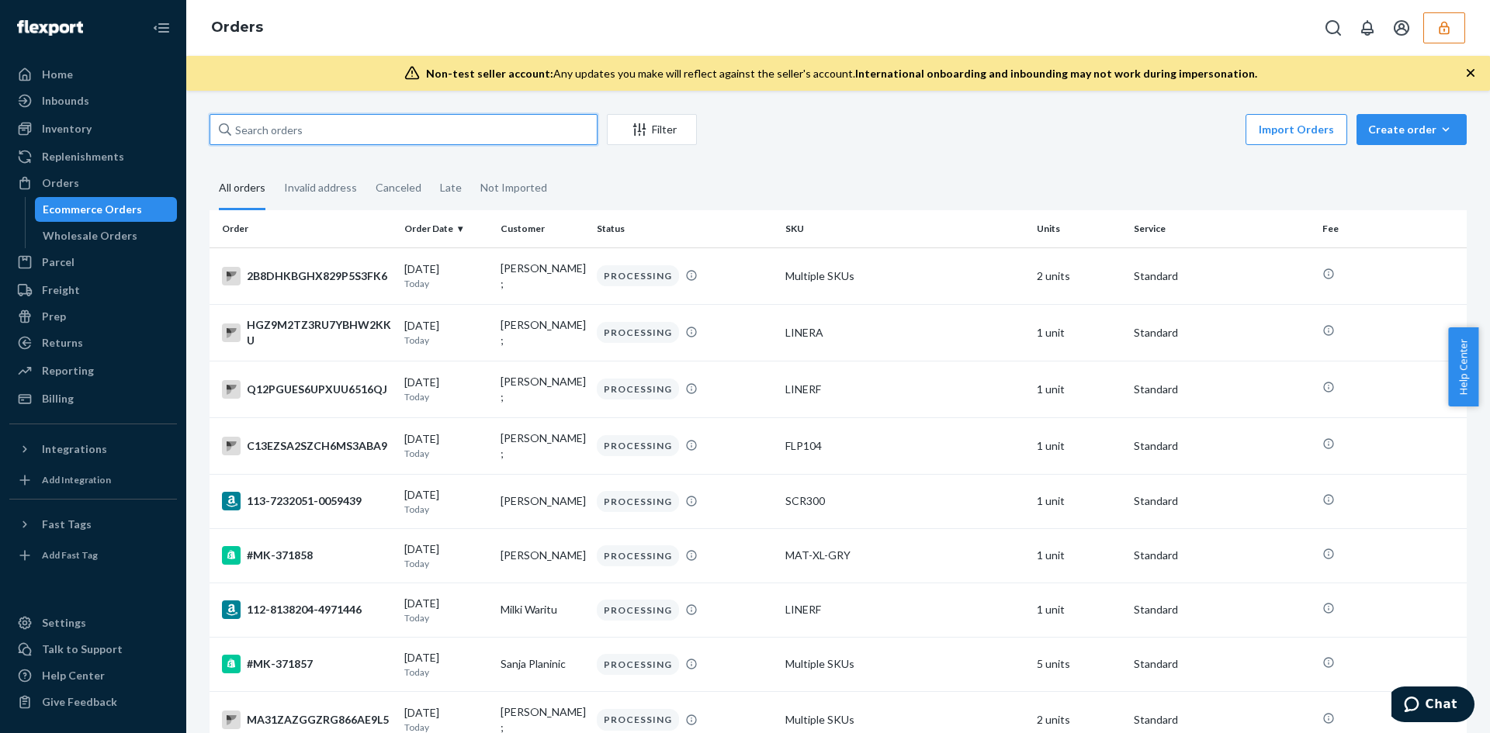
click at [373, 132] on input "text" at bounding box center [404, 129] width 388 height 31
paste input "MK-364726"
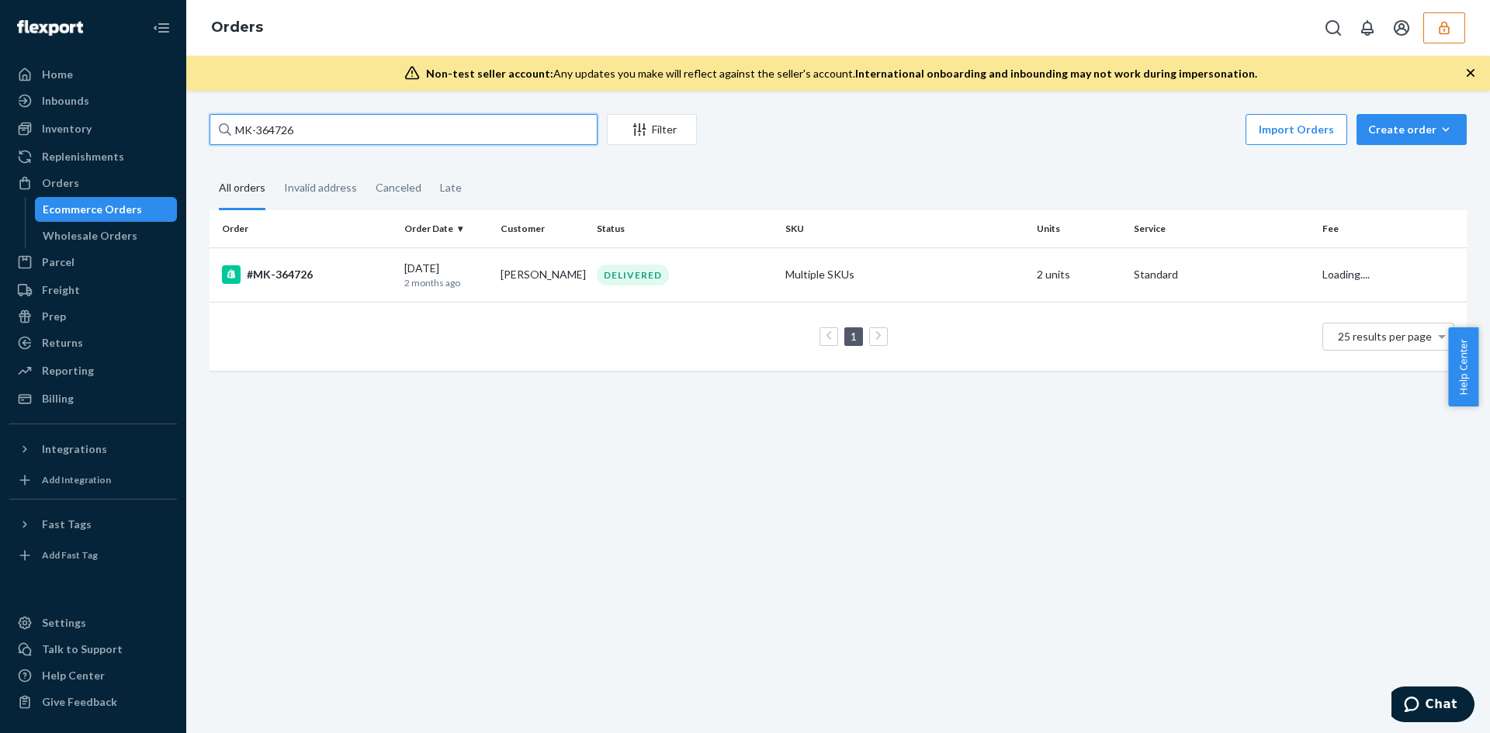
type input "MK-364726"
click at [724, 269] on div "DELIVERED" at bounding box center [685, 275] width 182 height 21
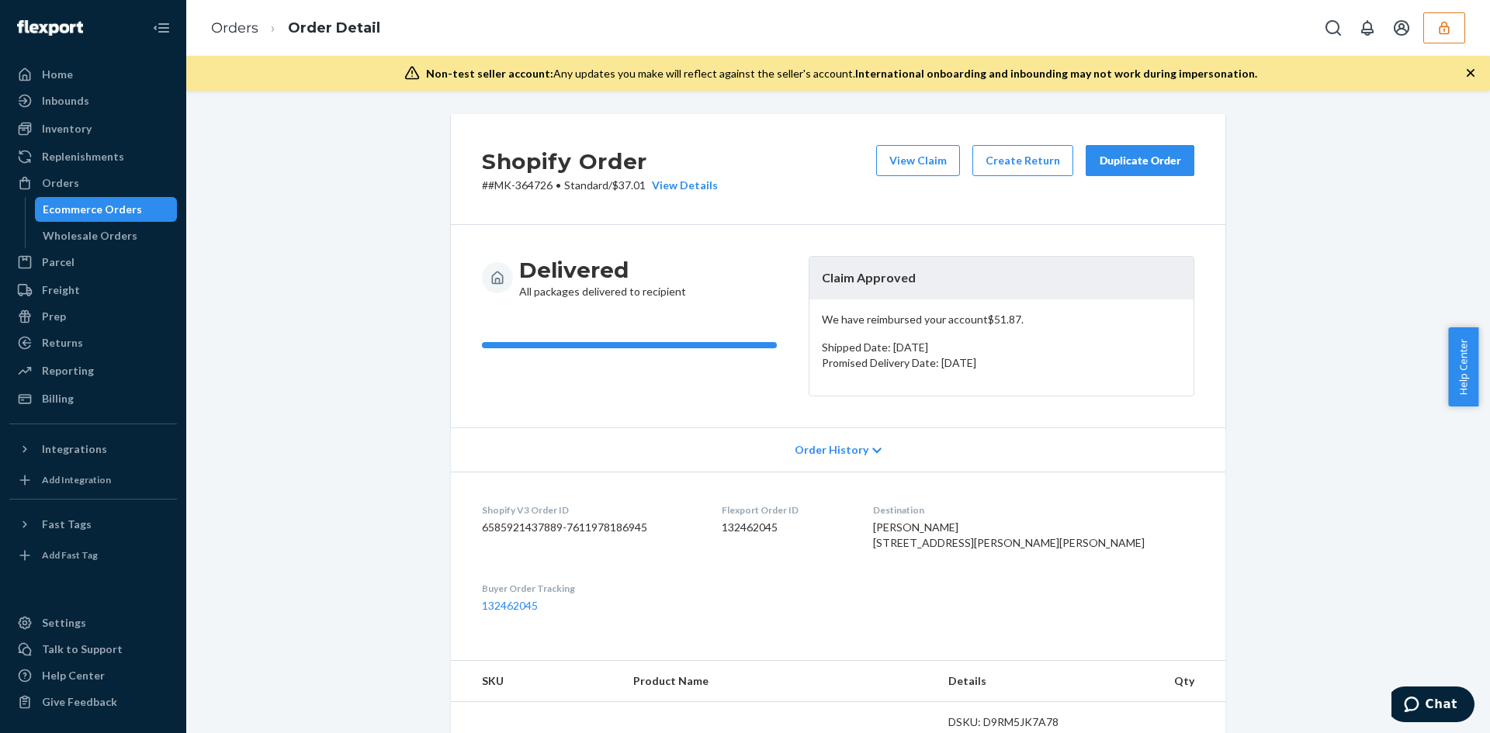
click at [622, 176] on h2 "Shopify Order" at bounding box center [600, 161] width 236 height 33
click at [629, 178] on p "# #MK-364726 • Standard / $37.01 View Details" at bounding box center [600, 186] width 236 height 16
copy p "37.01"
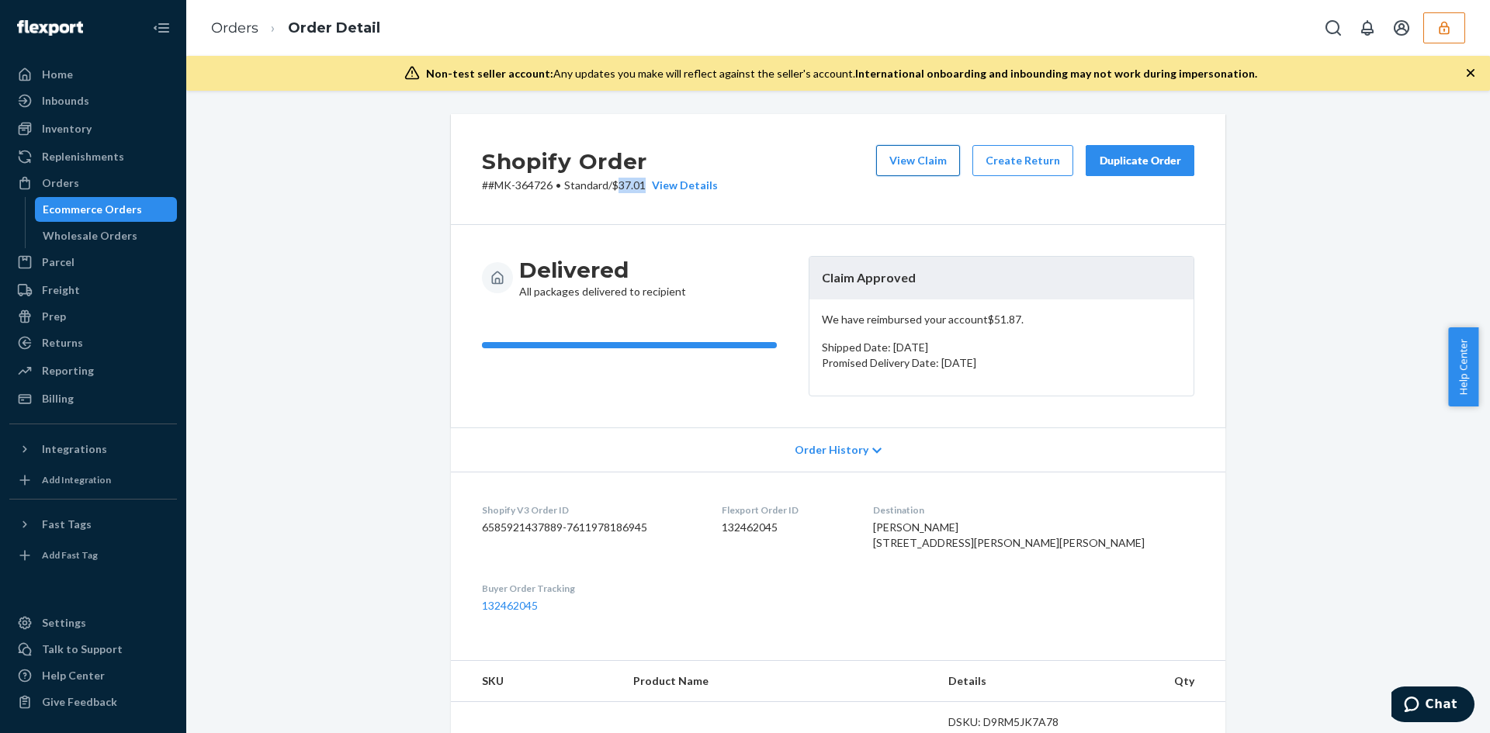
click at [896, 154] on button "View Claim" at bounding box center [918, 160] width 84 height 31
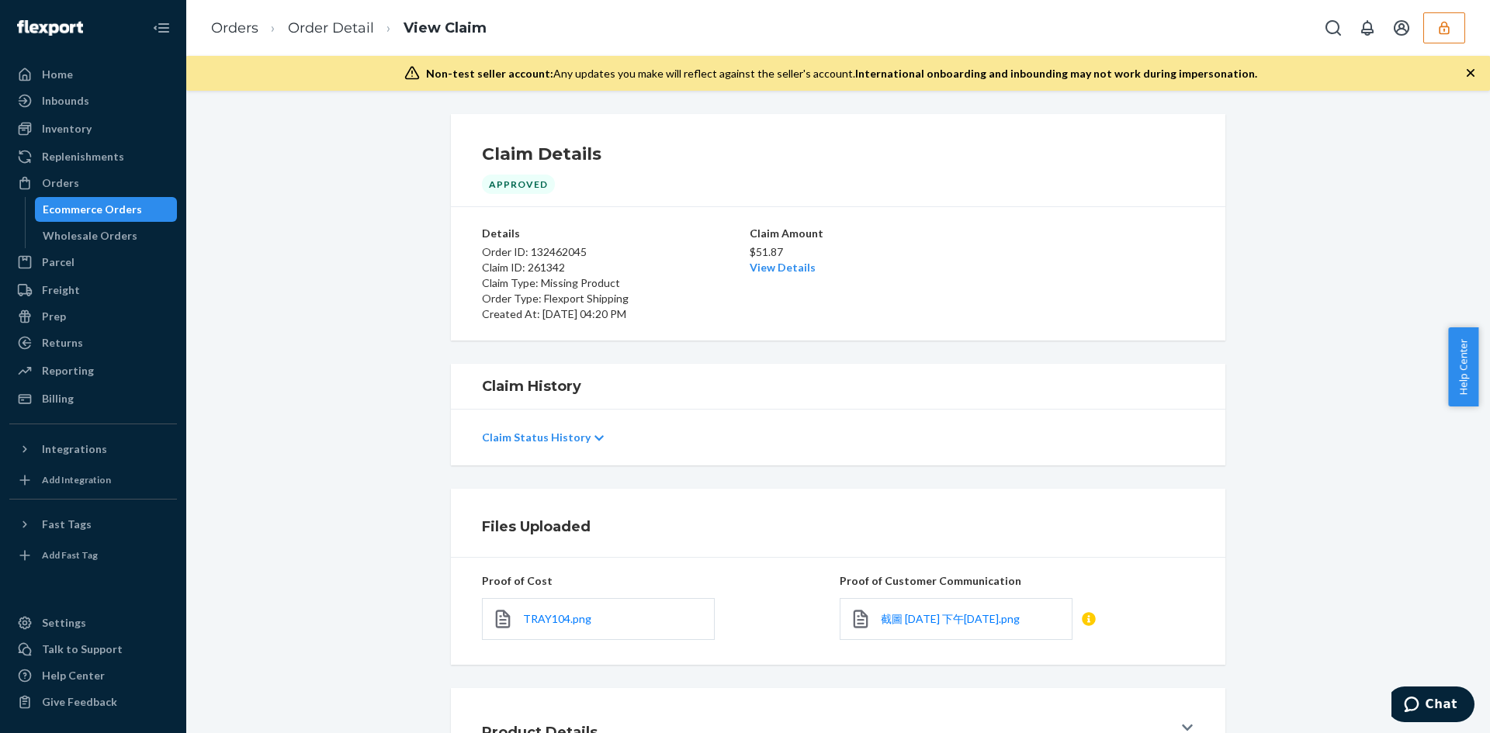
click at [560, 423] on div "Claim Status History" at bounding box center [838, 437] width 712 height 43
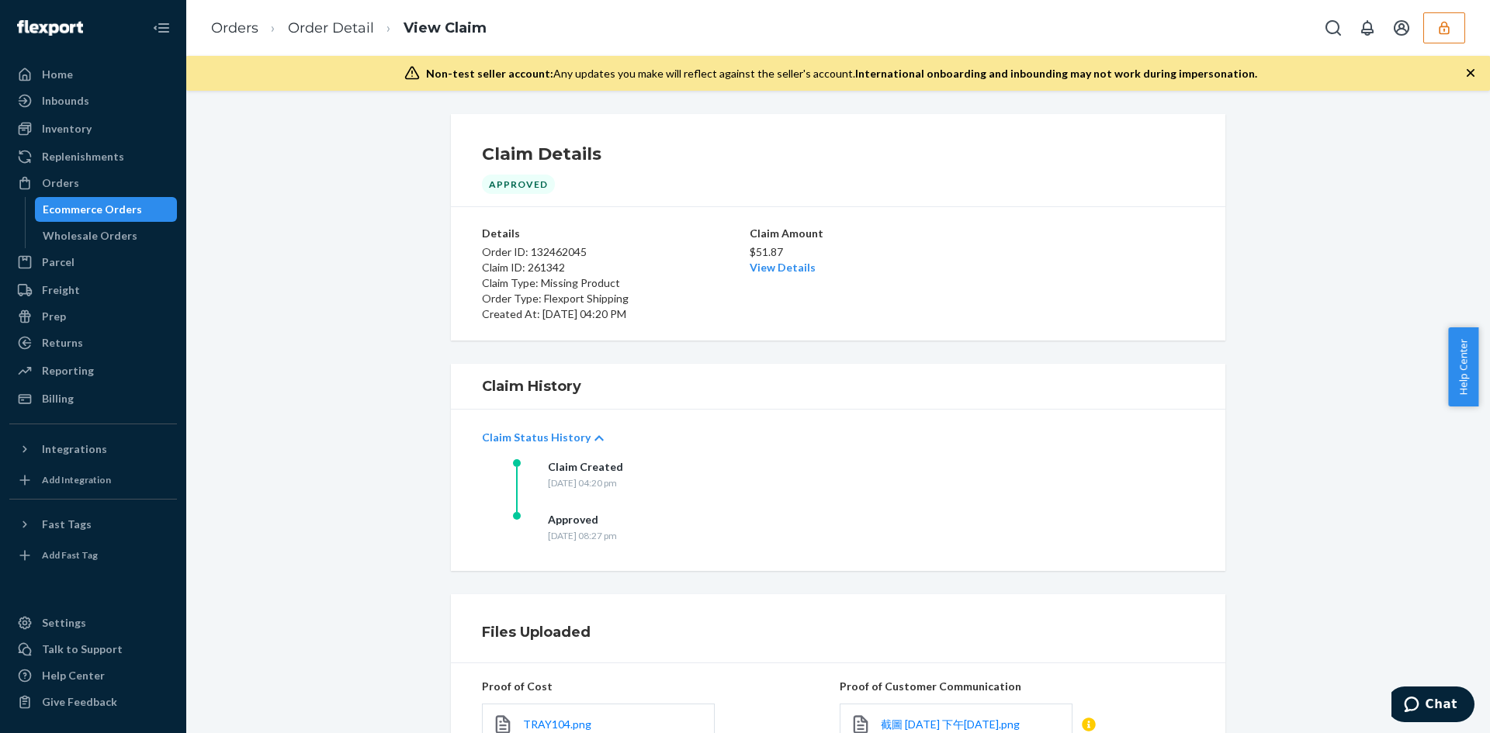
drag, startPoint x: 539, startPoint y: 539, endPoint x: 695, endPoint y: 535, distance: 156.0
click at [695, 535] on div "Approved Wednesday, July 30, 2025 at 08:27 pm" at bounding box center [668, 538] width 310 height 53
copy div "Wednesday, July 30, 2025 at 08:27 pm"
click at [203, 34] on ol "Orders Order Detail View Claim" at bounding box center [349, 28] width 300 height 46
click at [238, 26] on link "Orders" at bounding box center [234, 27] width 47 height 17
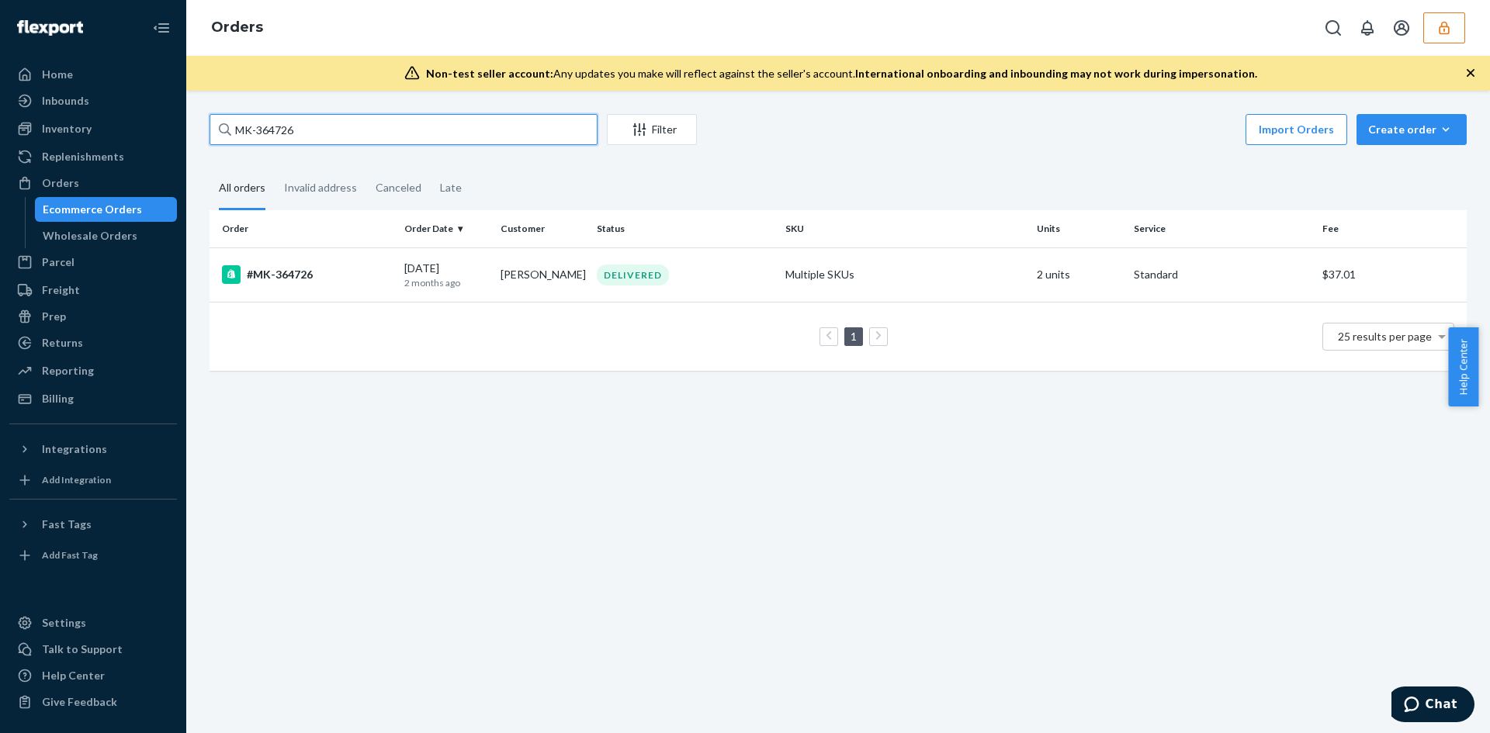
click at [392, 137] on input "MK-364726" at bounding box center [404, 129] width 388 height 31
paste input "874"
type input "MK-364874"
drag, startPoint x: 758, startPoint y: 274, endPoint x: 799, endPoint y: 68, distance: 209.6
click at [758, 275] on div "DELIVERED" at bounding box center [685, 275] width 182 height 21
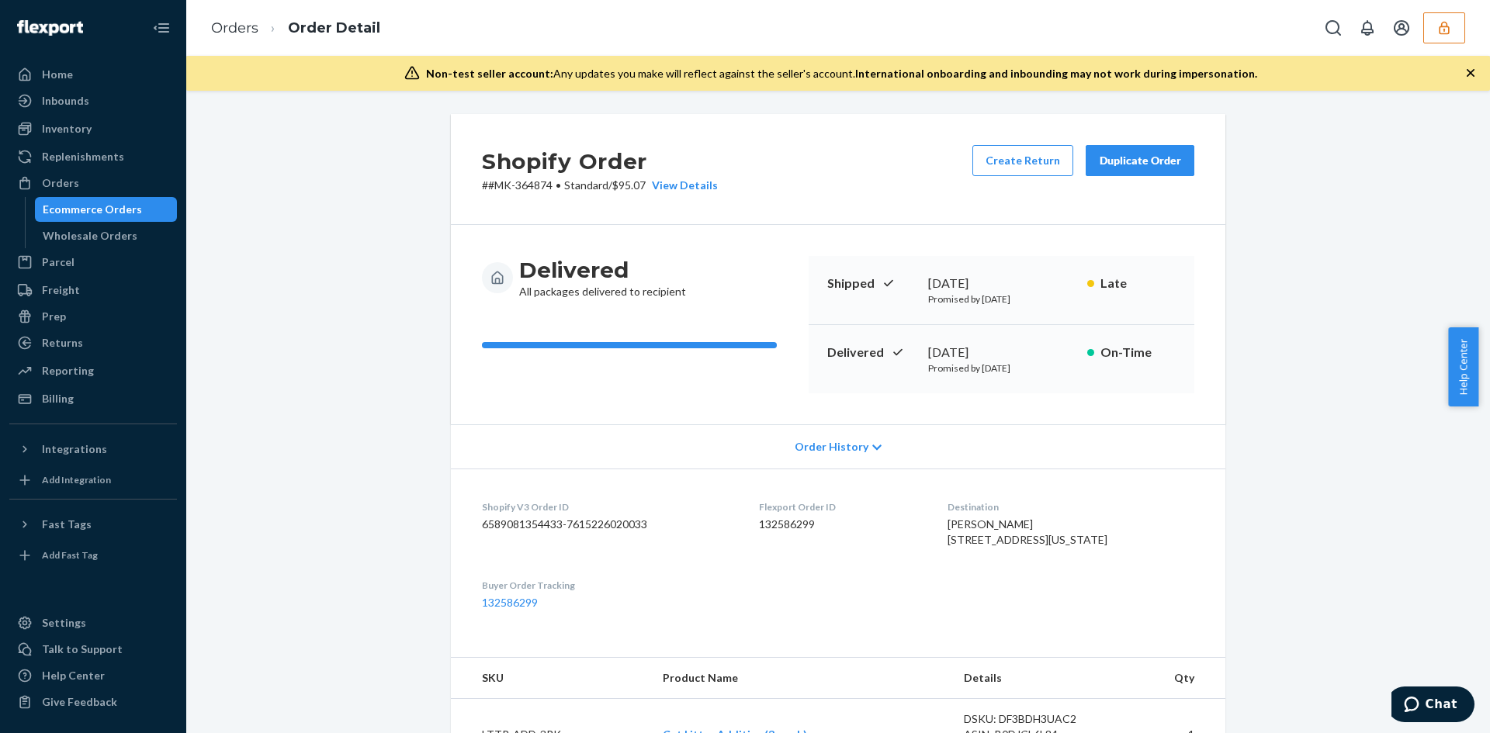
click at [636, 187] on p "# #MK-364874 • Standard / $95.07 View Details" at bounding box center [600, 186] width 236 height 16
copy p "95.07"
click at [211, 26] on link "Orders" at bounding box center [234, 27] width 47 height 17
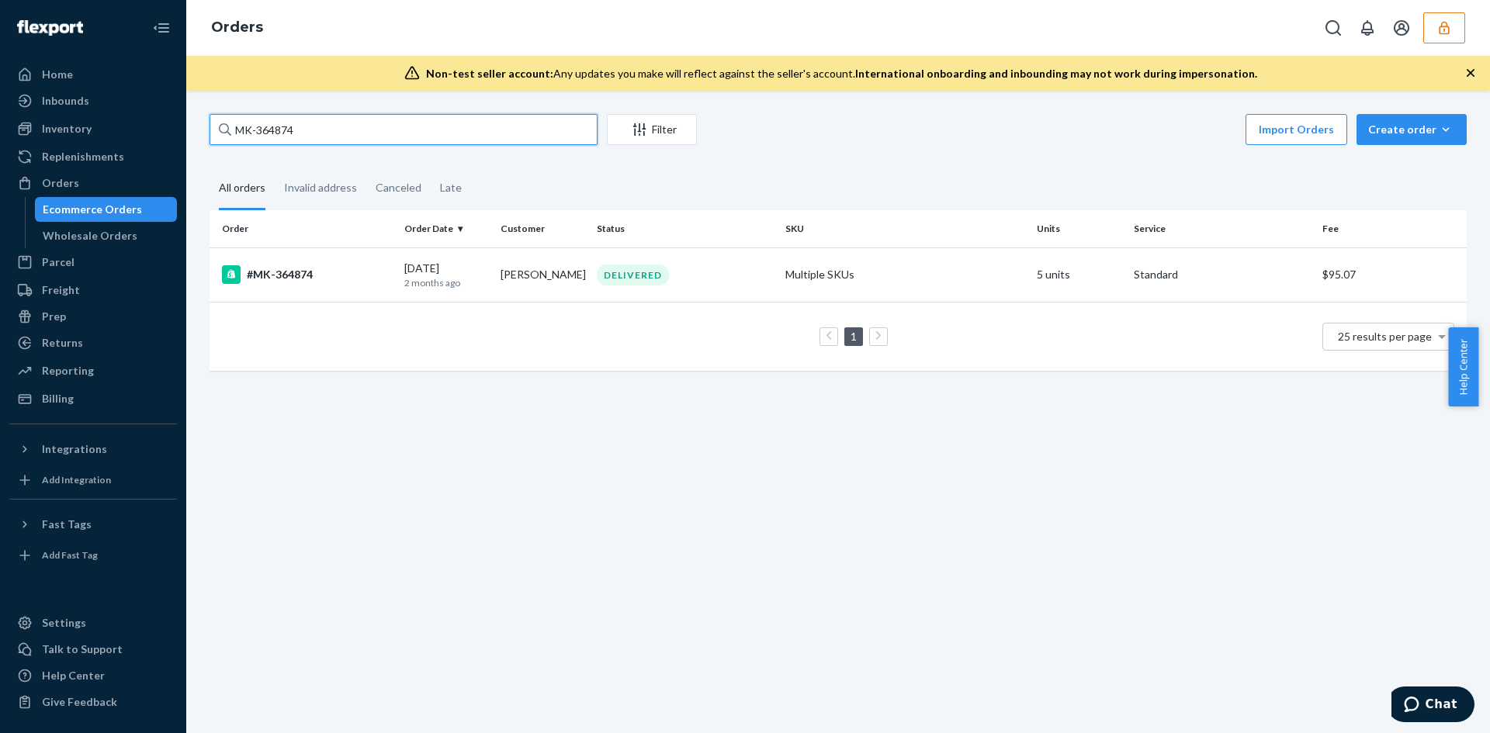
click at [456, 126] on input "MK-364874" at bounding box center [404, 129] width 388 height 31
paste input "5196"
type input "MK-365196"
click at [749, 268] on div "DELIVERED" at bounding box center [685, 275] width 182 height 21
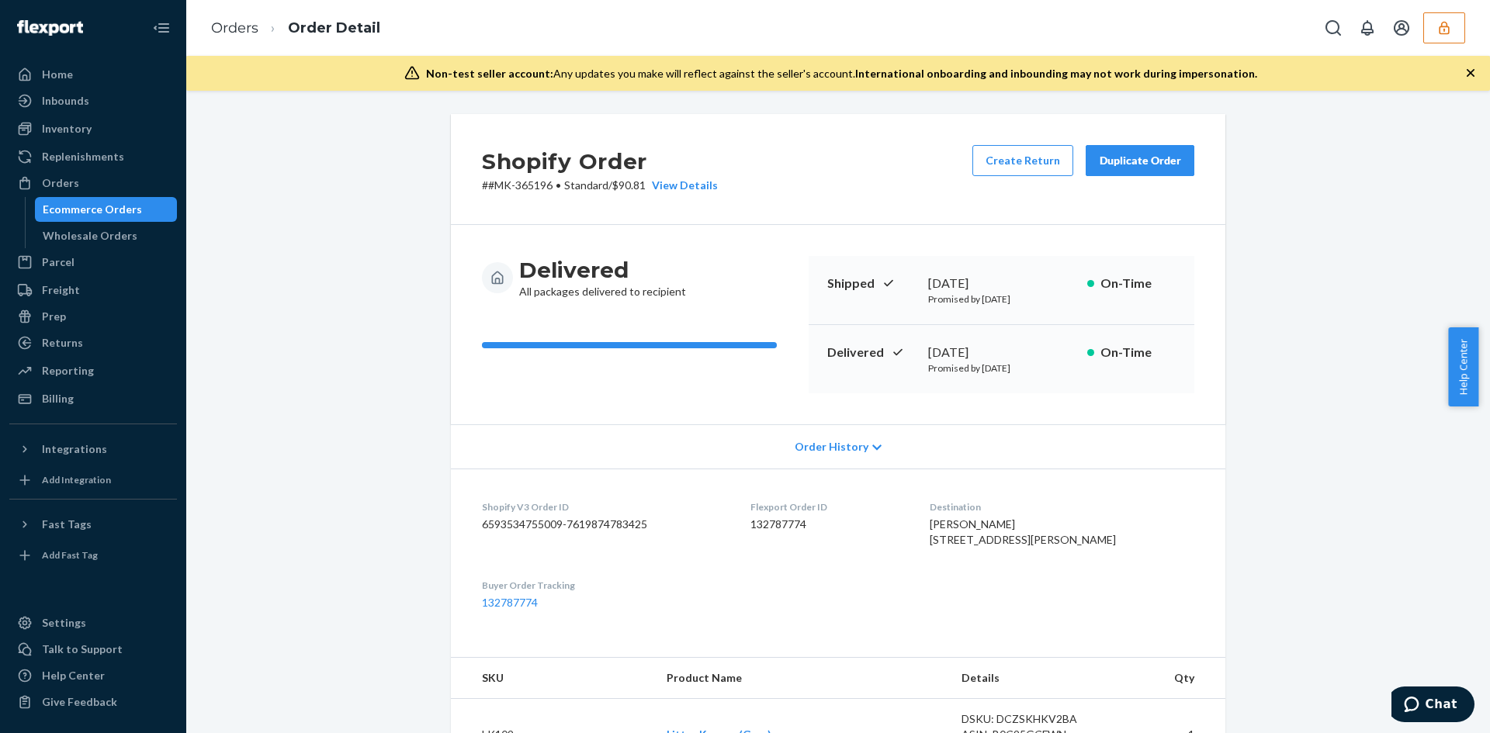
click at [633, 189] on p "# #MK-365196 • Standard / $90.81 View Details" at bounding box center [600, 186] width 236 height 16
copy p "90.81"
click at [253, 23] on link "Orders" at bounding box center [234, 27] width 47 height 17
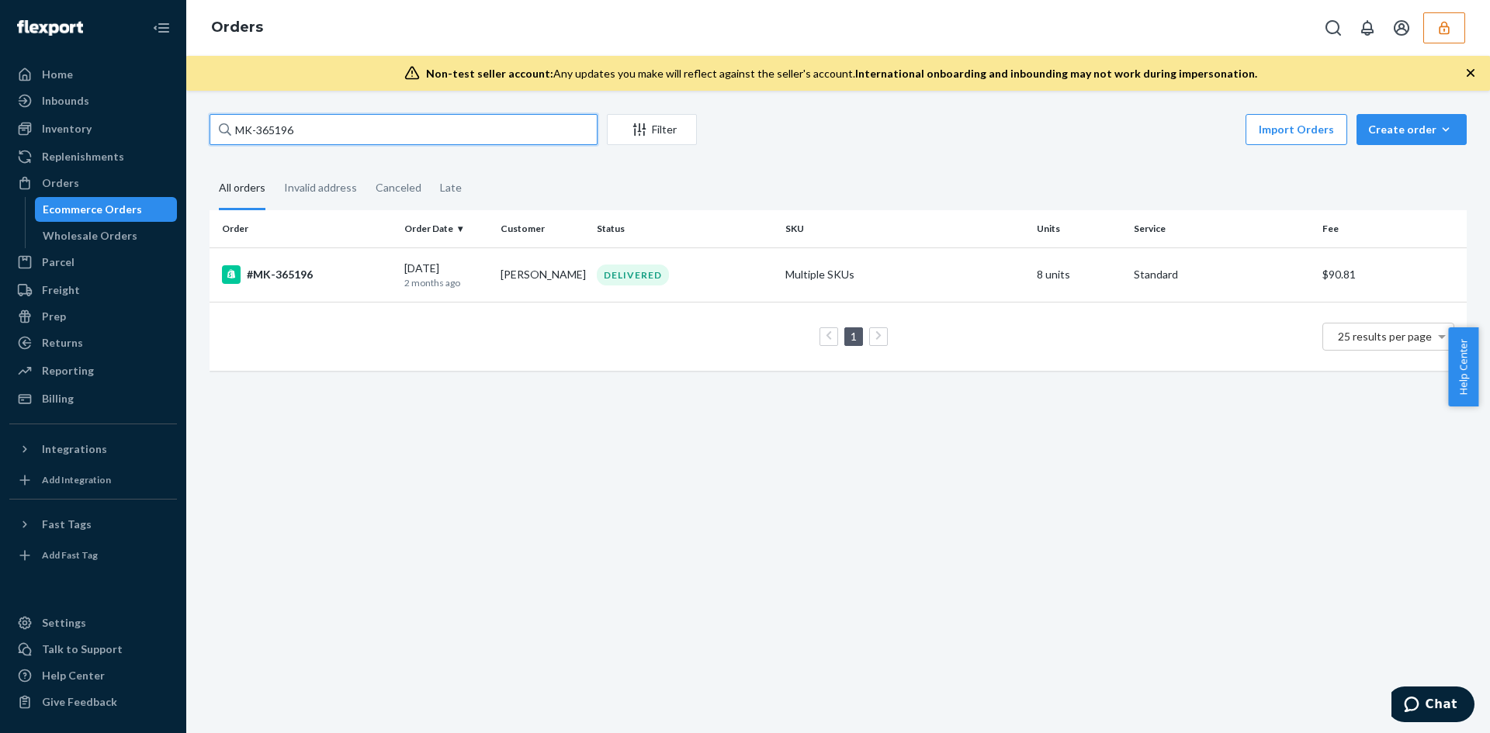
click at [380, 135] on input "MK-365196" at bounding box center [404, 129] width 388 height 31
paste input "4874"
type input "MK-364874"
click at [755, 285] on div "DELIVERED" at bounding box center [685, 275] width 182 height 21
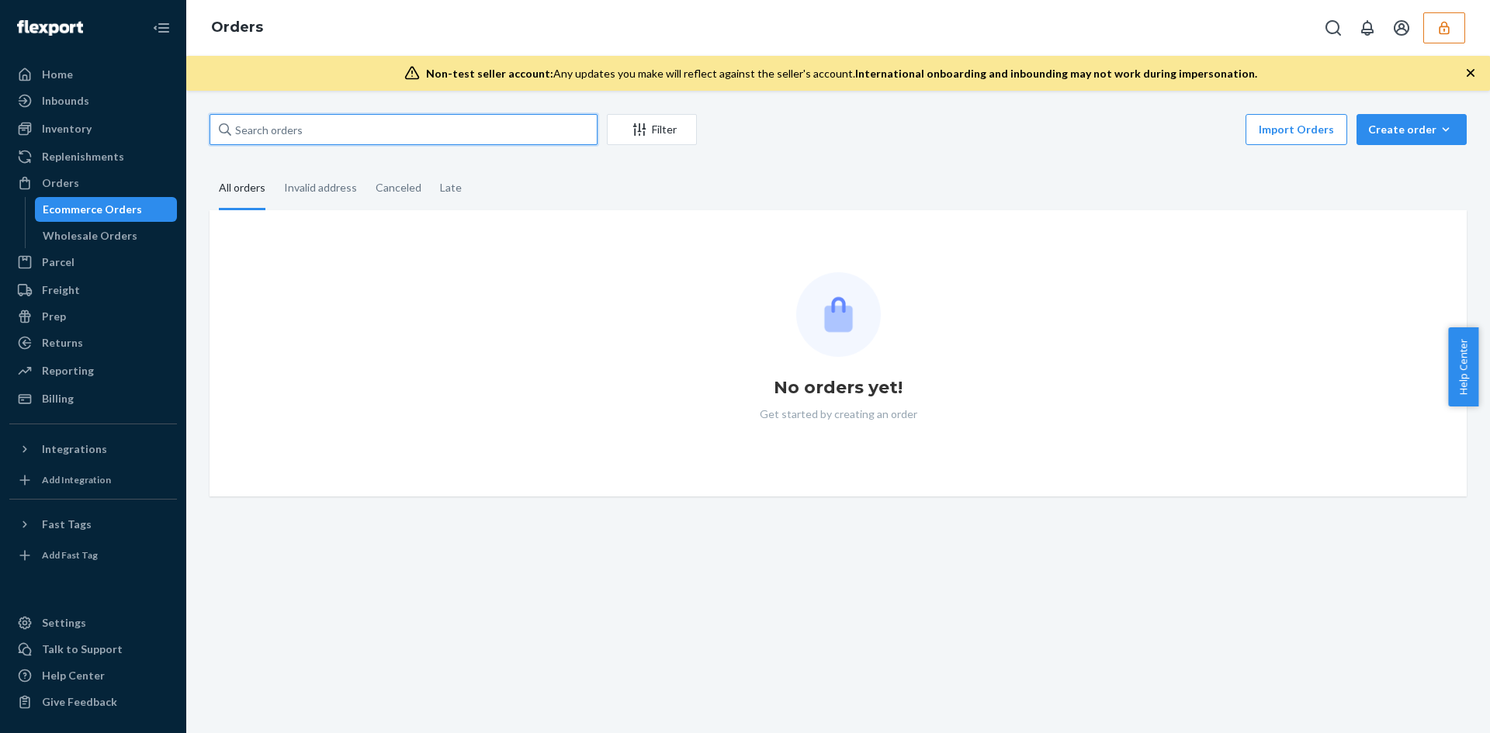
click at [327, 133] on input "text" at bounding box center [404, 129] width 388 height 31
paste input "113-0915147-7672237"
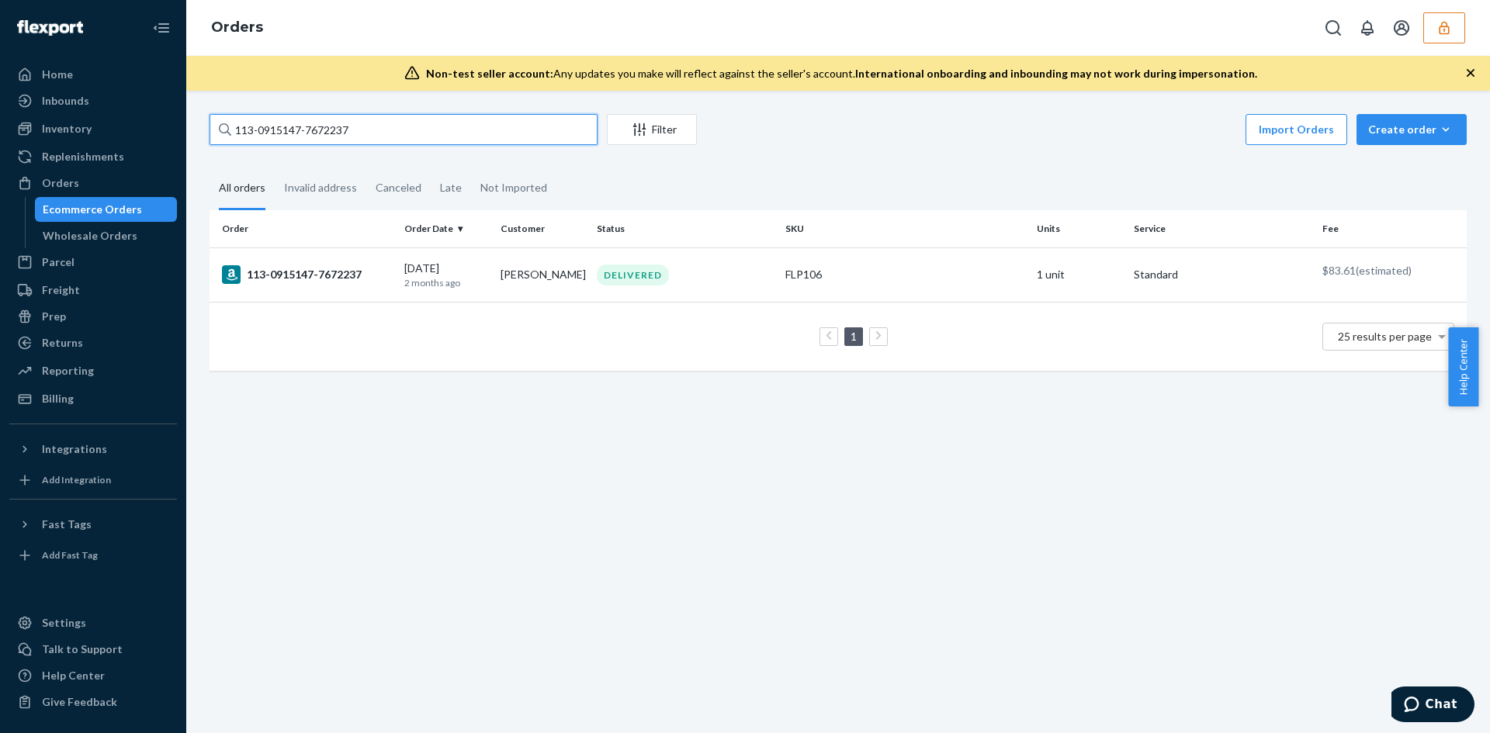
type input "113-0915147-7672237"
click at [737, 276] on div "DELIVERED" at bounding box center [685, 275] width 182 height 21
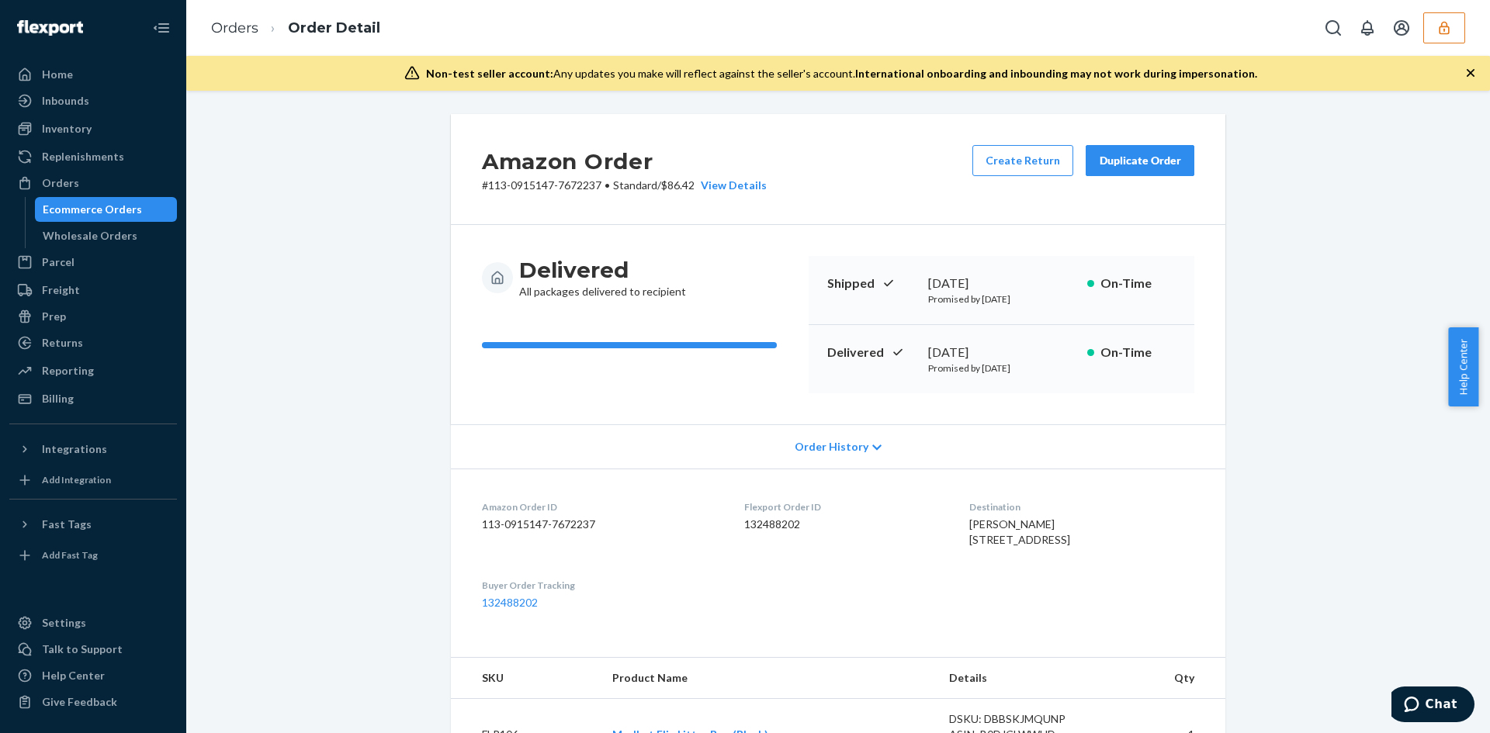
click at [688, 181] on p "# 113-0915147-7672237 • Standard / $86.42 View Details" at bounding box center [624, 186] width 285 height 16
drag, startPoint x: 688, startPoint y: 181, endPoint x: 1425, endPoint y: 348, distance: 756.0
click at [695, 181] on p "# 113-0915147-7672237 • Standard / $86.42 View Details" at bounding box center [624, 186] width 285 height 16
copy p "86.42 View"
click at [690, 182] on p "# 113-0915147-7672237 • Standard / $86.42 View Details" at bounding box center [624, 186] width 285 height 16
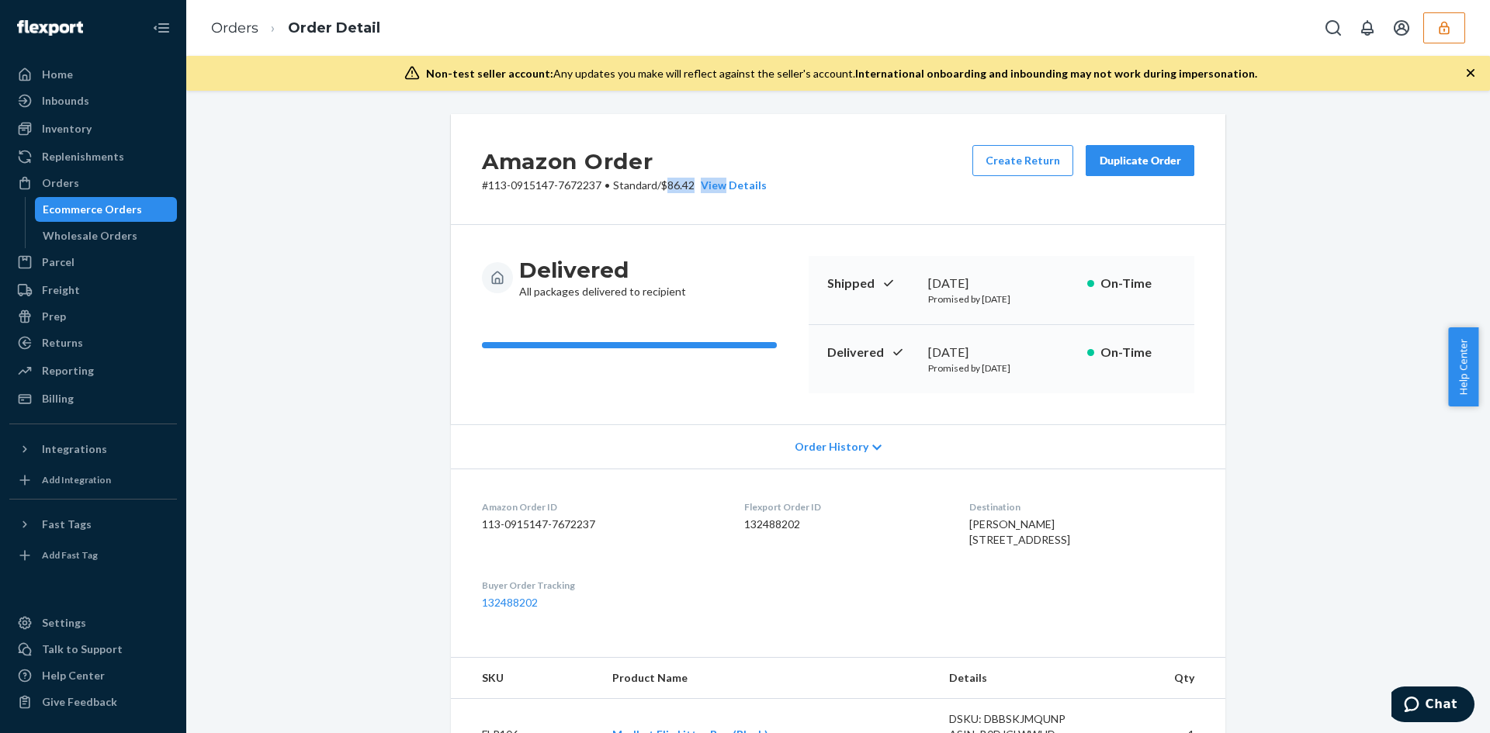
click at [688, 182] on p "# 113-0915147-7672237 • Standard / $86.42 View Details" at bounding box center [624, 186] width 285 height 16
click at [688, 187] on p "# 113-0915147-7672237 • Standard / $86.42 View Details" at bounding box center [624, 186] width 285 height 16
click at [244, 24] on link "Orders" at bounding box center [234, 27] width 47 height 17
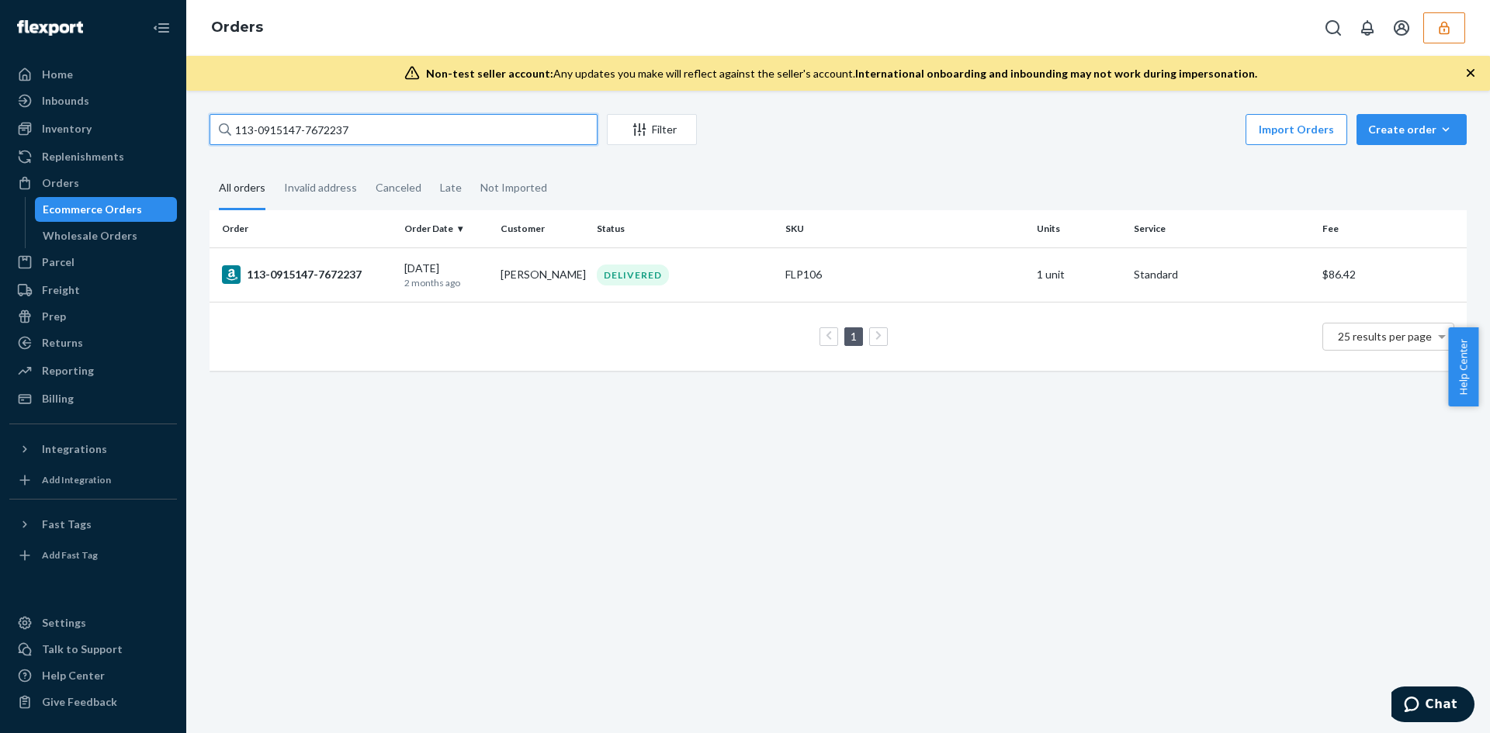
click at [358, 134] on input "113-0915147-7672237" at bounding box center [404, 129] width 388 height 31
paste input "3748804-01634"
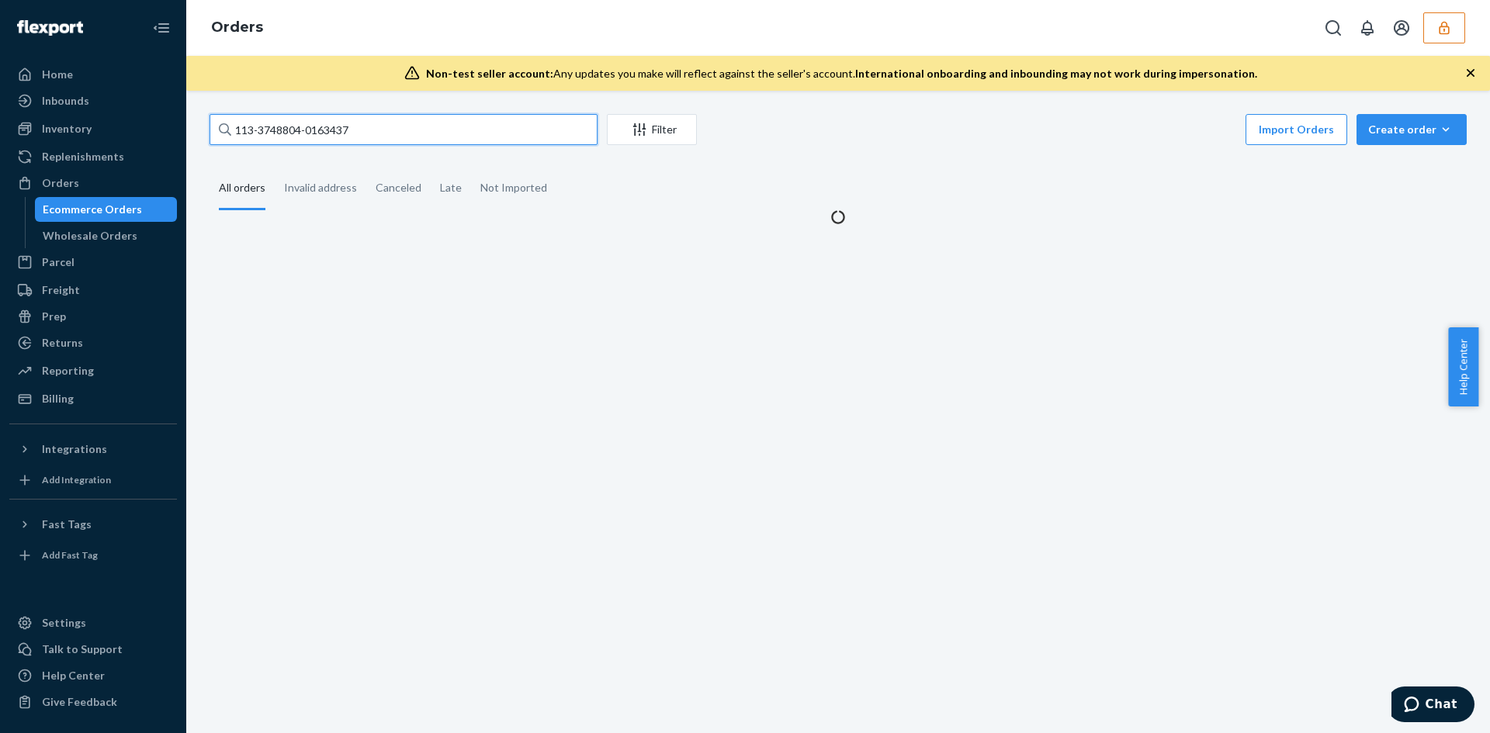
type input "113-3748804-0163437"
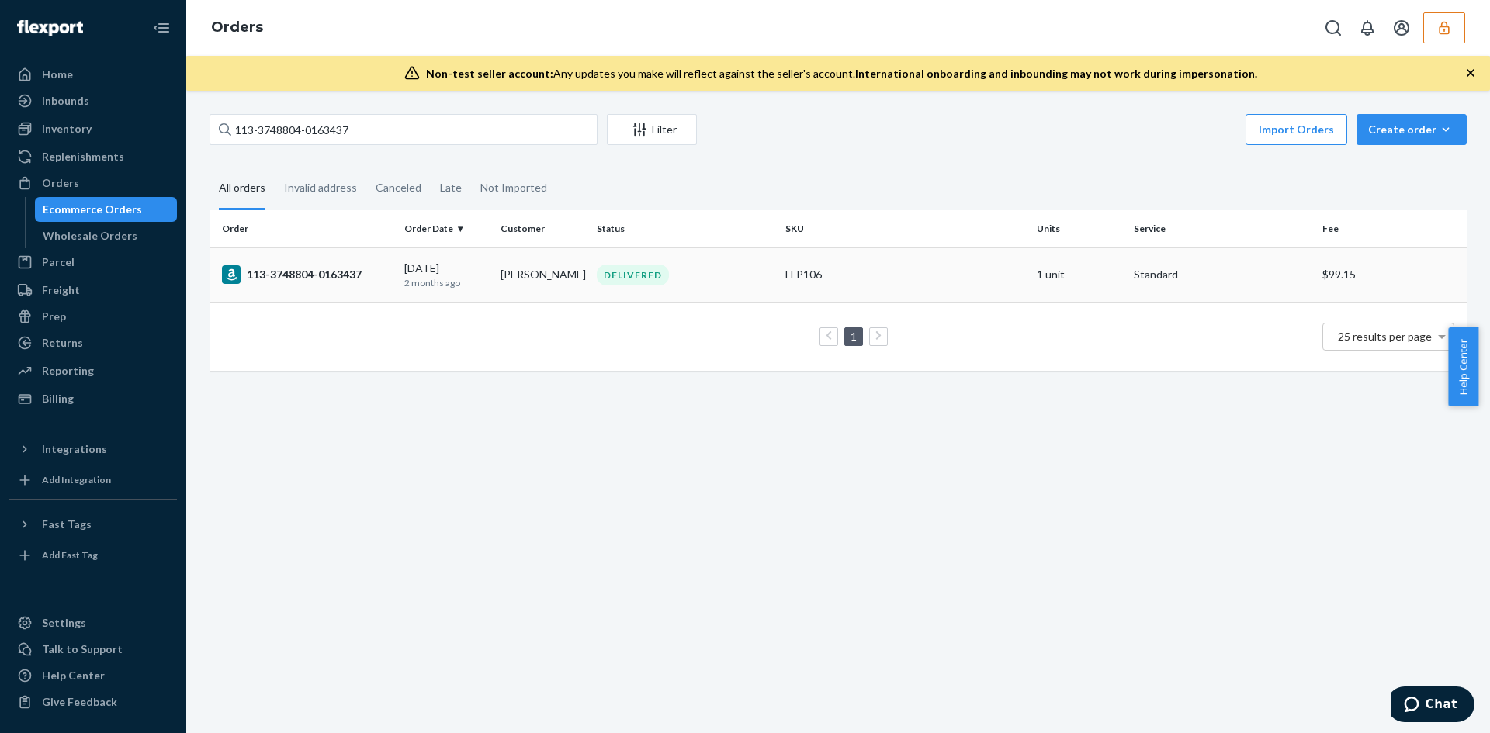
click at [734, 269] on div "DELIVERED" at bounding box center [685, 275] width 182 height 21
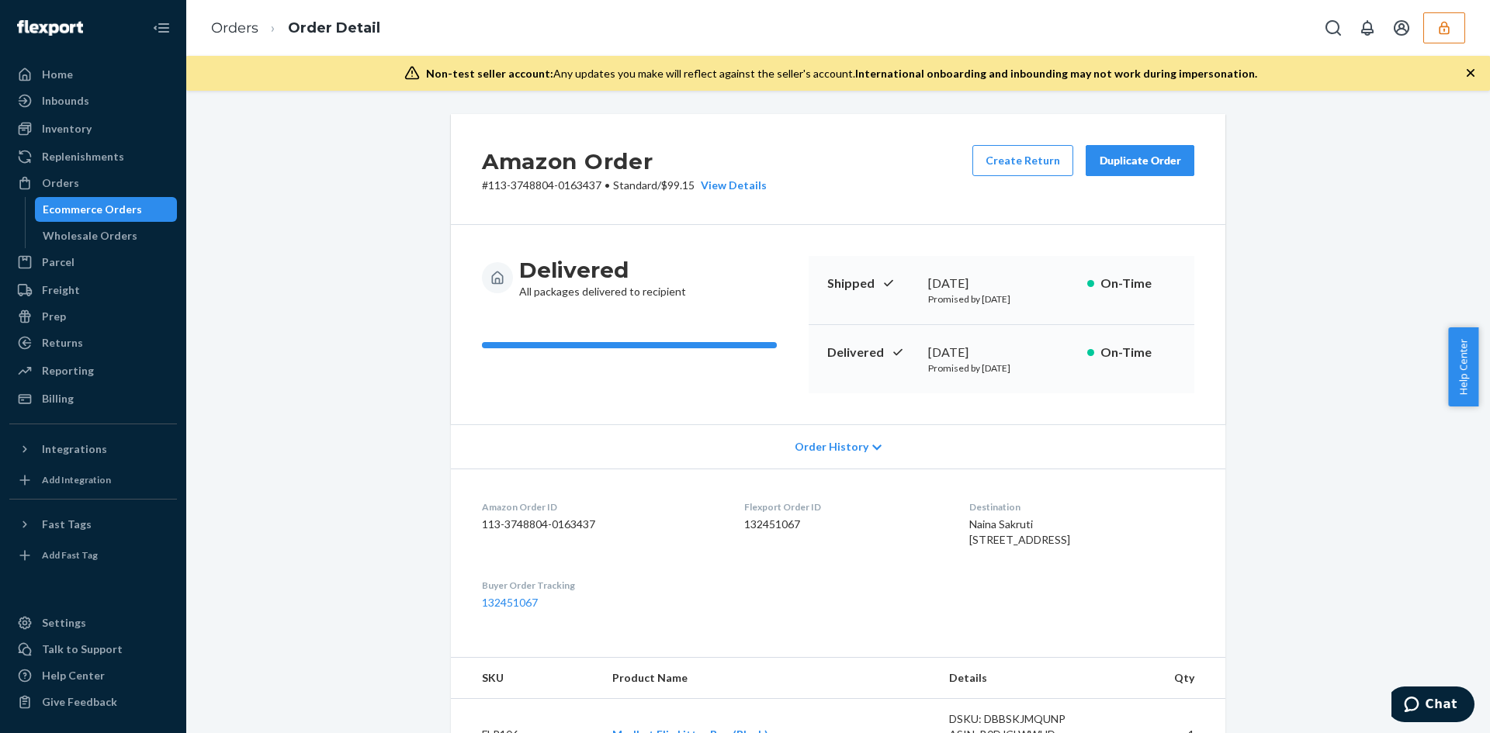
click at [676, 186] on p "# 113-3748804-0163437 • Standard / $99.15 View Details" at bounding box center [624, 186] width 285 height 16
copy p "99.15"
click at [258, 33] on li "Order Detail" at bounding box center [319, 28] width 122 height 21
click at [259, 29] on li "Order Detail" at bounding box center [319, 28] width 122 height 21
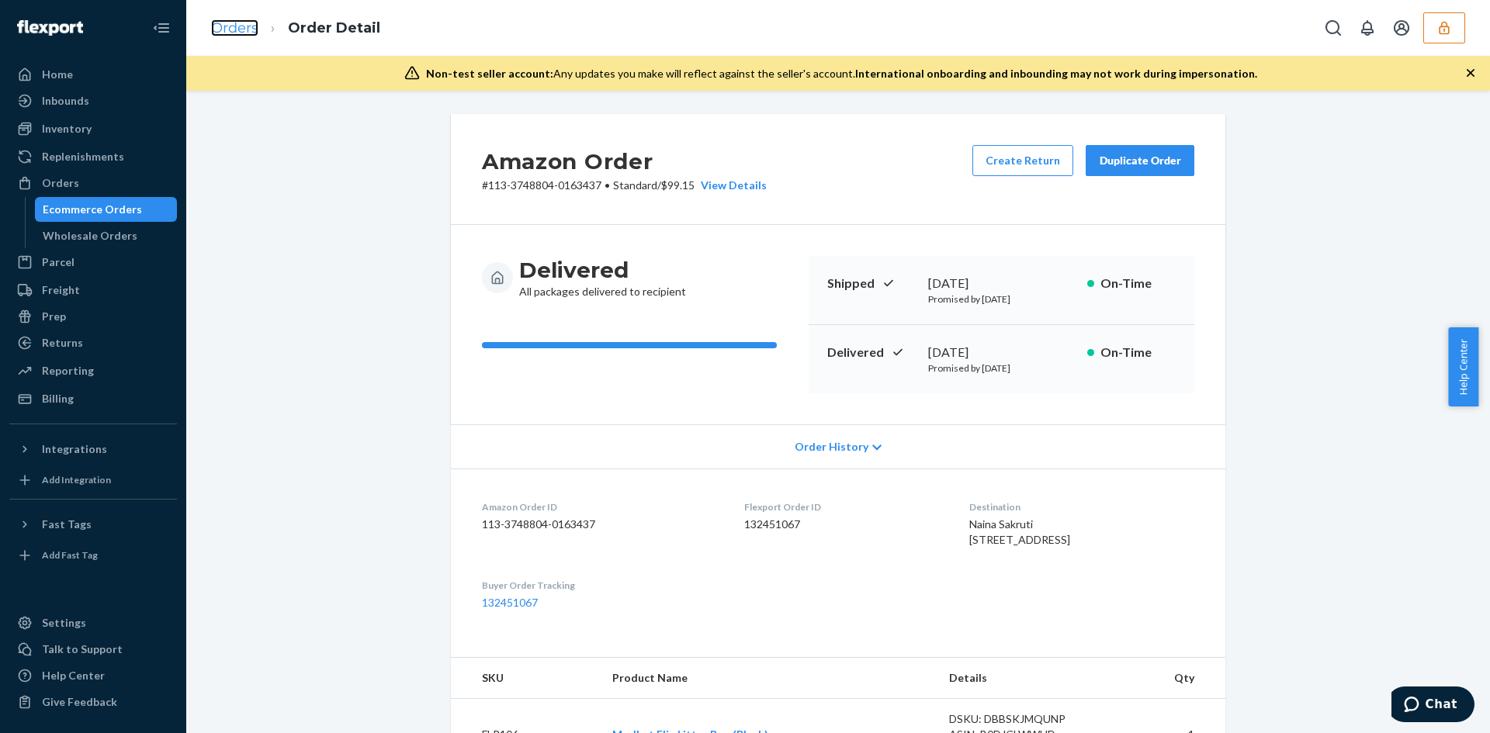
click at [240, 32] on link "Orders" at bounding box center [234, 27] width 47 height 17
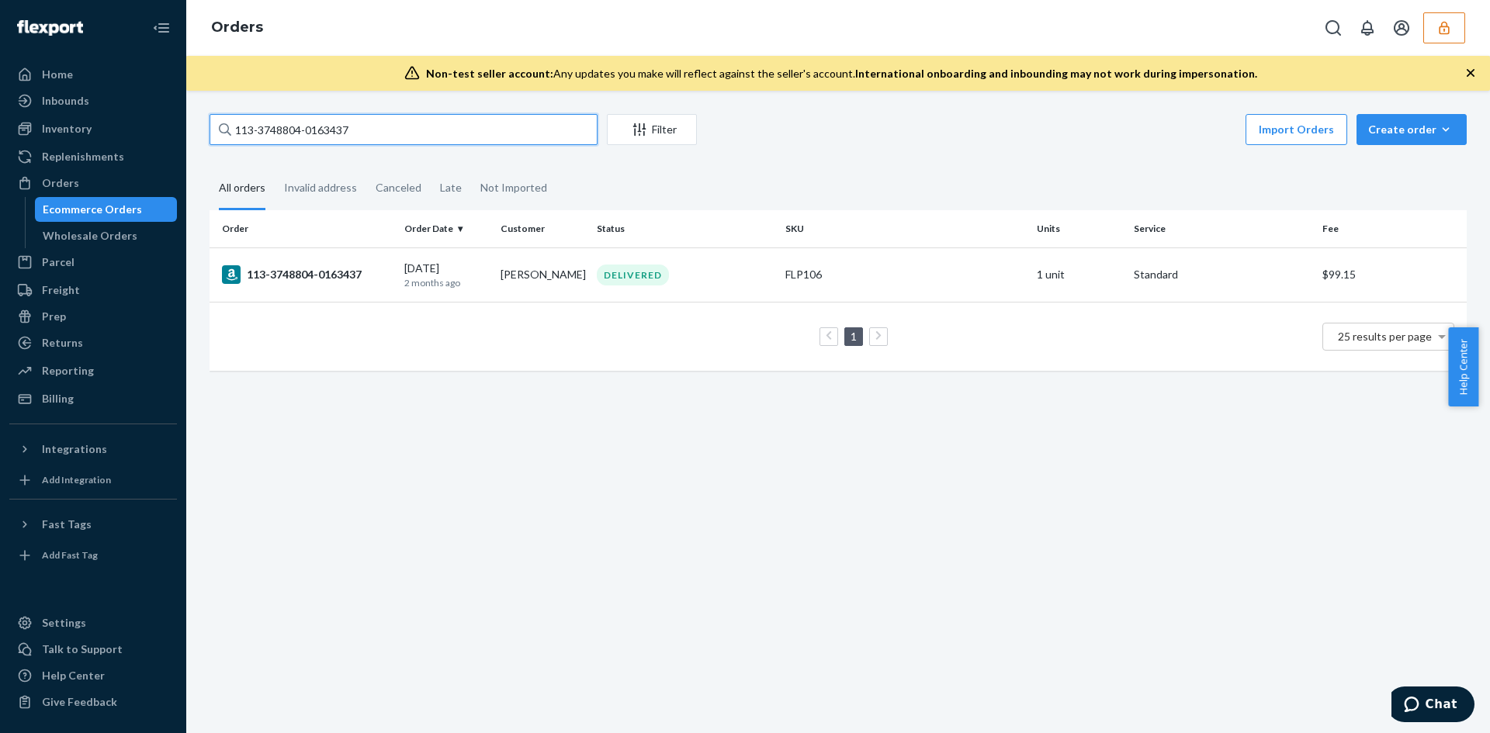
click at [385, 124] on input "113-3748804-0163437" at bounding box center [404, 129] width 388 height 31
paste input "1-0814709-2712204"
type input "111-0814709-2712204"
click at [723, 265] on div "DELIVERED" at bounding box center [685, 275] width 182 height 21
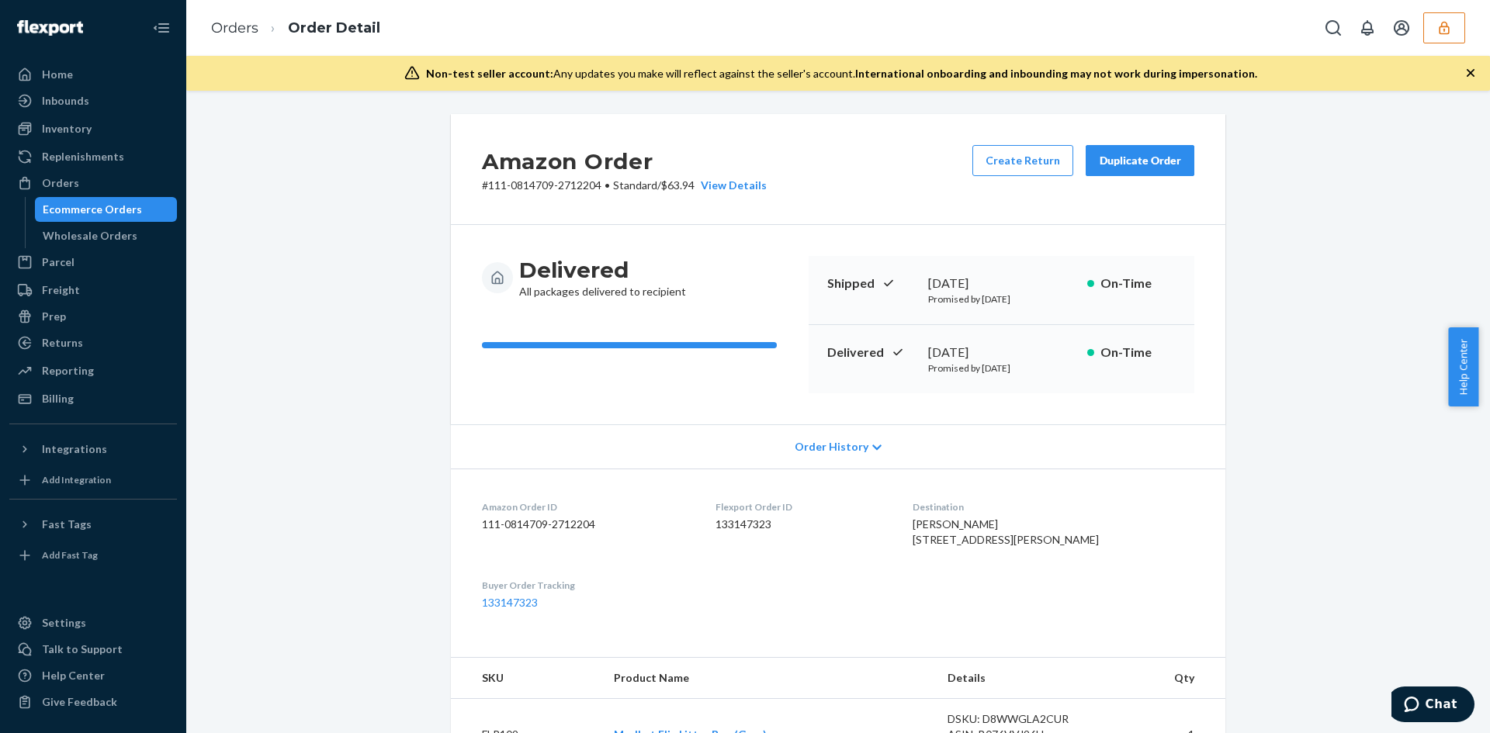
click at [682, 185] on p "# 111-0814709-2712204 • Standard / $63.94 View Details" at bounding box center [624, 186] width 285 height 16
copy p "63.94"
click at [231, 33] on link "Orders" at bounding box center [234, 27] width 47 height 17
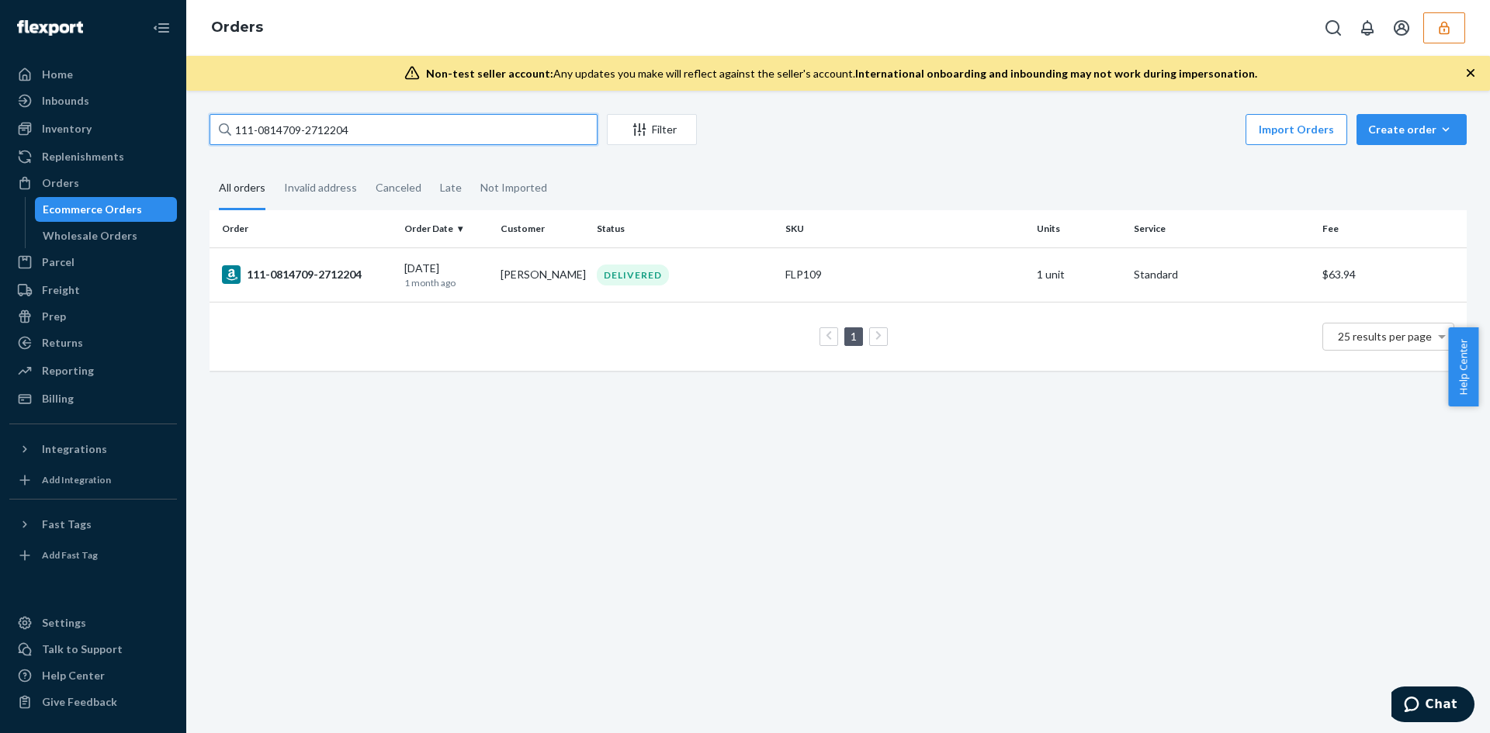
click at [397, 140] on input "111-0814709-2712204" at bounding box center [404, 129] width 388 height 31
paste input "3-3748804-0163437"
type input "113-3748804-0163437"
click at [747, 279] on div "DELIVERED" at bounding box center [685, 275] width 182 height 21
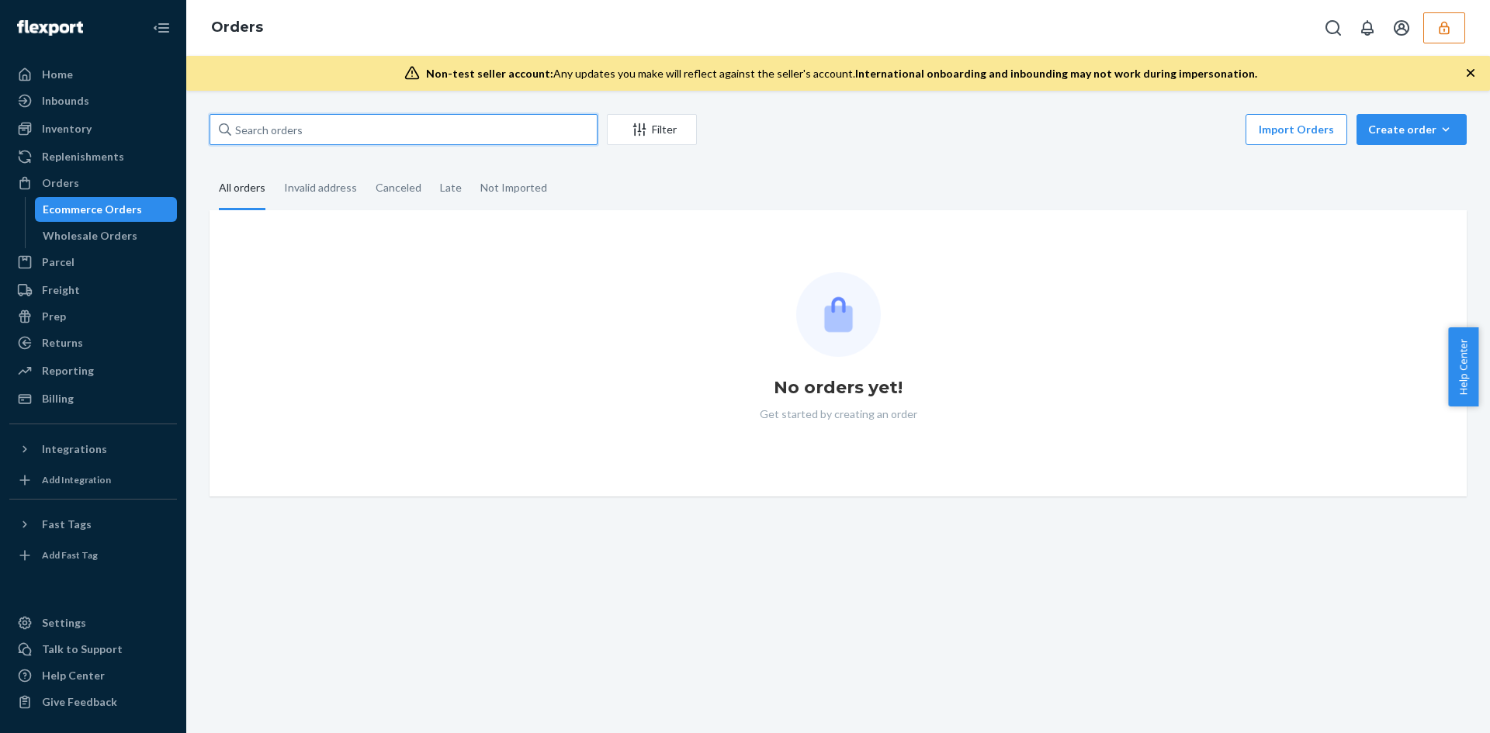
click at [295, 133] on input "text" at bounding box center [404, 129] width 388 height 31
paste input "114-3296006-0549045"
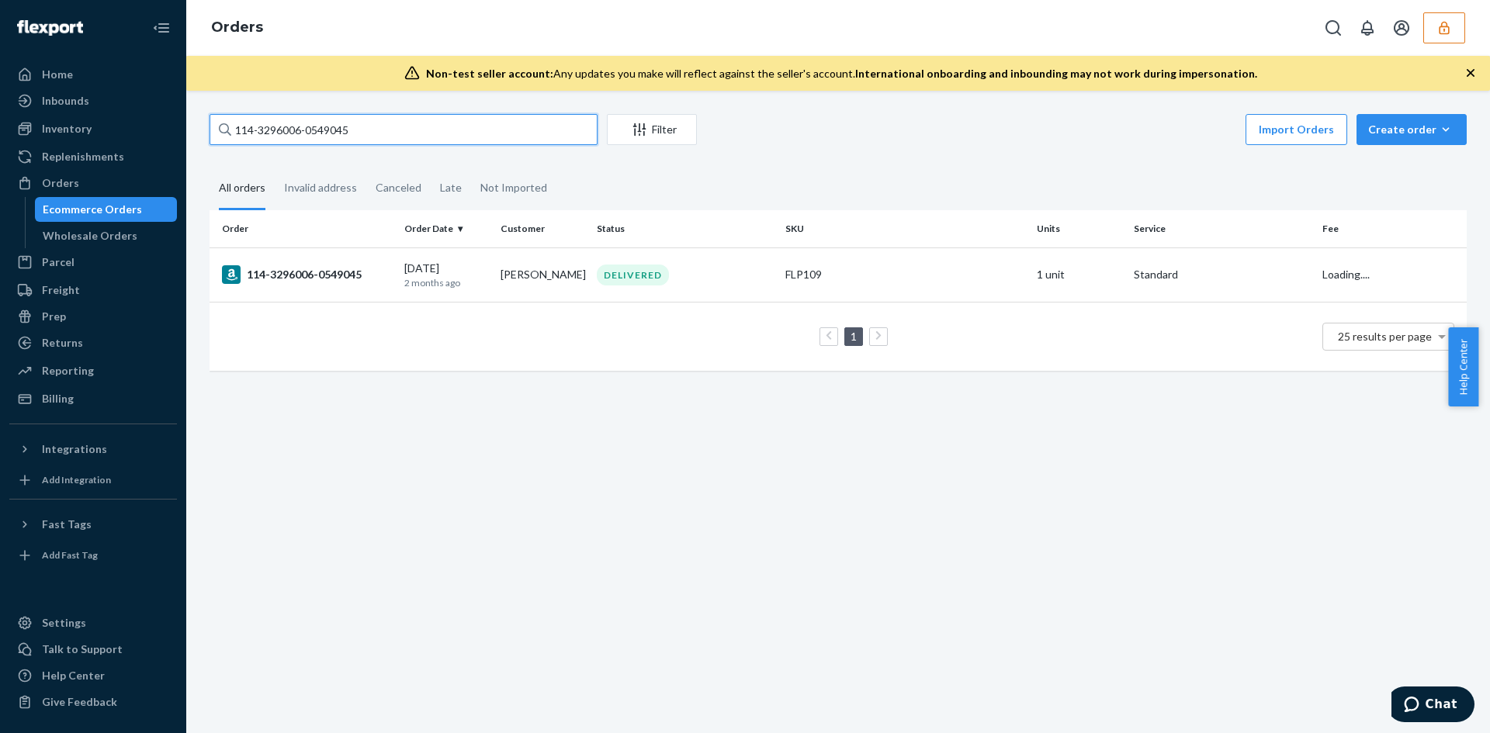
type input "114-3296006-0549045"
click at [730, 290] on td "DELIVERED" at bounding box center [685, 275] width 189 height 54
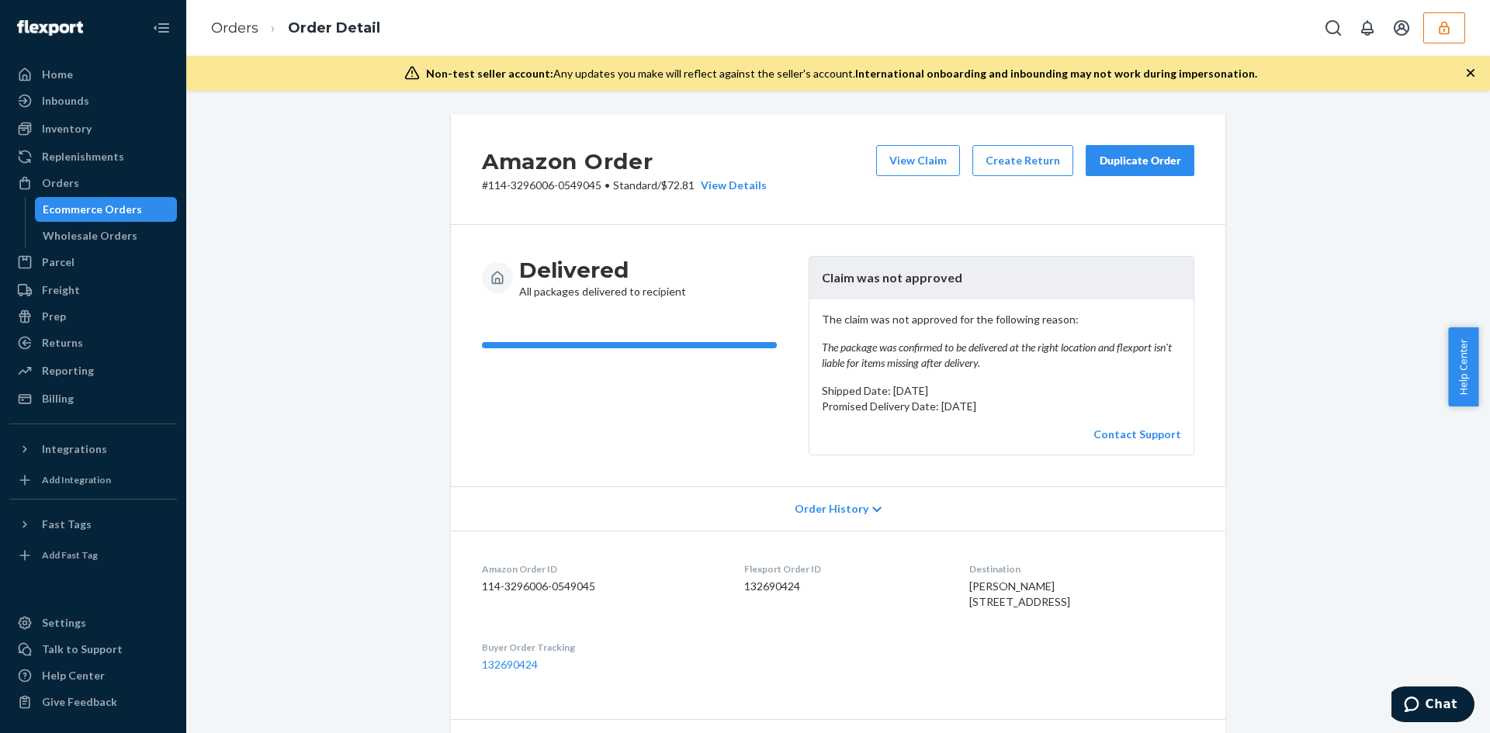
click at [674, 188] on p "# 114-3296006-0549045 • Standard / $72.81 View Details" at bounding box center [624, 186] width 285 height 16
copy p "72.81"
click at [927, 162] on button "View Claim" at bounding box center [918, 160] width 84 height 31
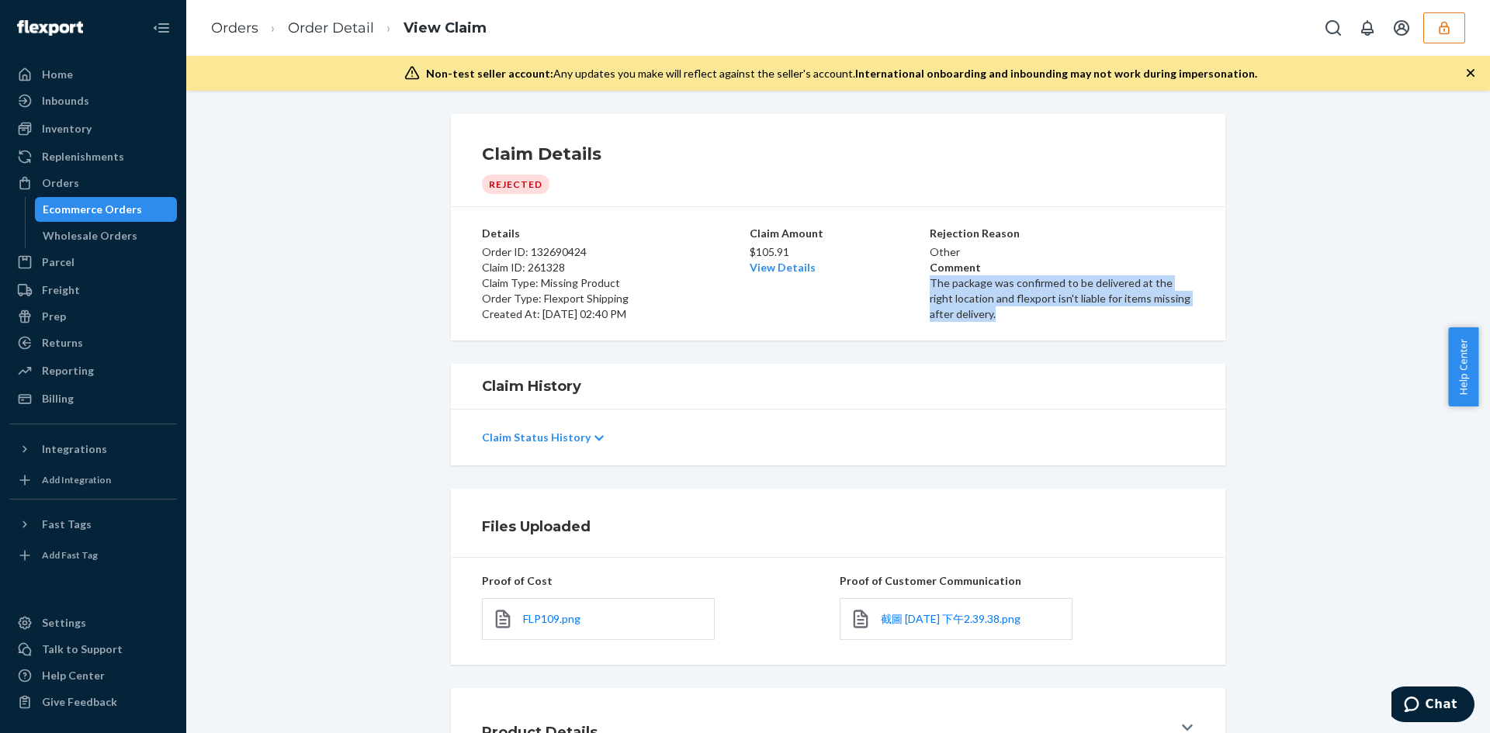
drag, startPoint x: 939, startPoint y: 310, endPoint x: 924, endPoint y: 286, distance: 27.6
click at [930, 286] on p "The package was confirmed to be delivered at the right location and flexport is…" at bounding box center [1062, 299] width 265 height 47
copy p "The package was confirmed to be delivered at the right location and flexport is…"
click at [227, 24] on link "Orders" at bounding box center [234, 27] width 47 height 17
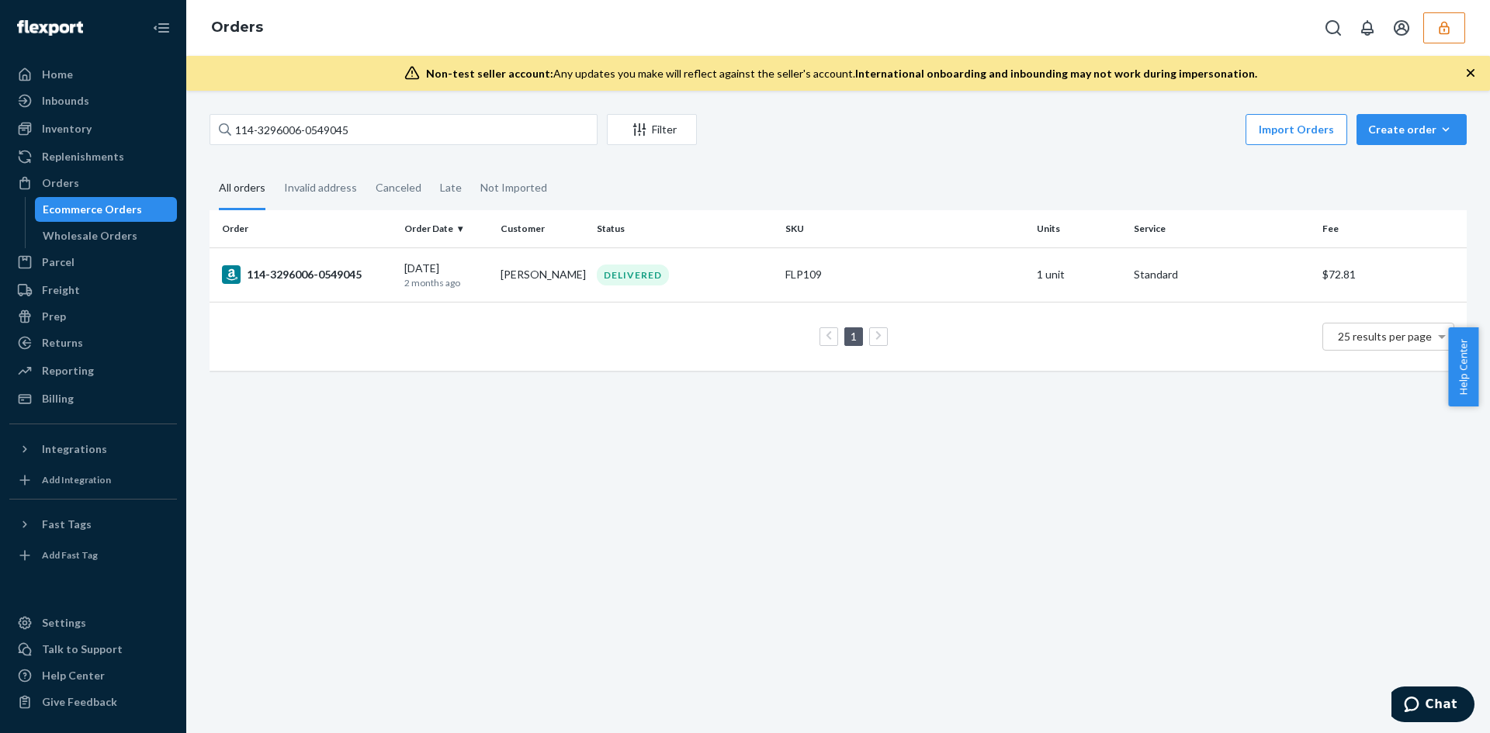
click at [467, 147] on div "114-3296006-0549045 Filter Import Orders Create order Ecommerce order Removal o…" at bounding box center [838, 131] width 1257 height 35
click at [463, 132] on input "114-3296006-0549045" at bounding box center [404, 129] width 388 height 31
paste input "3-1351869-4183407"
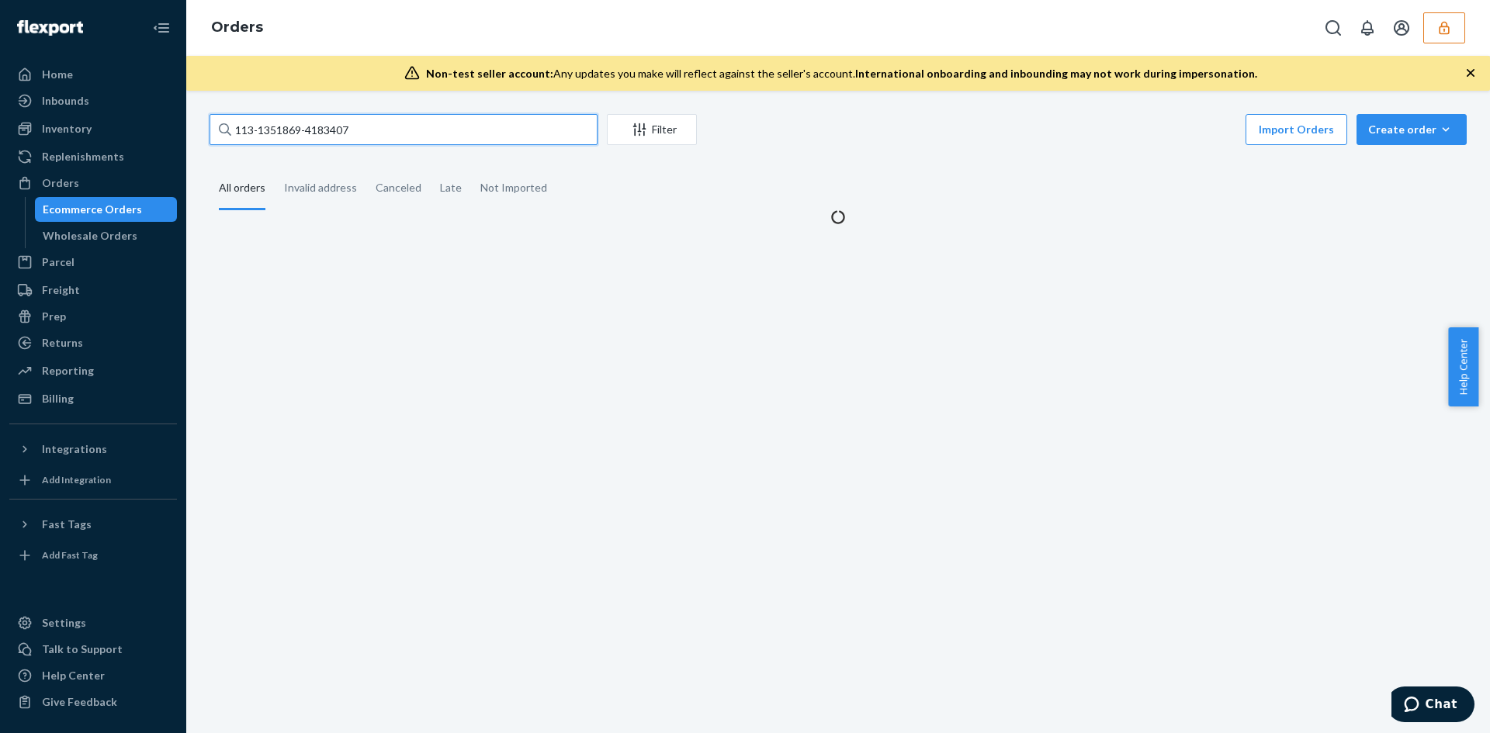
type input "113-1351869-4183407"
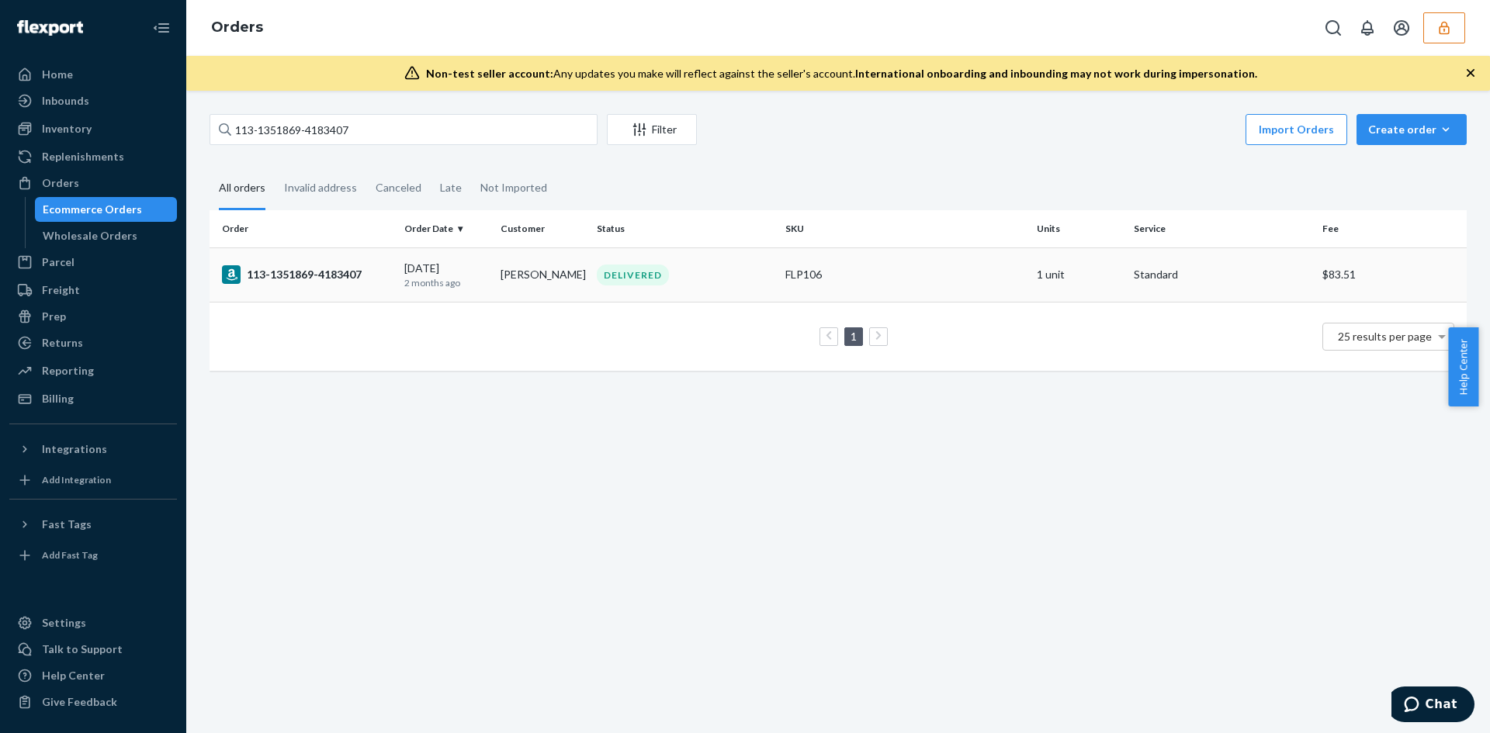
click at [779, 274] on td "FLP106" at bounding box center [904, 275] width 251 height 54
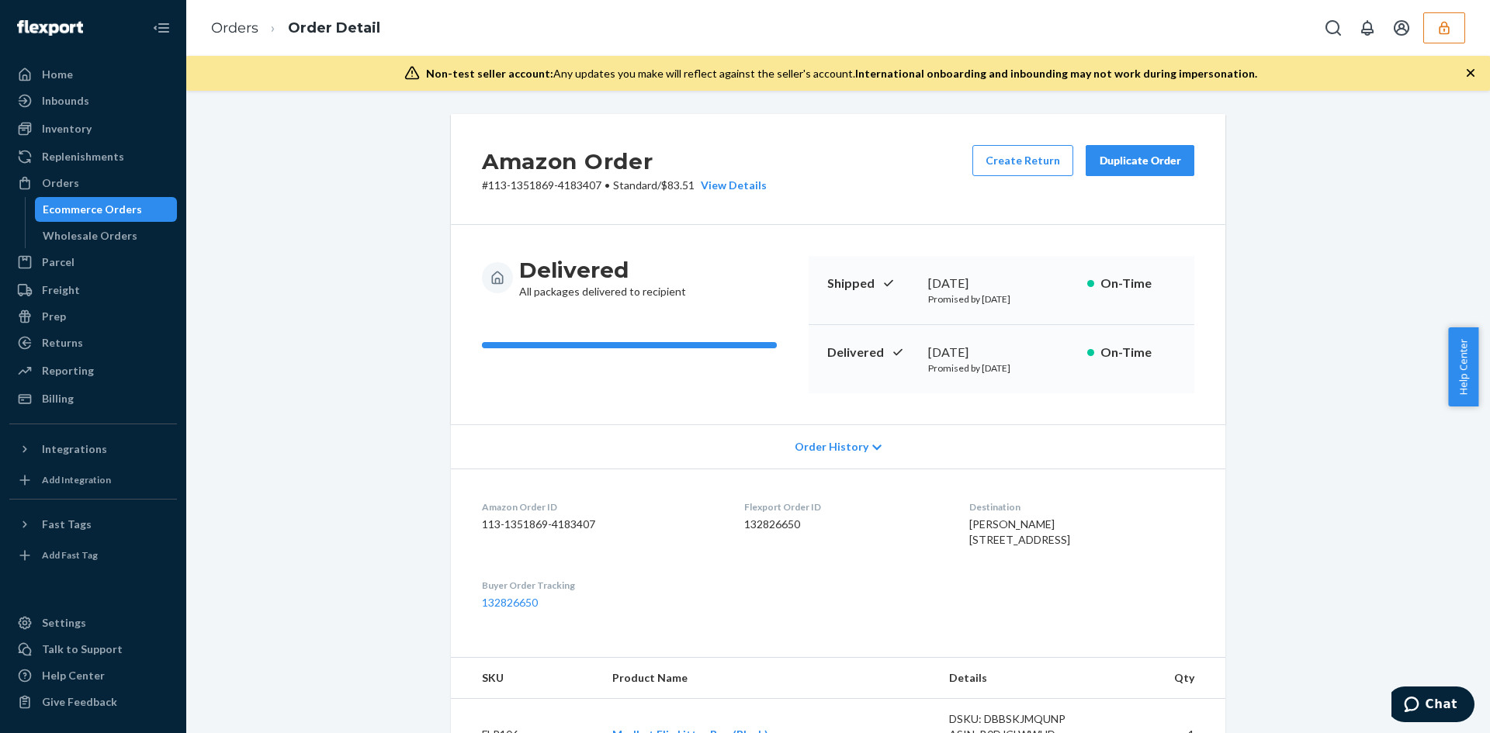
click at [683, 185] on p "# 113-1351869-4183407 • Standard / $83.51 View Details" at bounding box center [624, 186] width 285 height 16
copy p "83.51"
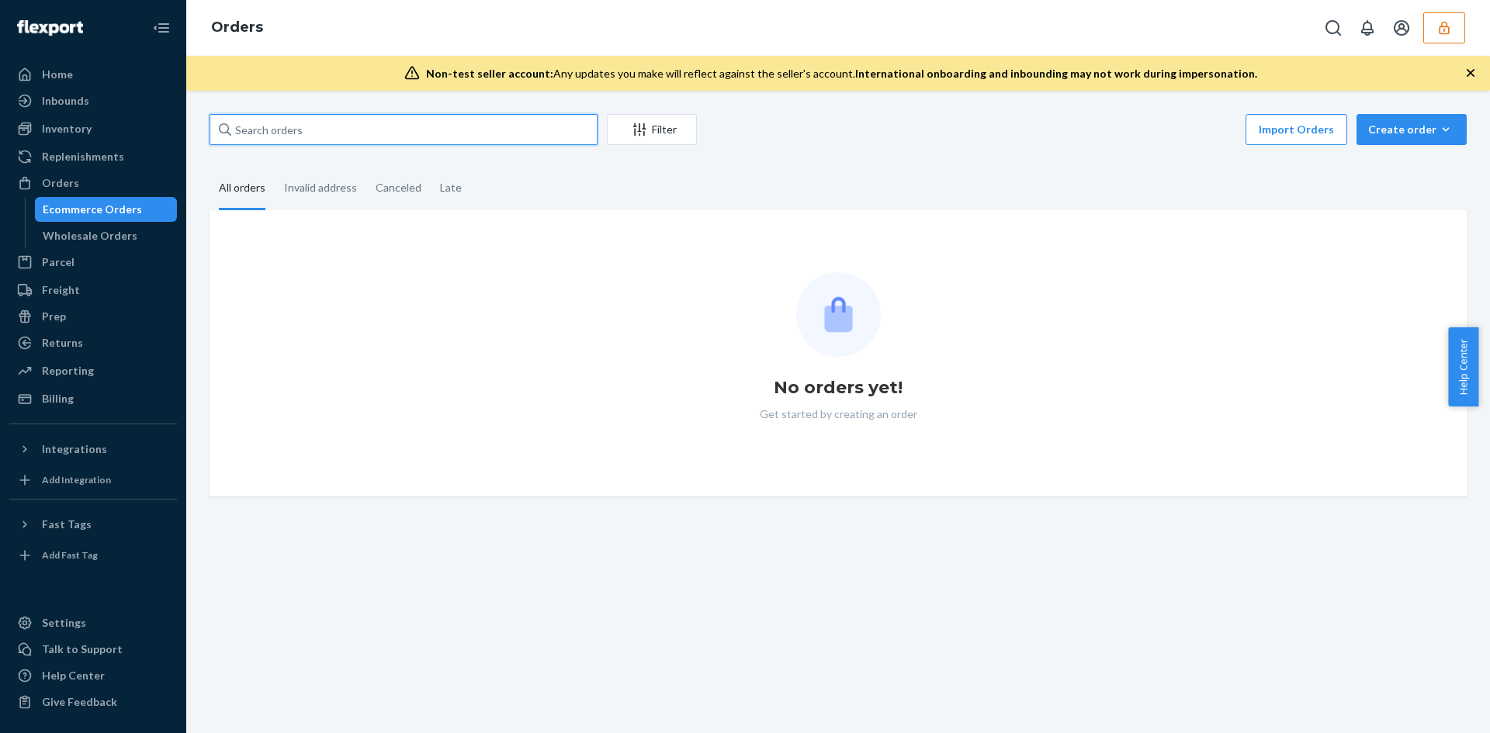
click at [326, 144] on input "text" at bounding box center [404, 129] width 388 height 31
paste input "MK-365241"
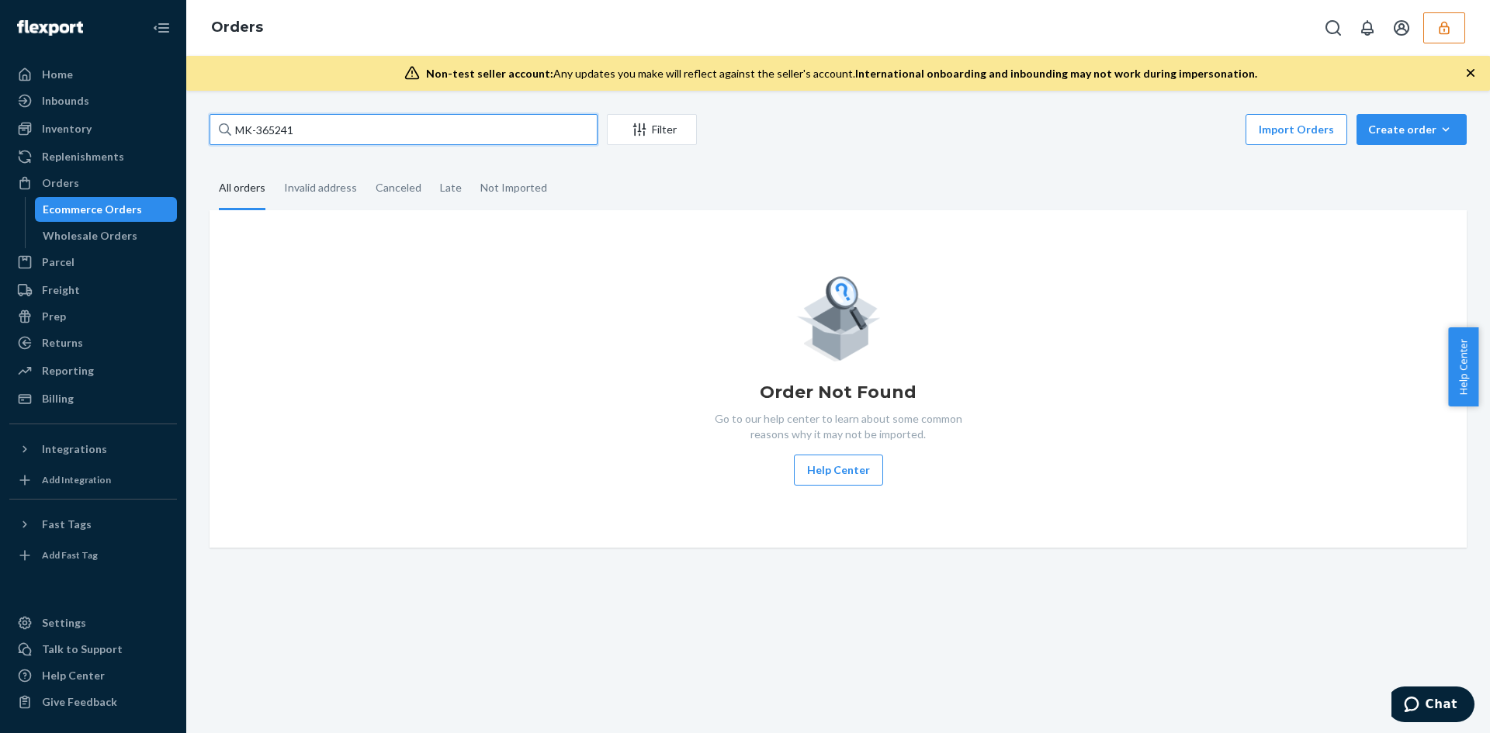
type input "MK-365241"
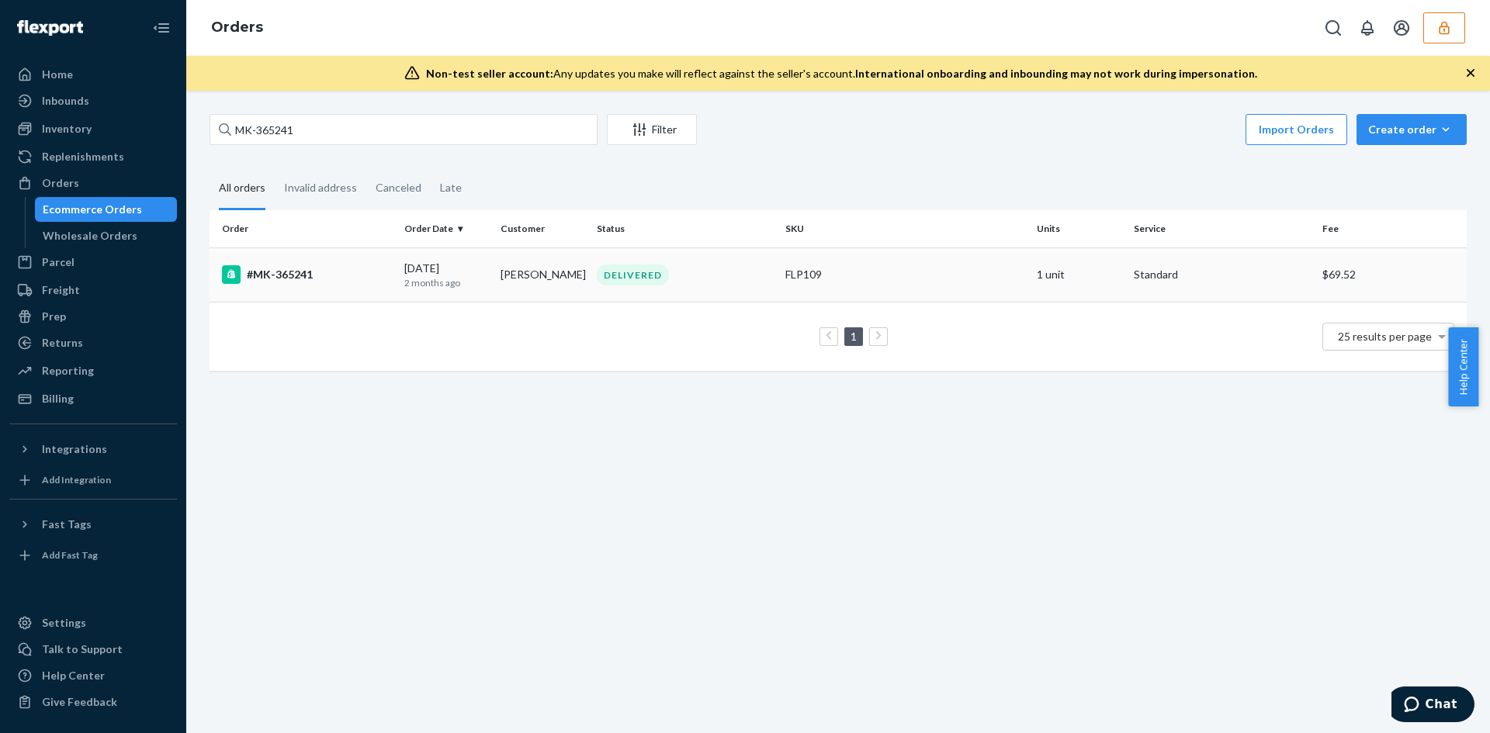
click at [705, 263] on td "DELIVERED" at bounding box center [685, 275] width 189 height 54
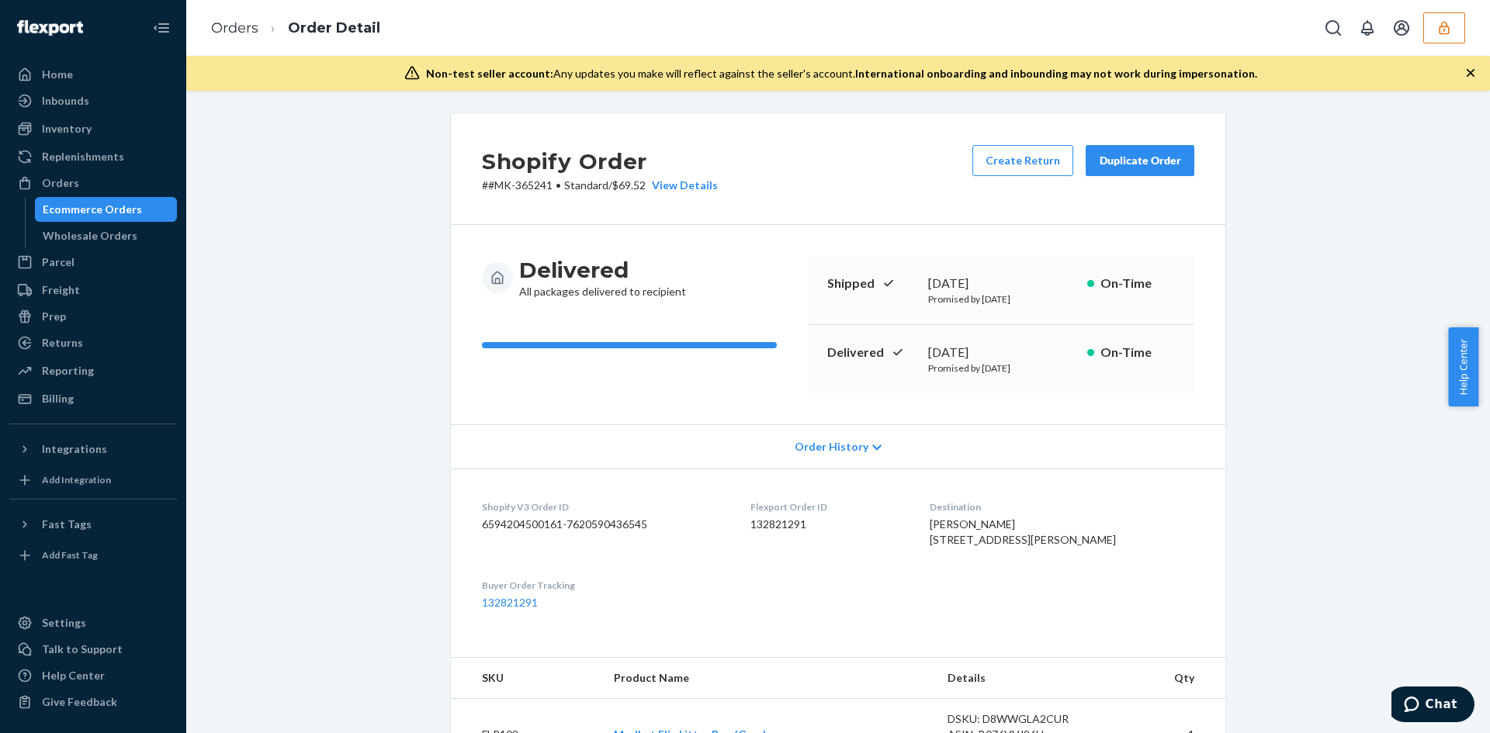
click at [638, 185] on p "# #MK-365241 • Standard / $69.52 View Details" at bounding box center [600, 186] width 236 height 16
copy p "69.52"
click at [262, 20] on li "Order Detail" at bounding box center [319, 28] width 122 height 21
click at [244, 26] on link "Orders" at bounding box center [234, 27] width 47 height 17
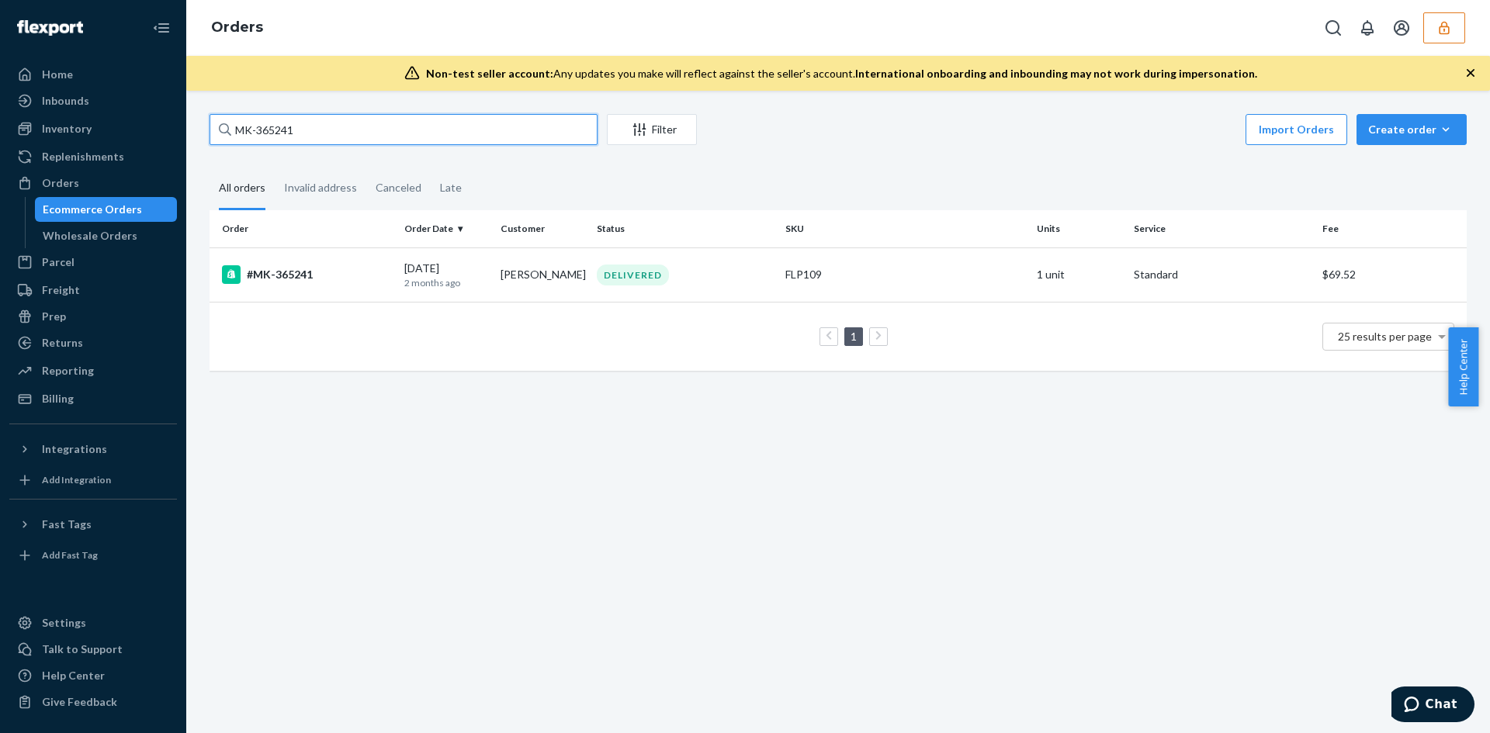
click at [383, 129] on input "MK-365241" at bounding box center [404, 129] width 388 height 31
paste input "114-1403229-3560217"
type input "114-1403229-3560217"
click at [750, 283] on div "DELIVERED" at bounding box center [685, 275] width 182 height 21
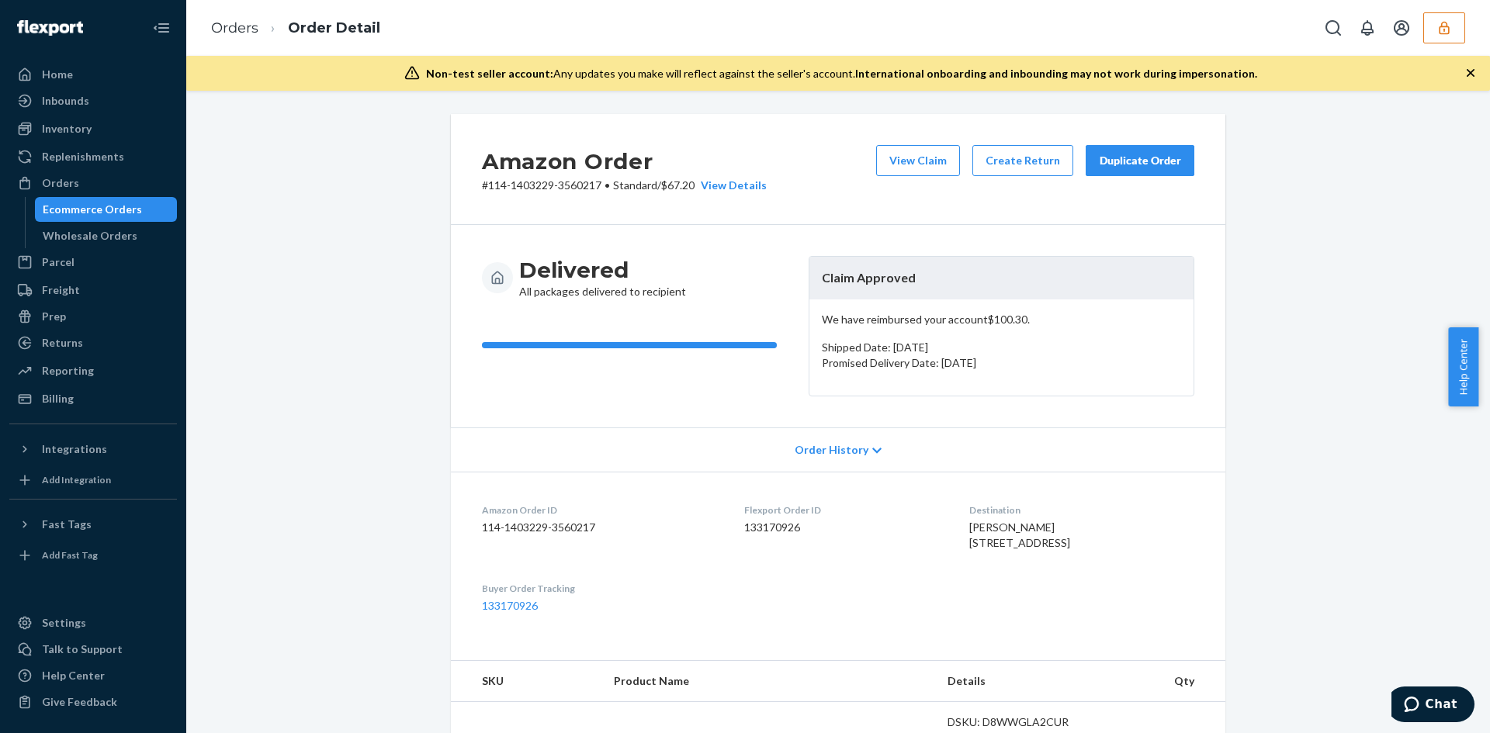
click at [678, 185] on p "# 114-1403229-3560217 • Standard / $67.20 View Details" at bounding box center [624, 186] width 285 height 16
copy p "67.20"
click at [928, 156] on button "View Claim" at bounding box center [918, 160] width 84 height 31
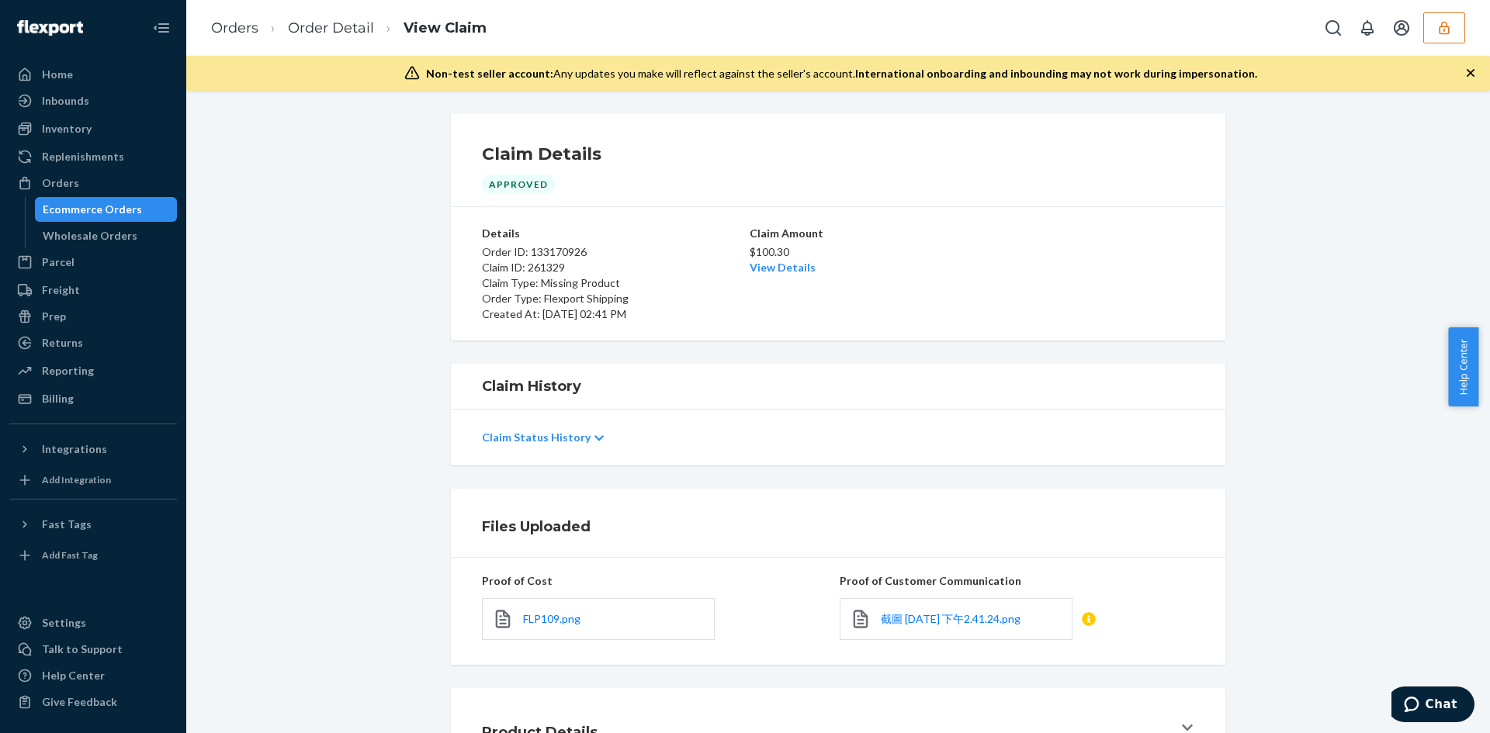
click at [595, 443] on icon at bounding box center [599, 438] width 9 height 11
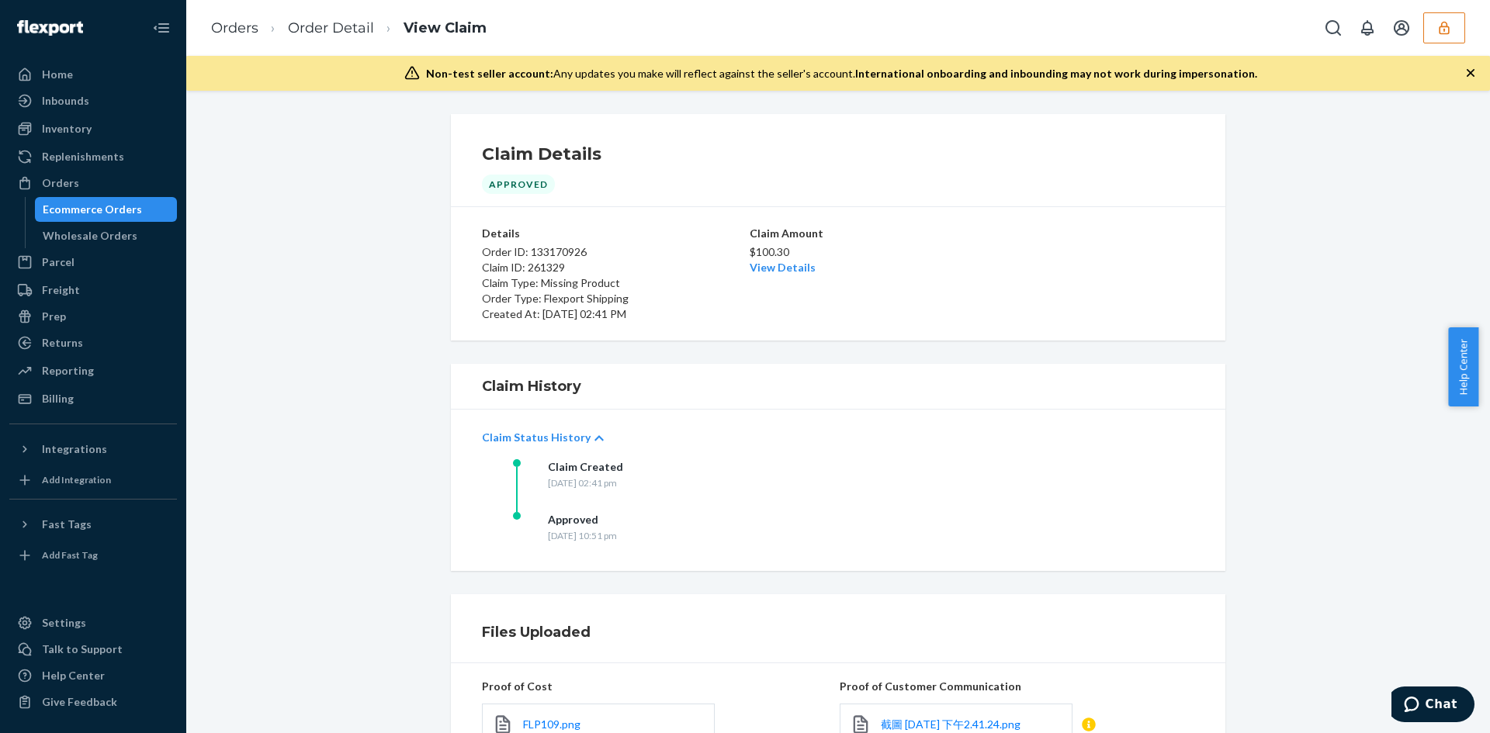
drag, startPoint x: 536, startPoint y: 538, endPoint x: 702, endPoint y: 531, distance: 165.5
click at [702, 531] on div "Approved [DATE] 10:51 pm" at bounding box center [668, 538] width 310 height 53
copy div "[DATE] 10:51 pm"
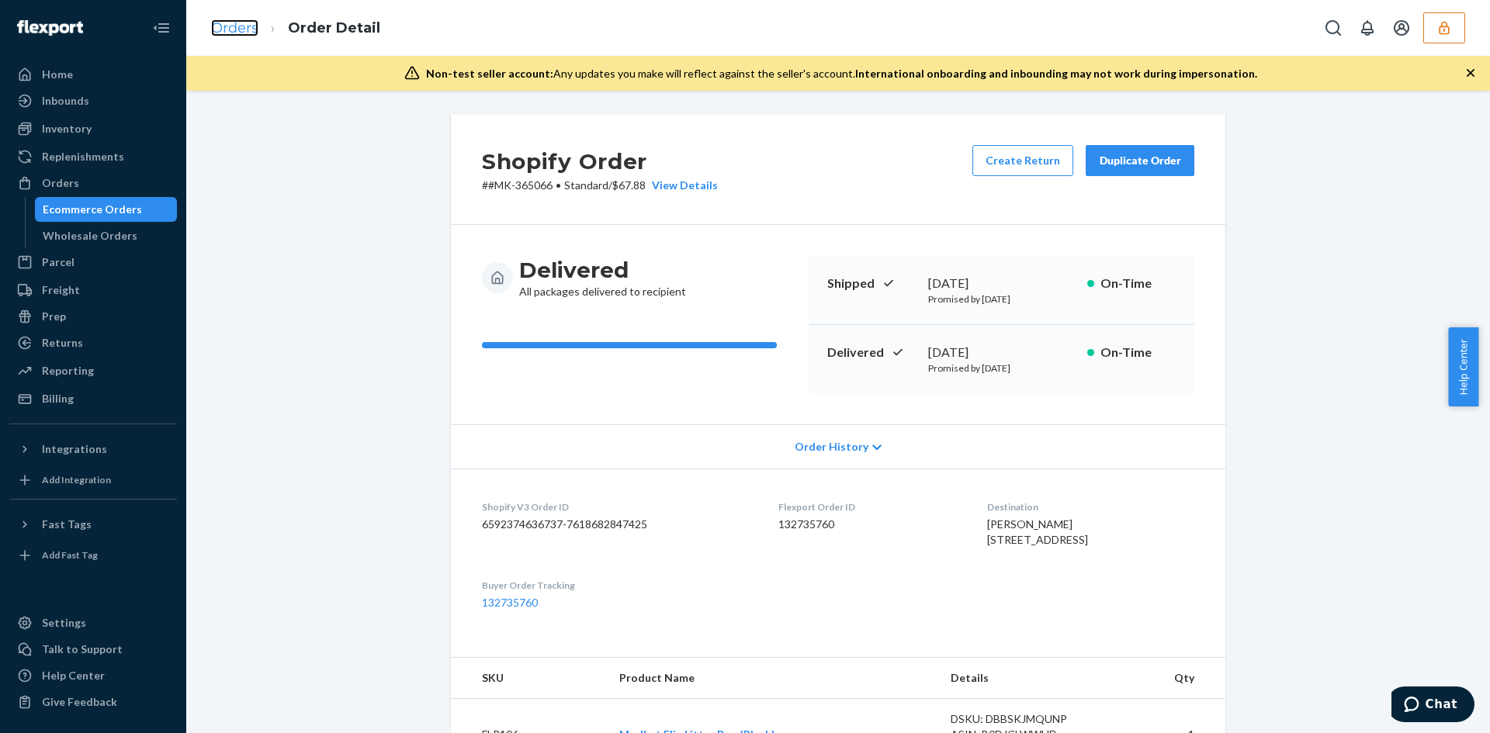
click at [231, 31] on link "Orders" at bounding box center [234, 27] width 47 height 17
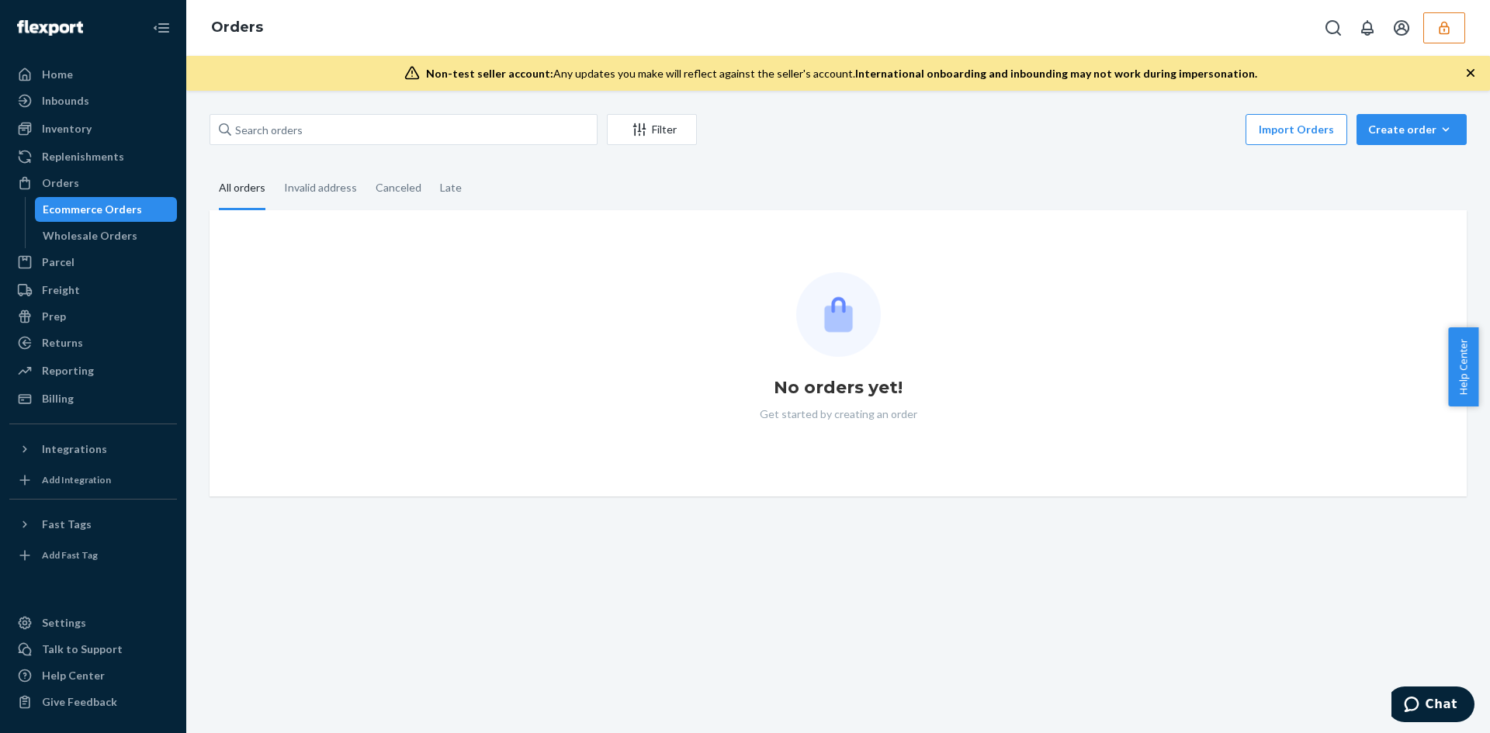
drag, startPoint x: 409, startPoint y: 111, endPoint x: 409, endPoint y: 120, distance: 9.3
click at [409, 117] on div "Filter Import Orders Create order Ecommerce order Removal order All orders Inva…" at bounding box center [838, 412] width 1304 height 643
click at [409, 120] on input "text" at bounding box center [404, 129] width 388 height 31
paste input "113-1351869-4183407"
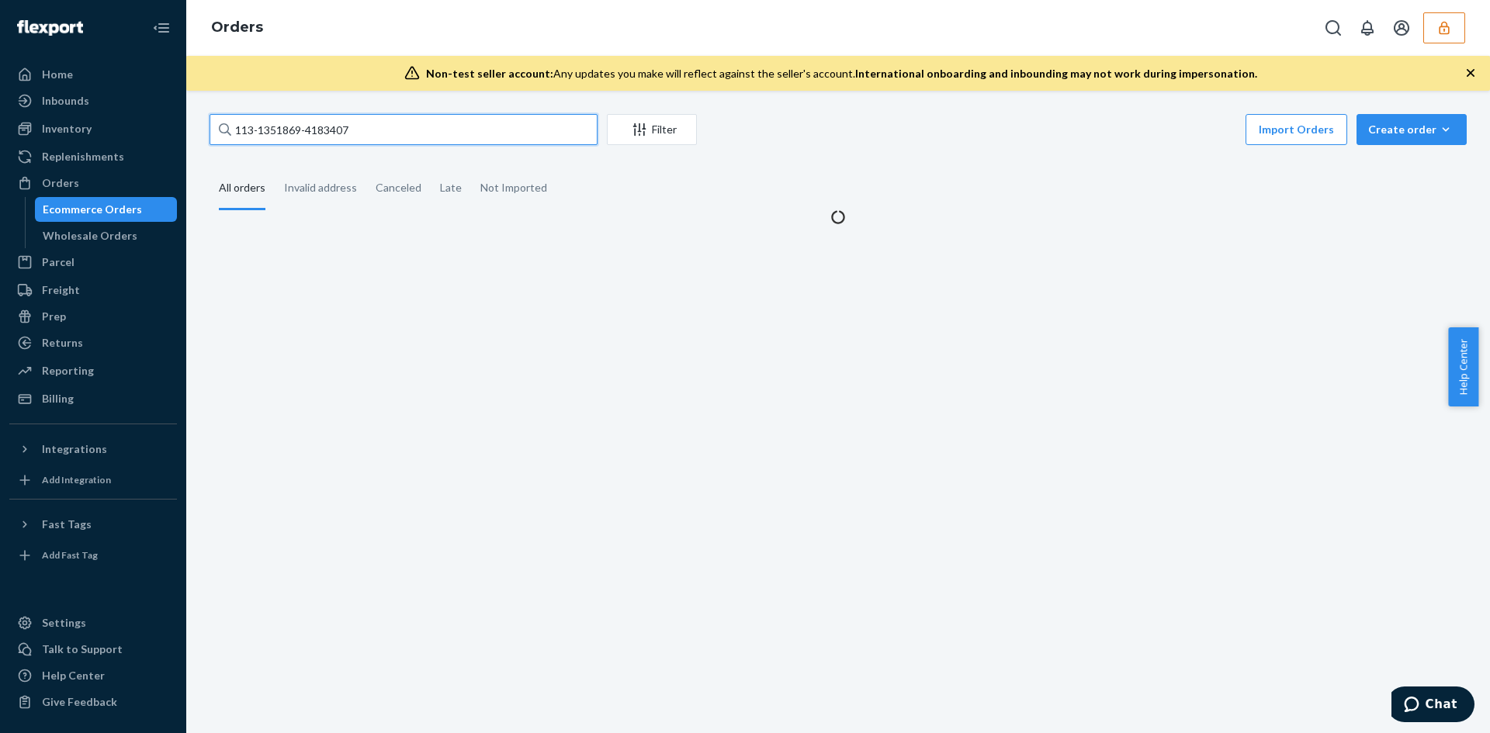
type input "113-1351869-4183407"
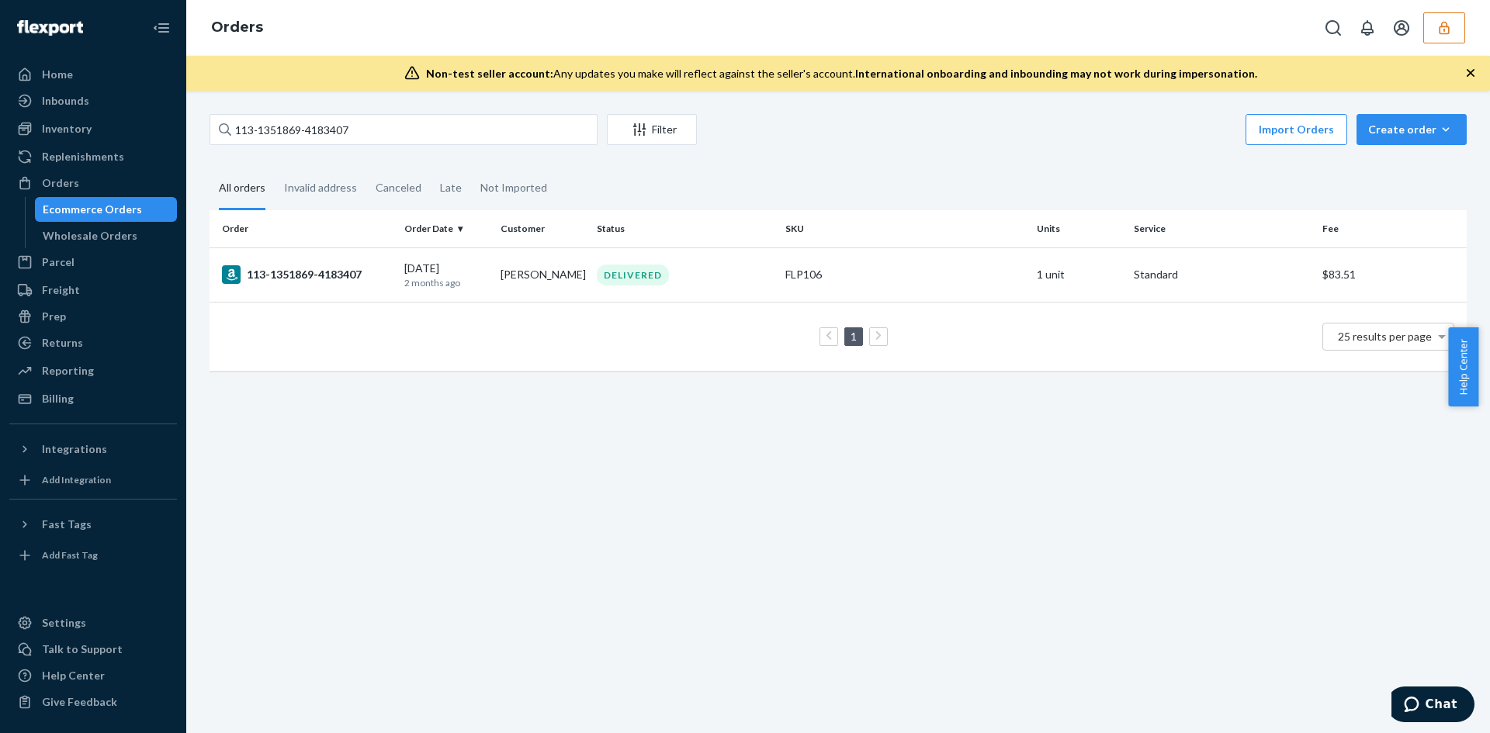
click at [763, 283] on div "DELIVERED" at bounding box center [685, 275] width 182 height 21
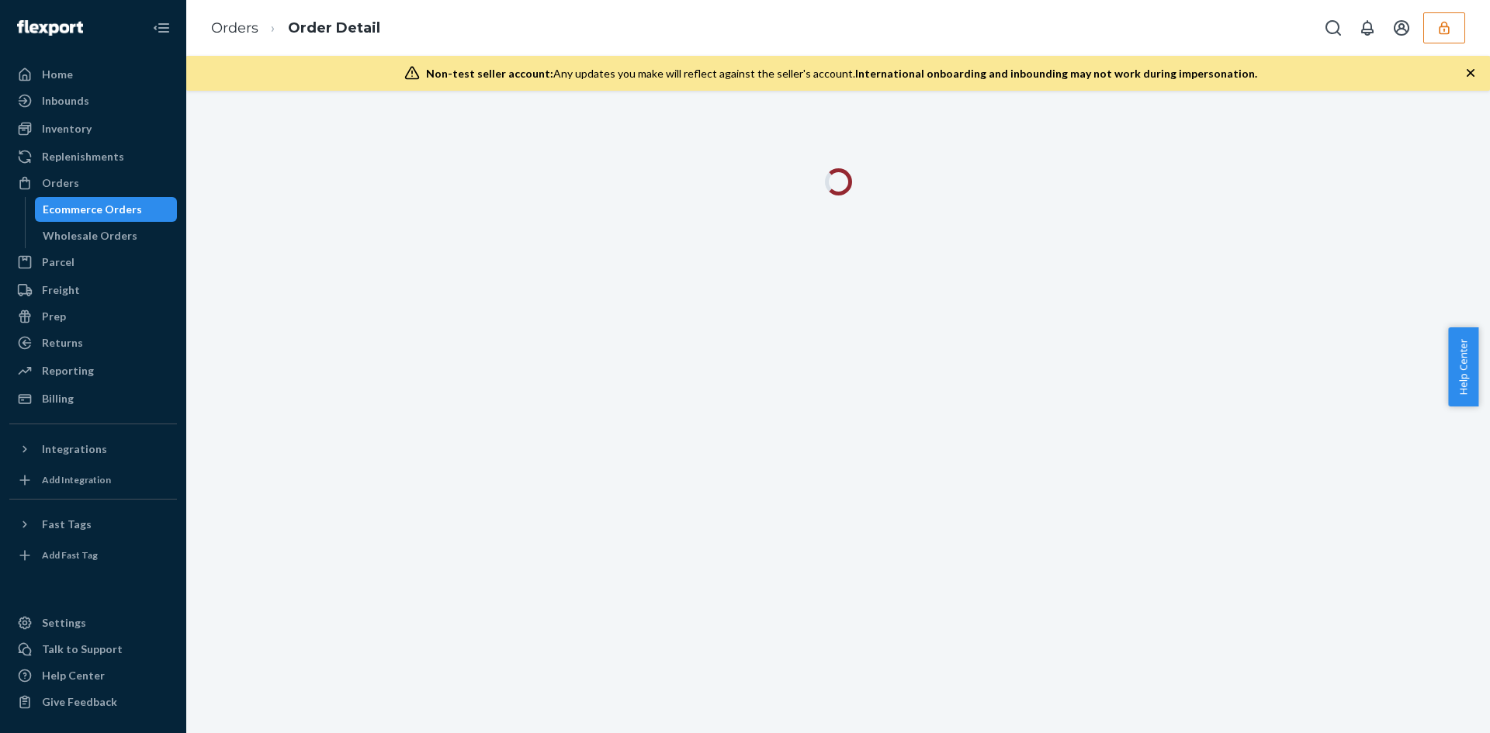
click at [248, 25] on link "Orders" at bounding box center [234, 27] width 47 height 17
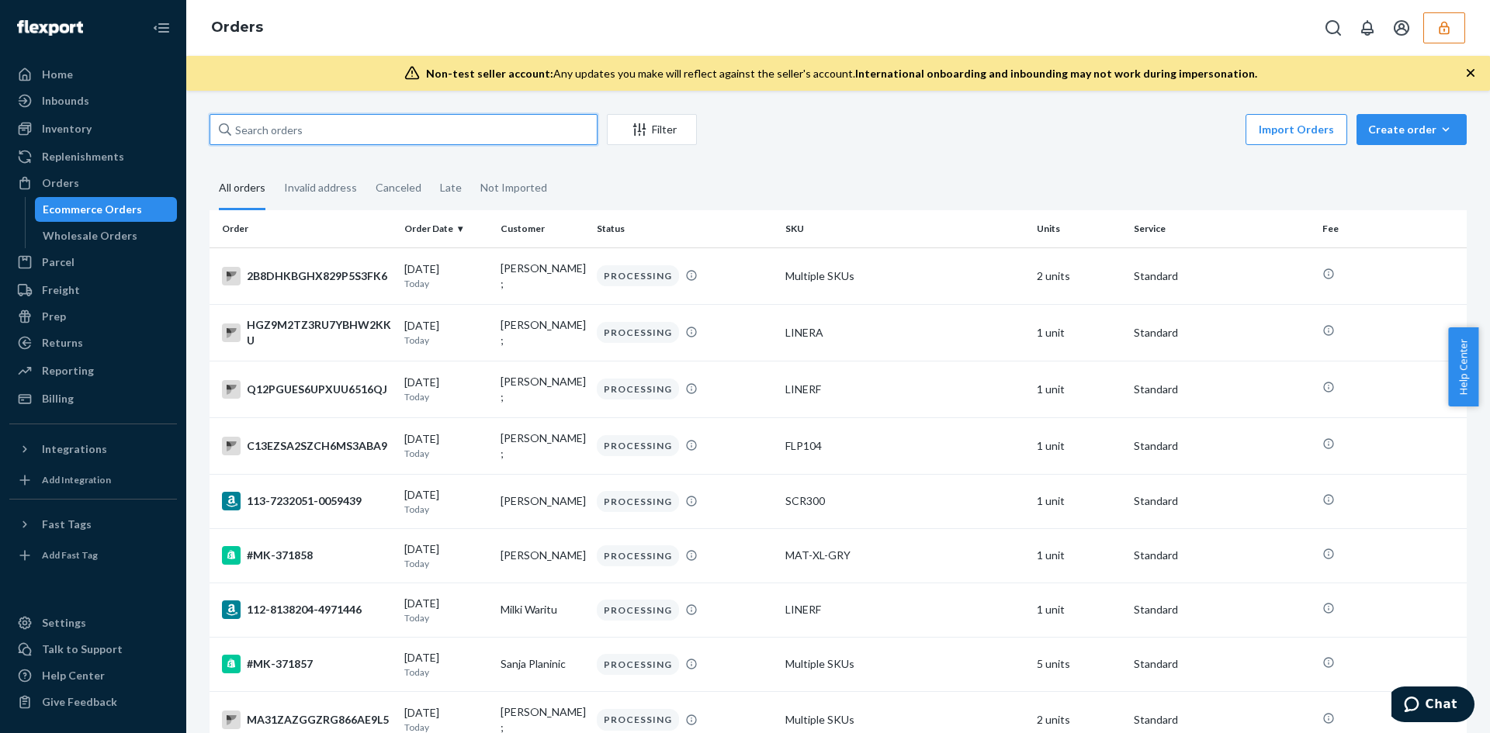
click at [378, 138] on input "text" at bounding box center [404, 129] width 388 height 31
paste input "114-1403229-3560217"
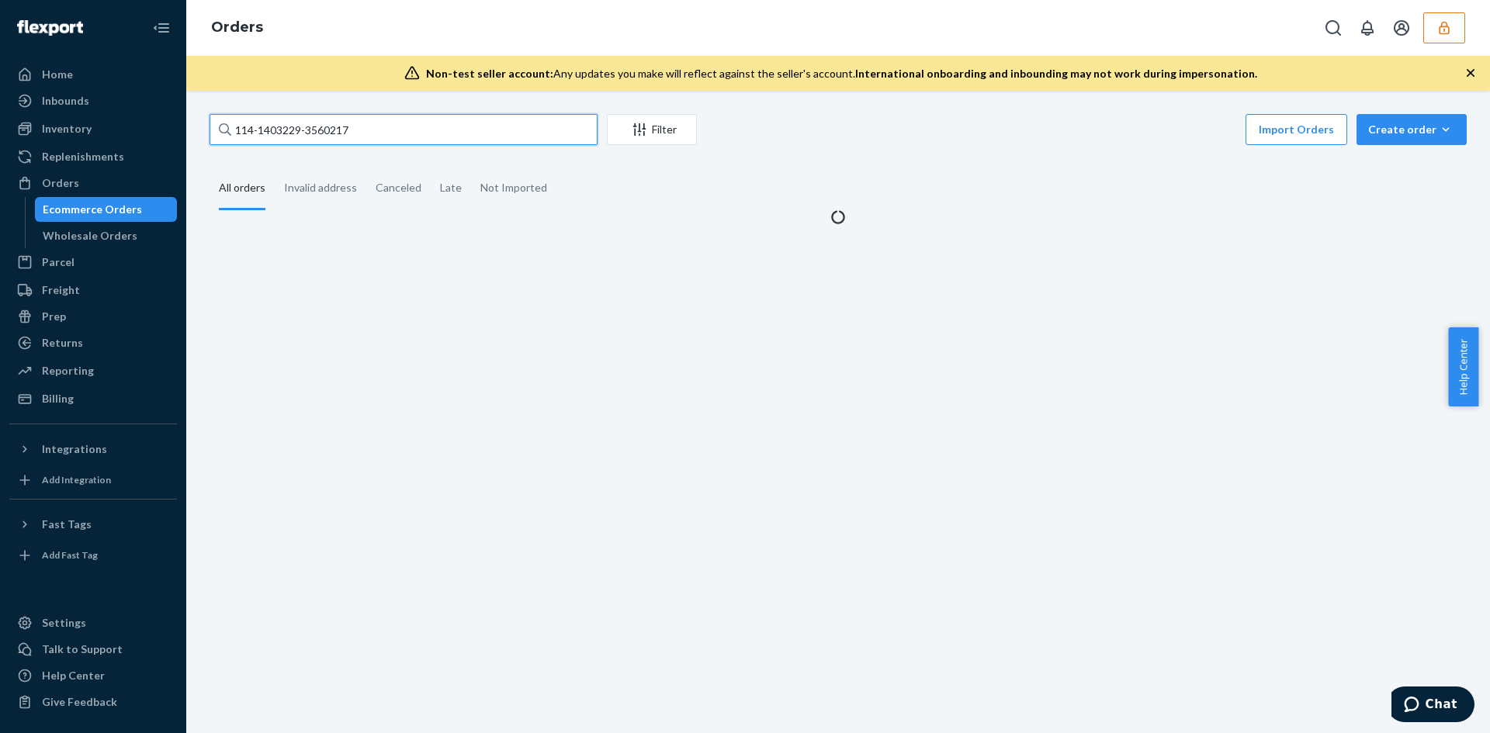
type input "114-1403229-3560217"
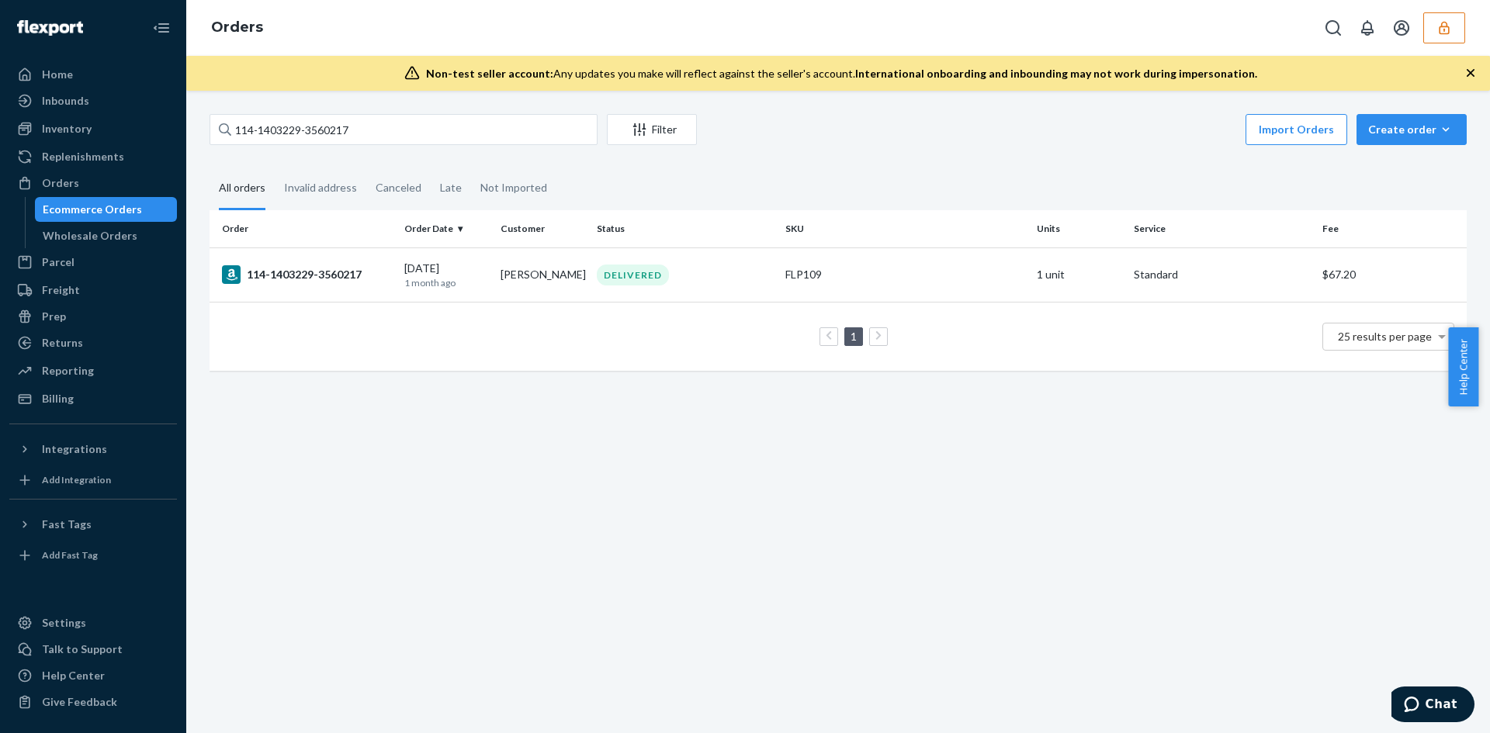
click at [761, 260] on td "DELIVERED" at bounding box center [685, 275] width 189 height 54
